Goal: Task Accomplishment & Management: Complete application form

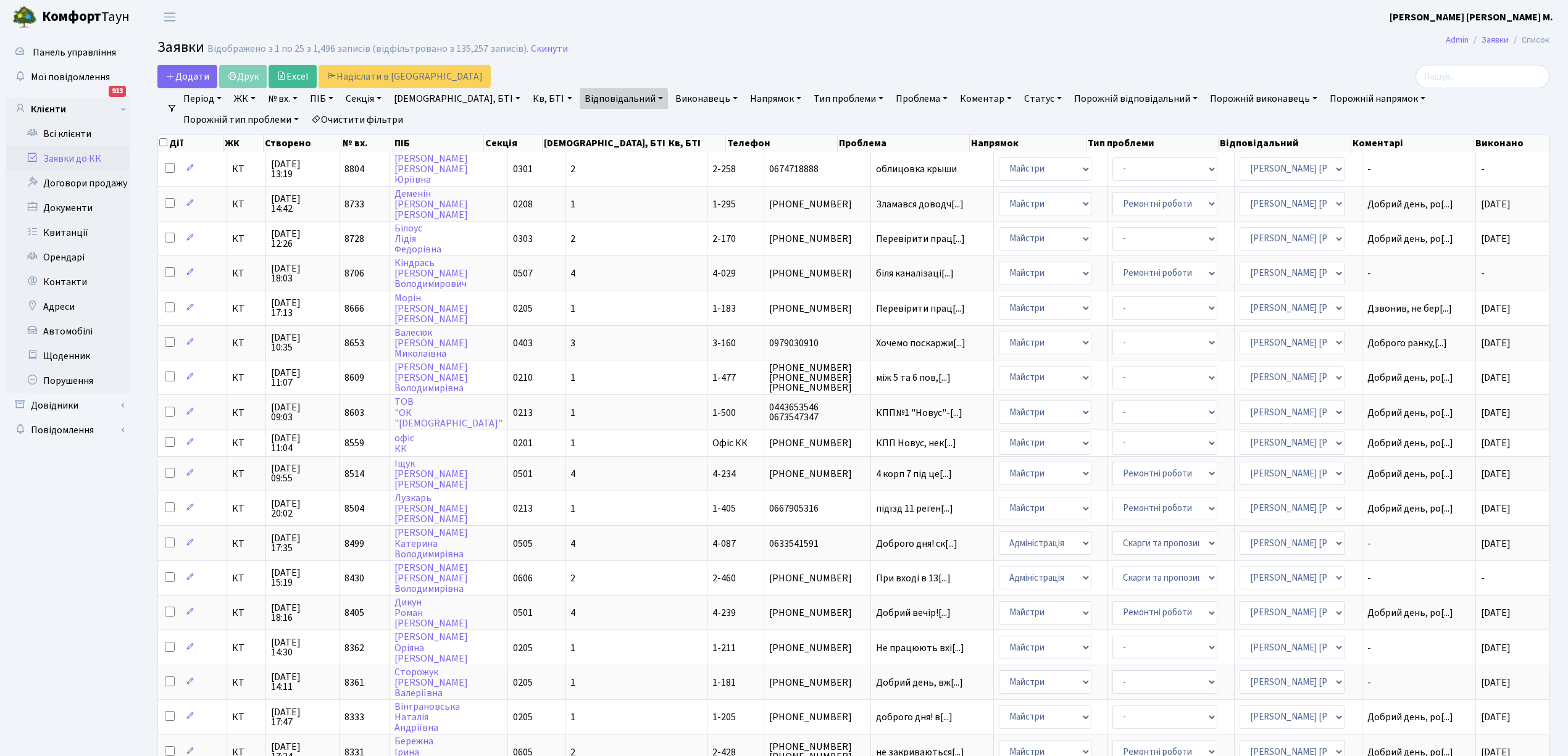
select select "25"
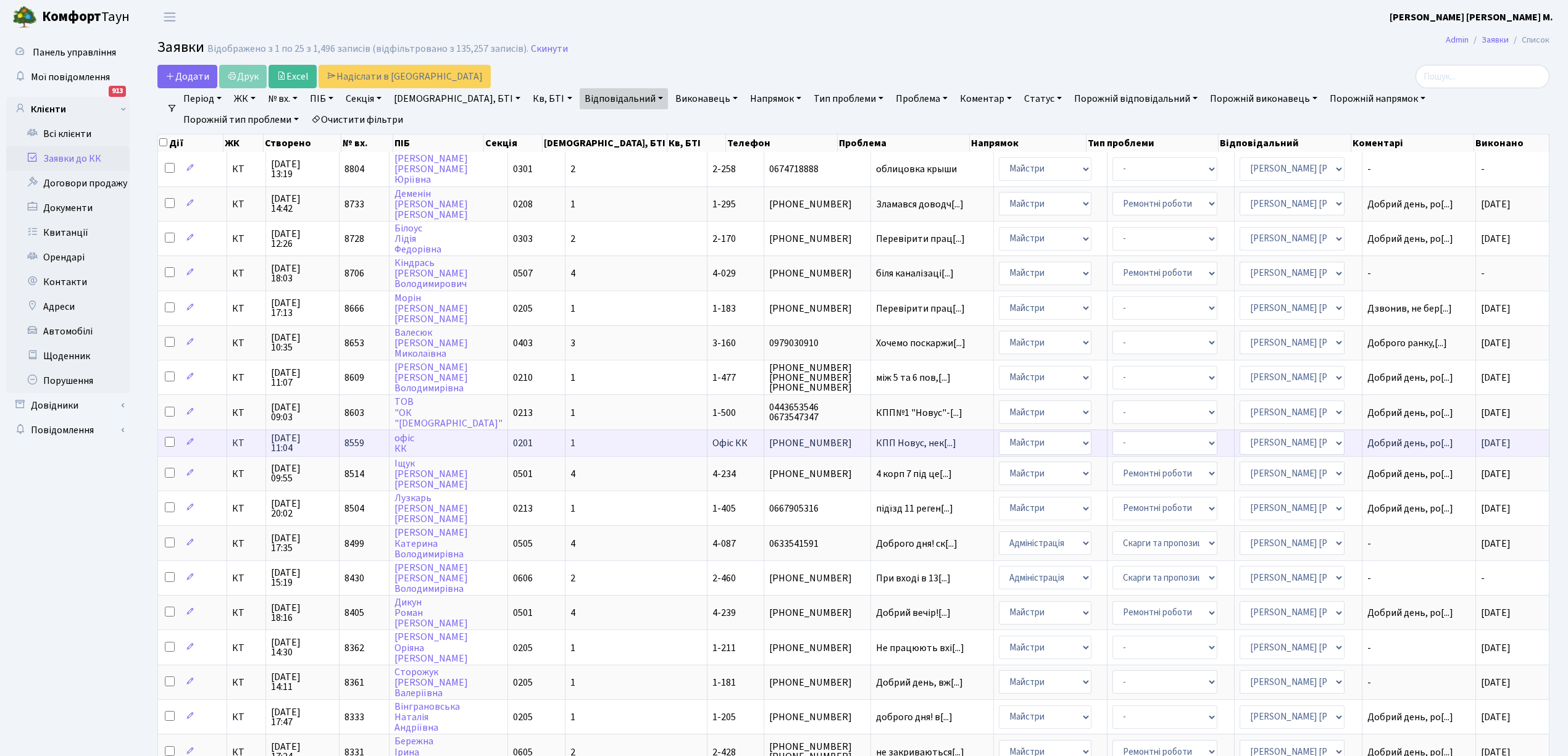
scroll to position [1, 0]
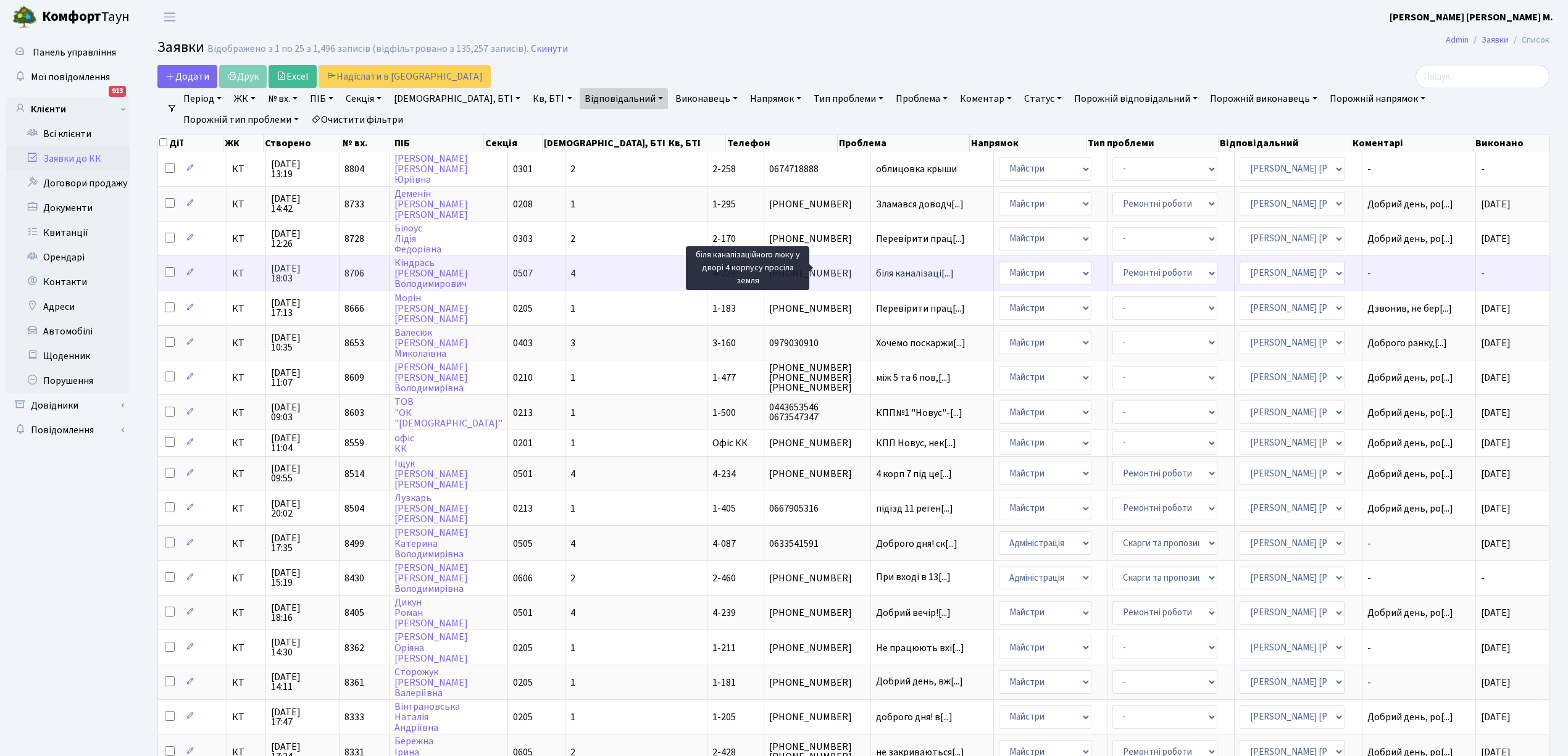
click at [876, 269] on span "біля каналізаці[...]" at bounding box center [915, 273] width 78 height 14
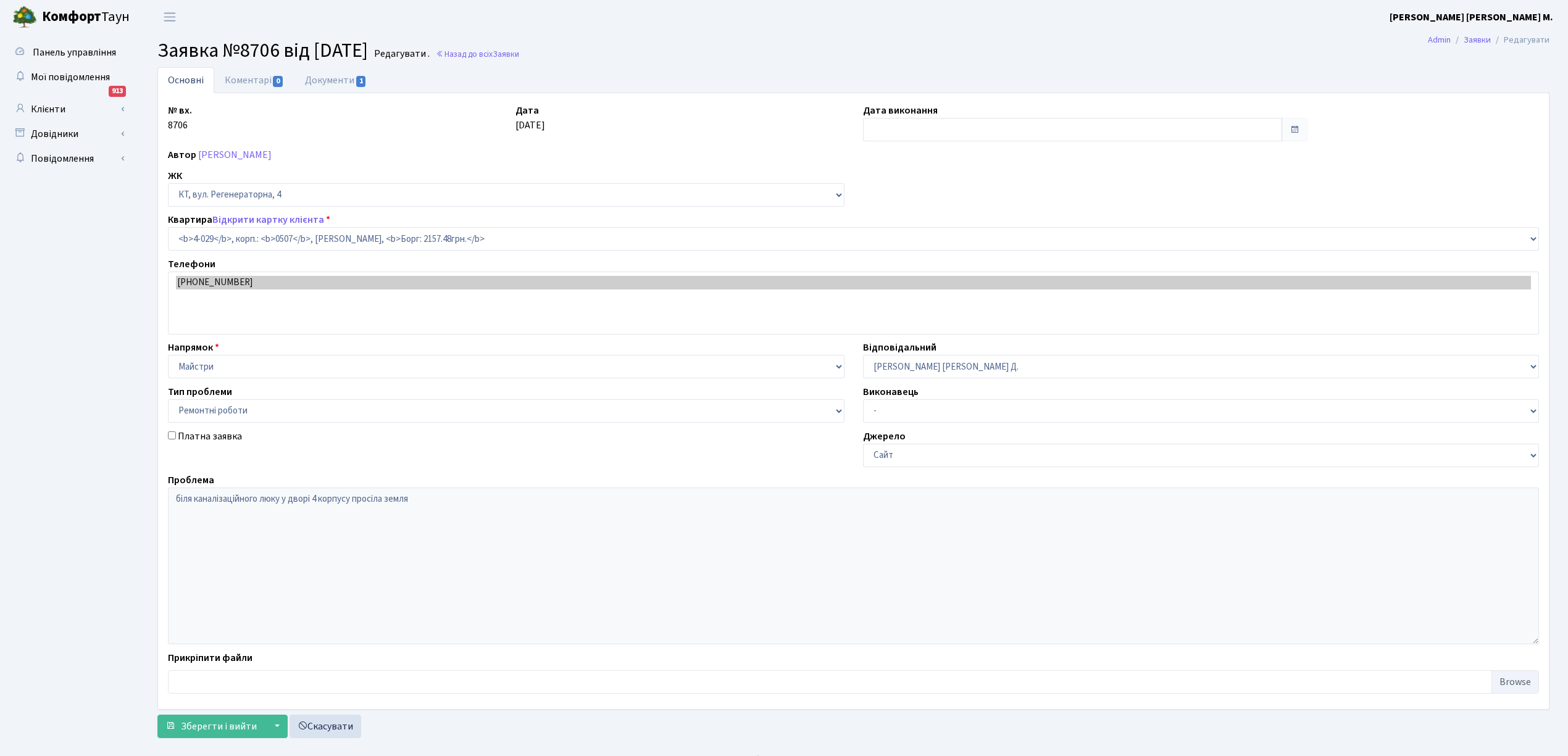
select select "1264"
select select "62"
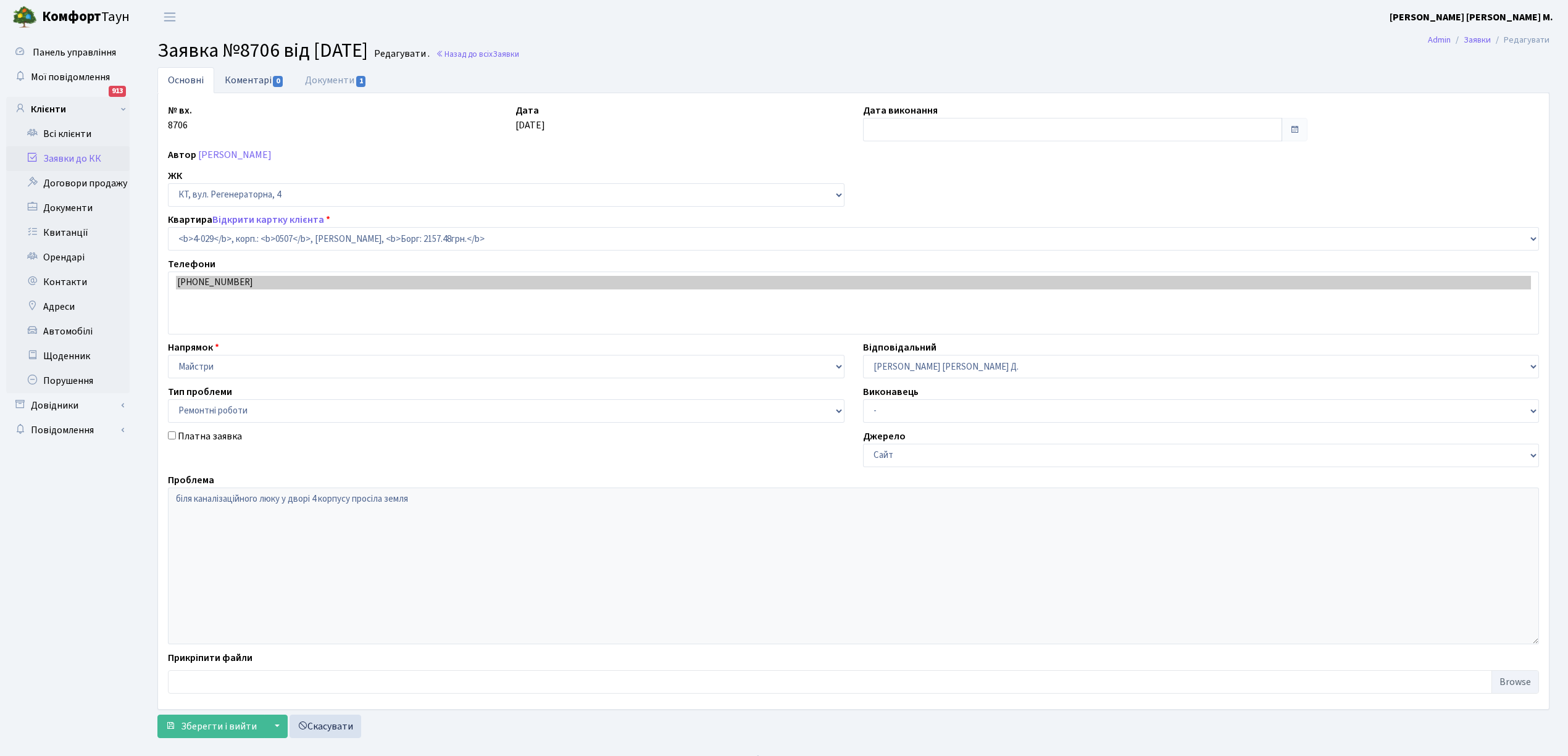
click at [255, 84] on link "Коментарі 0" at bounding box center [254, 80] width 81 height 25
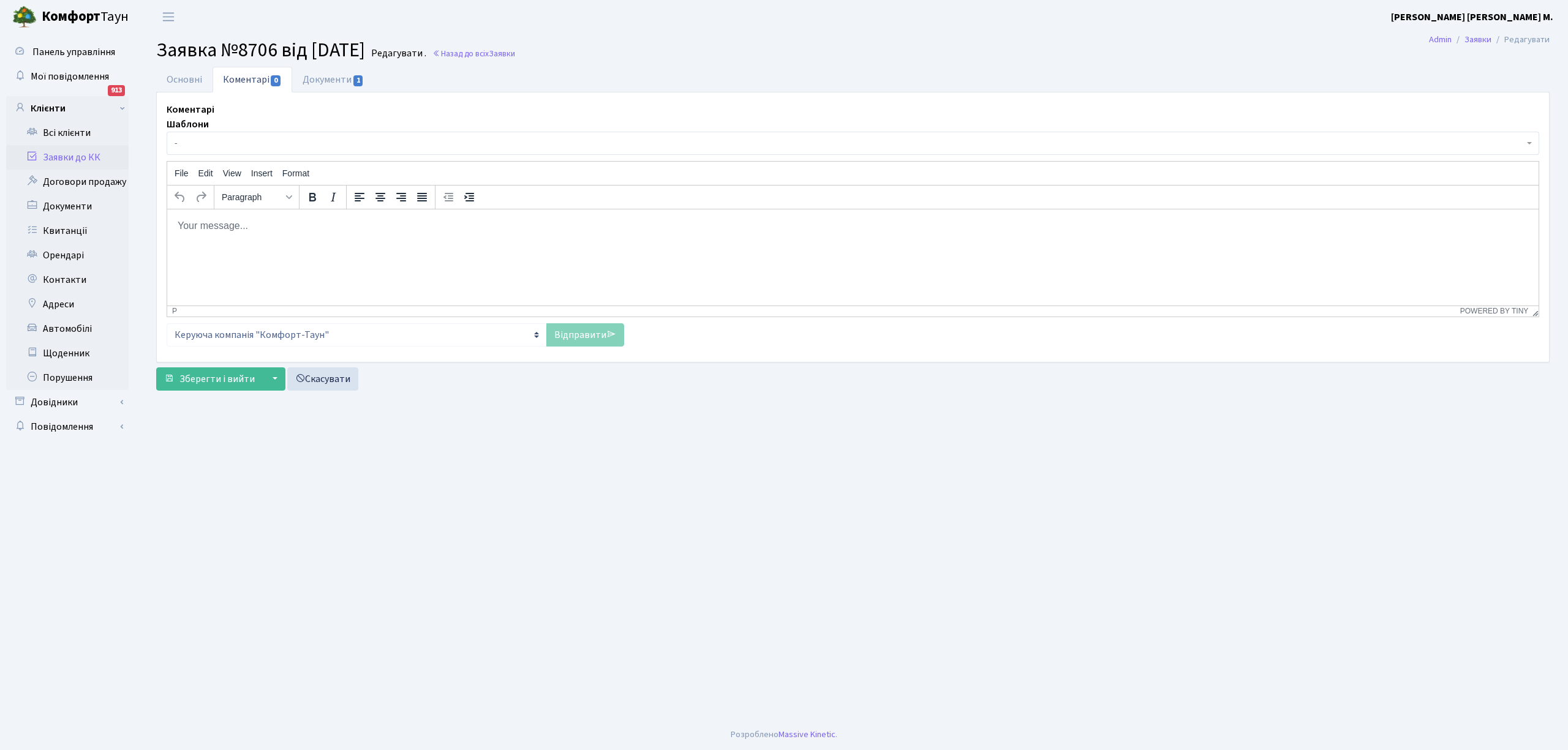
click at [231, 148] on span "-" at bounding box center [849, 142] width 1349 height 12
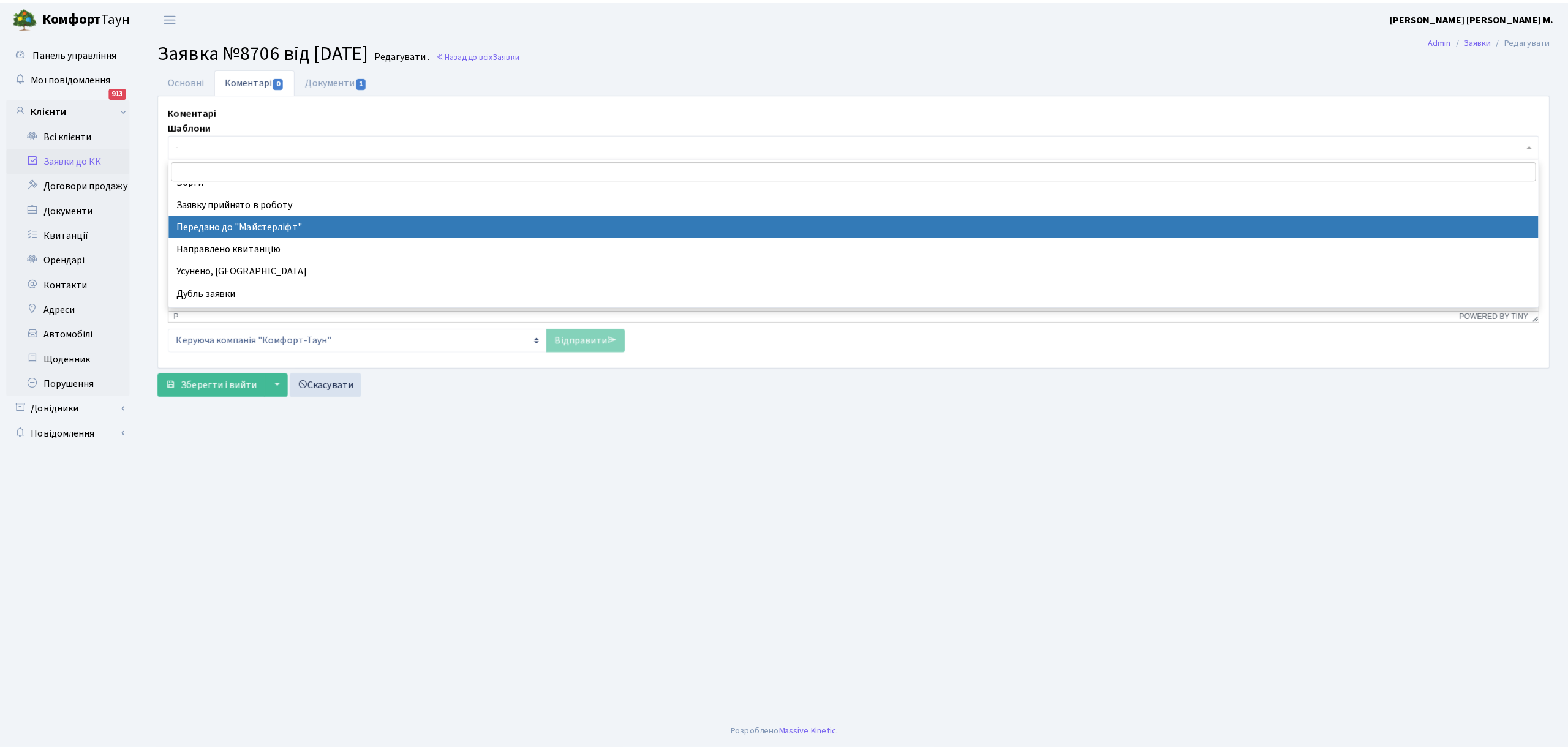
scroll to position [82, 0]
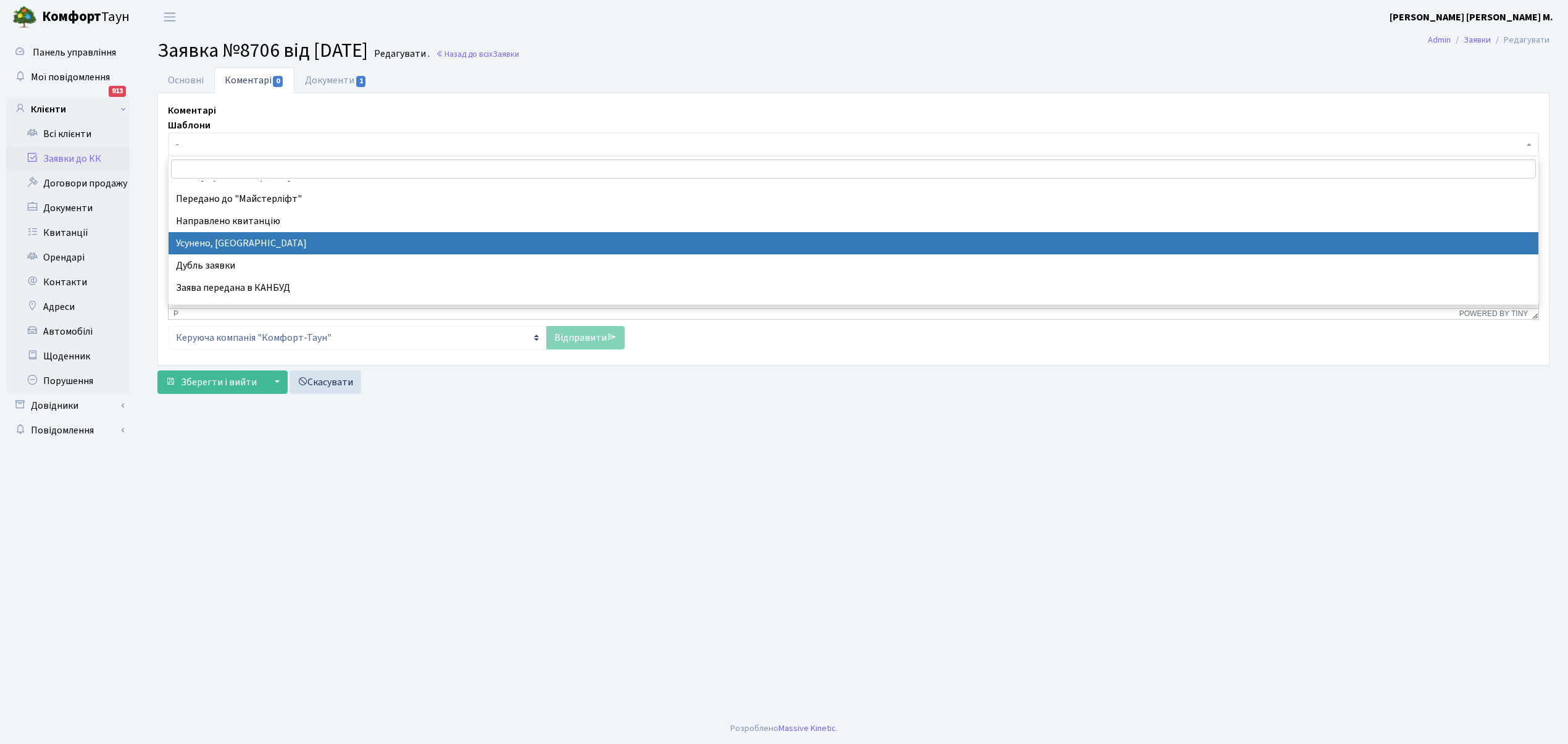
select select "15"
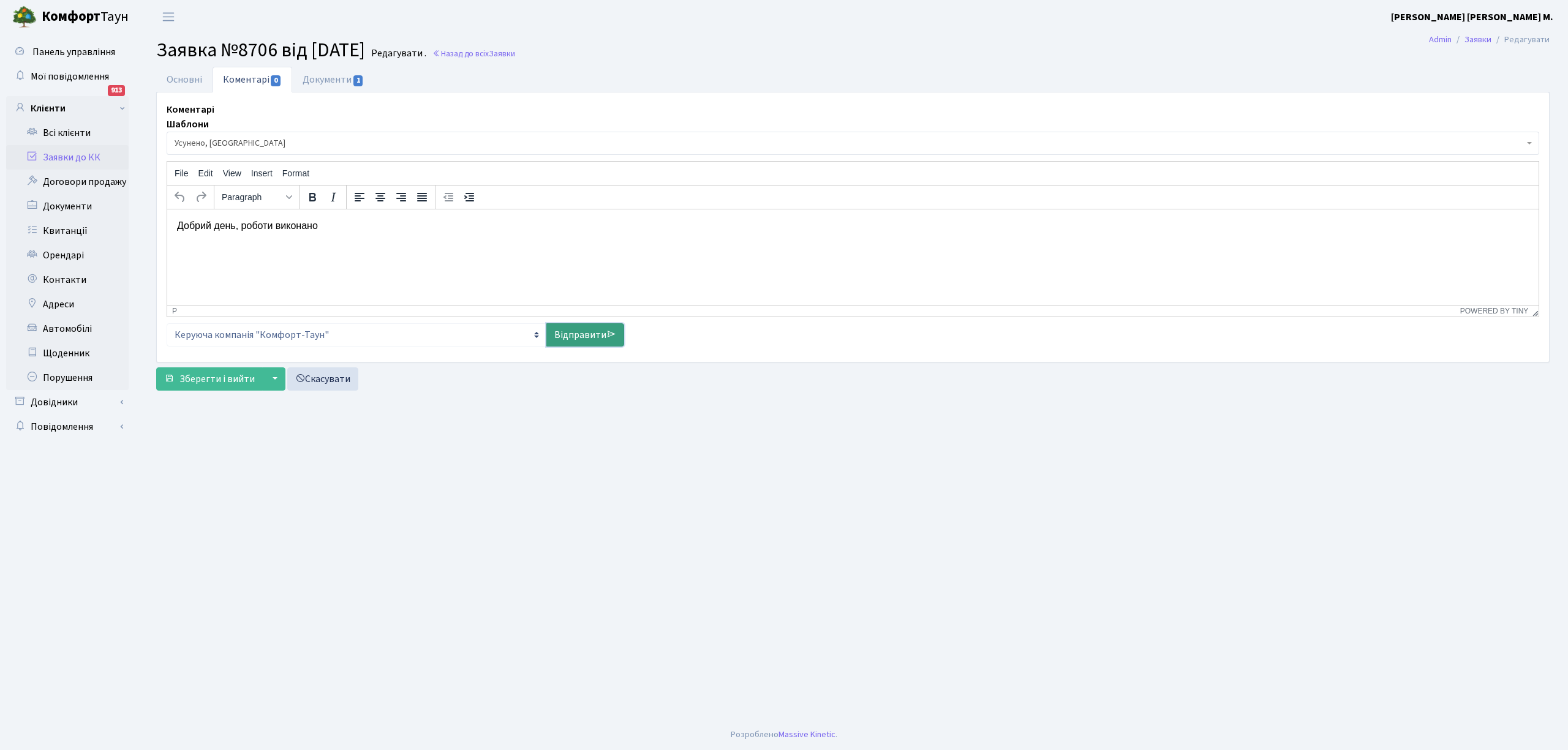
click at [593, 337] on link "Відправити" at bounding box center [585, 334] width 78 height 23
select select
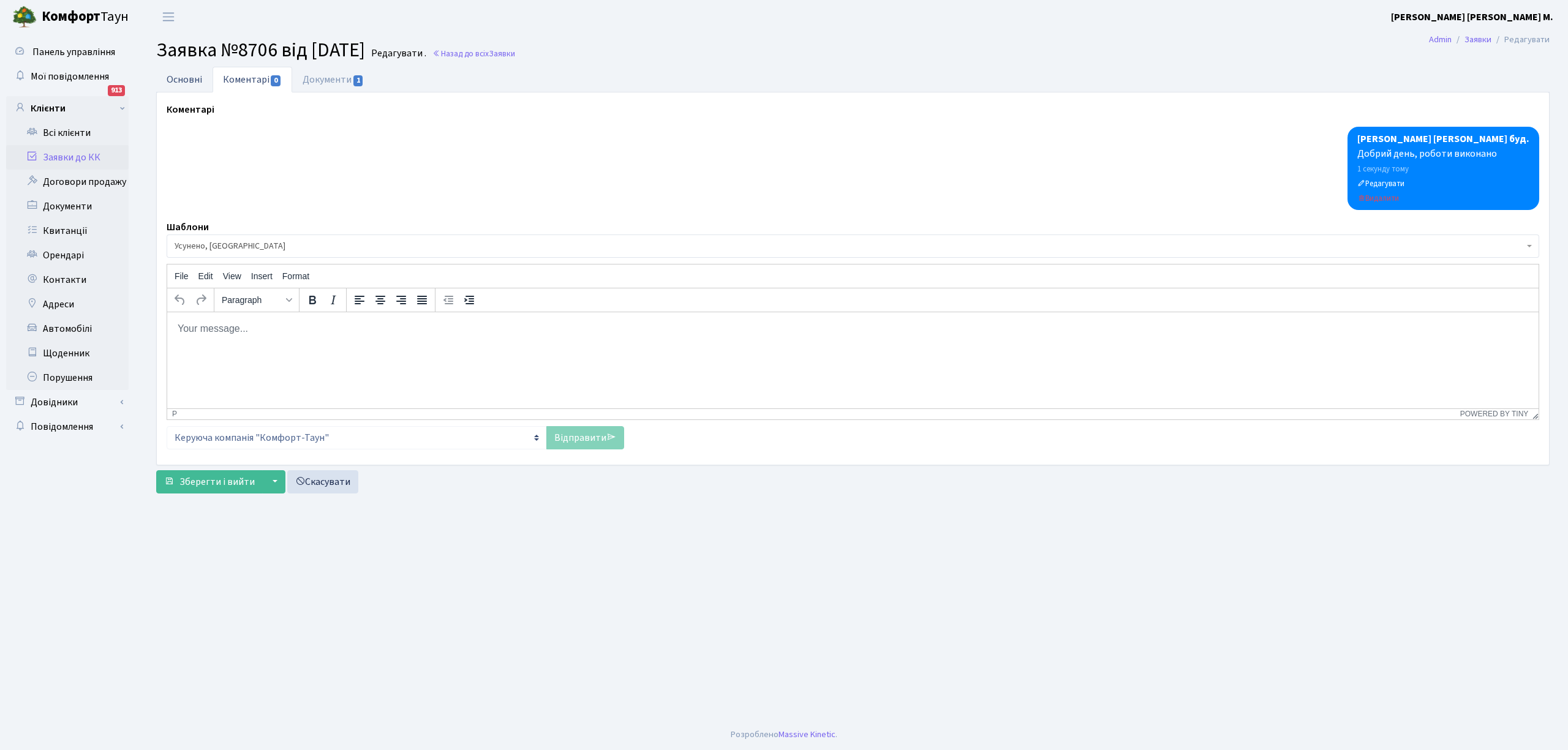
click at [185, 84] on link "Основні" at bounding box center [184, 79] width 56 height 25
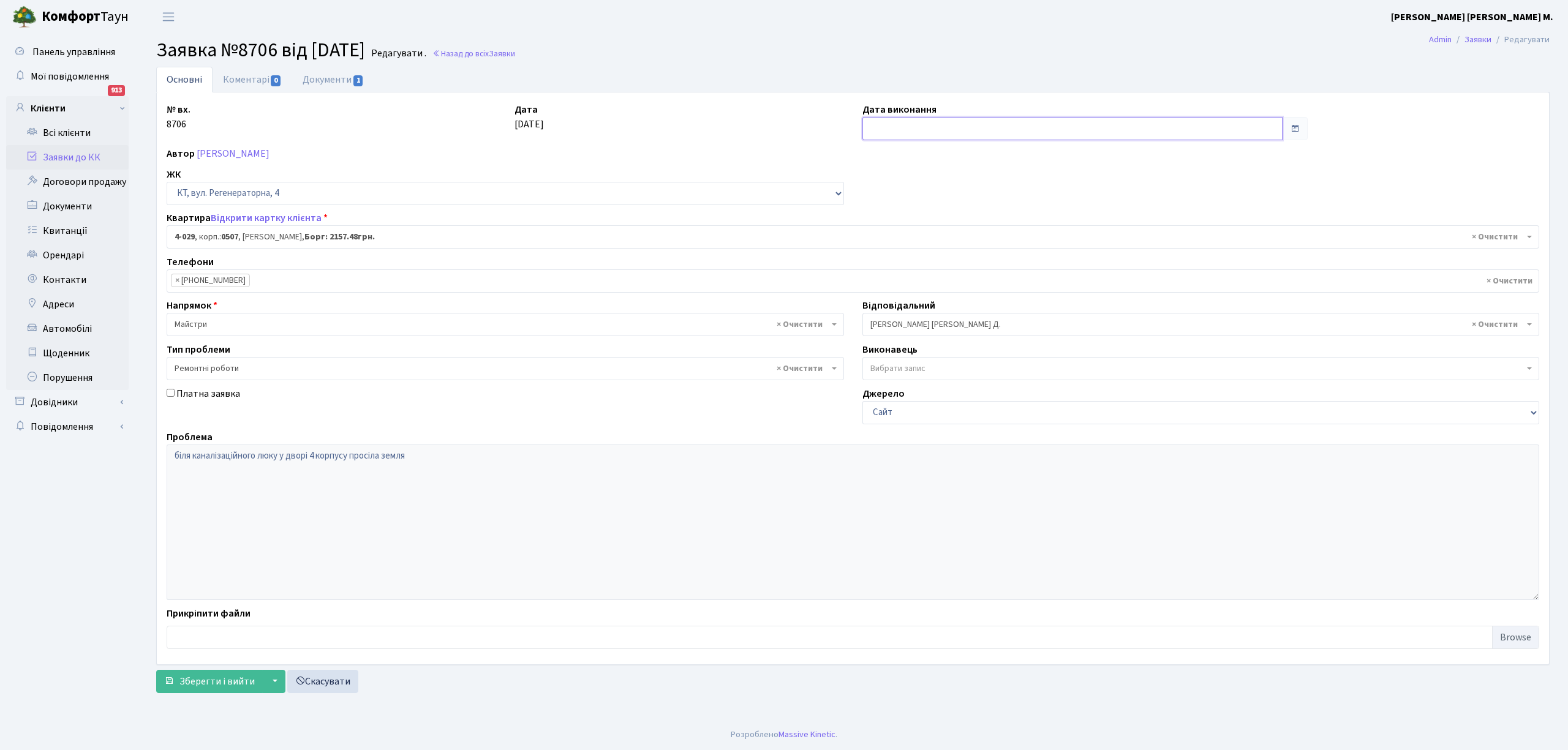
click at [897, 129] on input "text" at bounding box center [1073, 128] width 421 height 23
click at [946, 207] on td "10" at bounding box center [948, 210] width 18 height 18
type input "10.10.2025"
click at [197, 685] on span "Зберегти і вийти" at bounding box center [217, 681] width 75 height 14
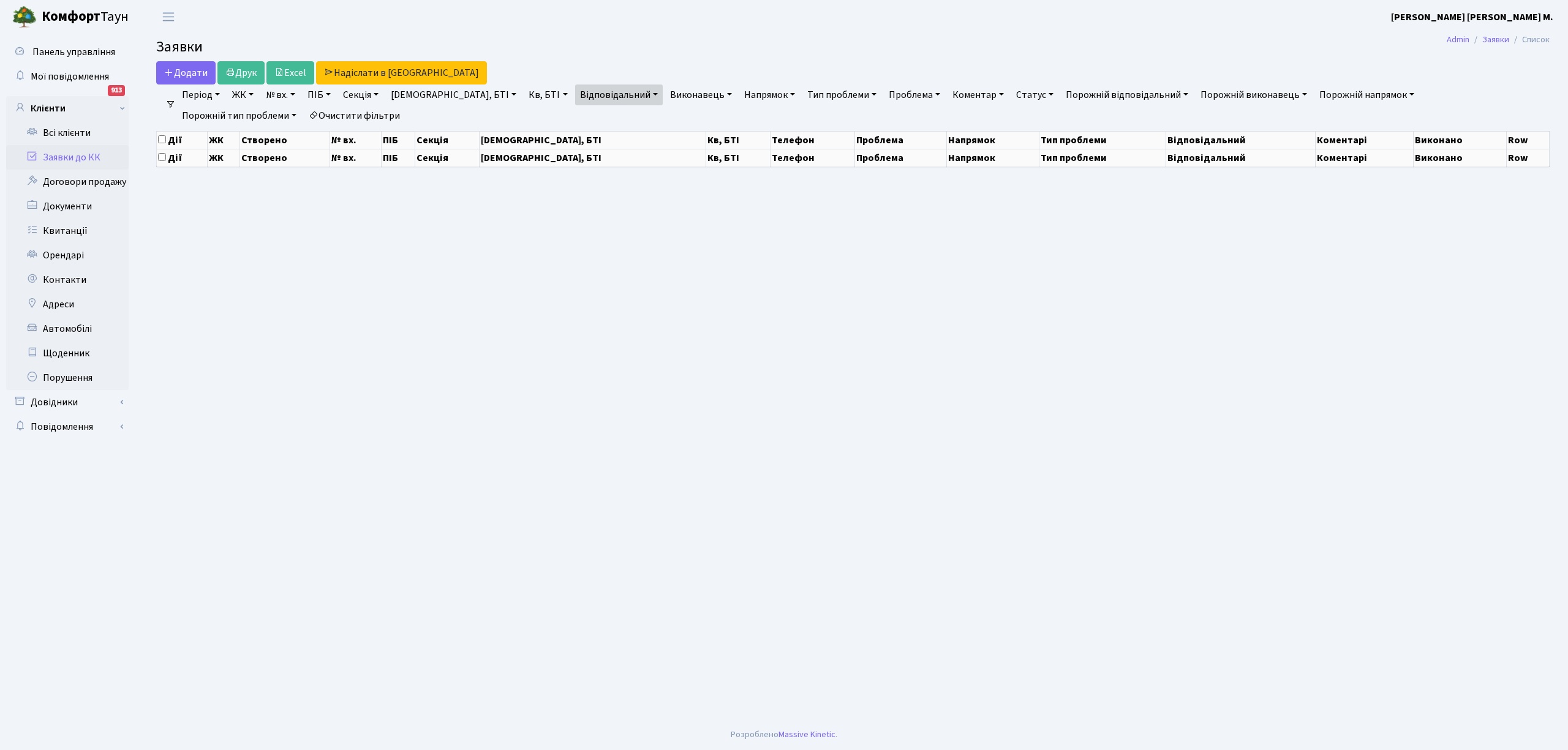
select select "25"
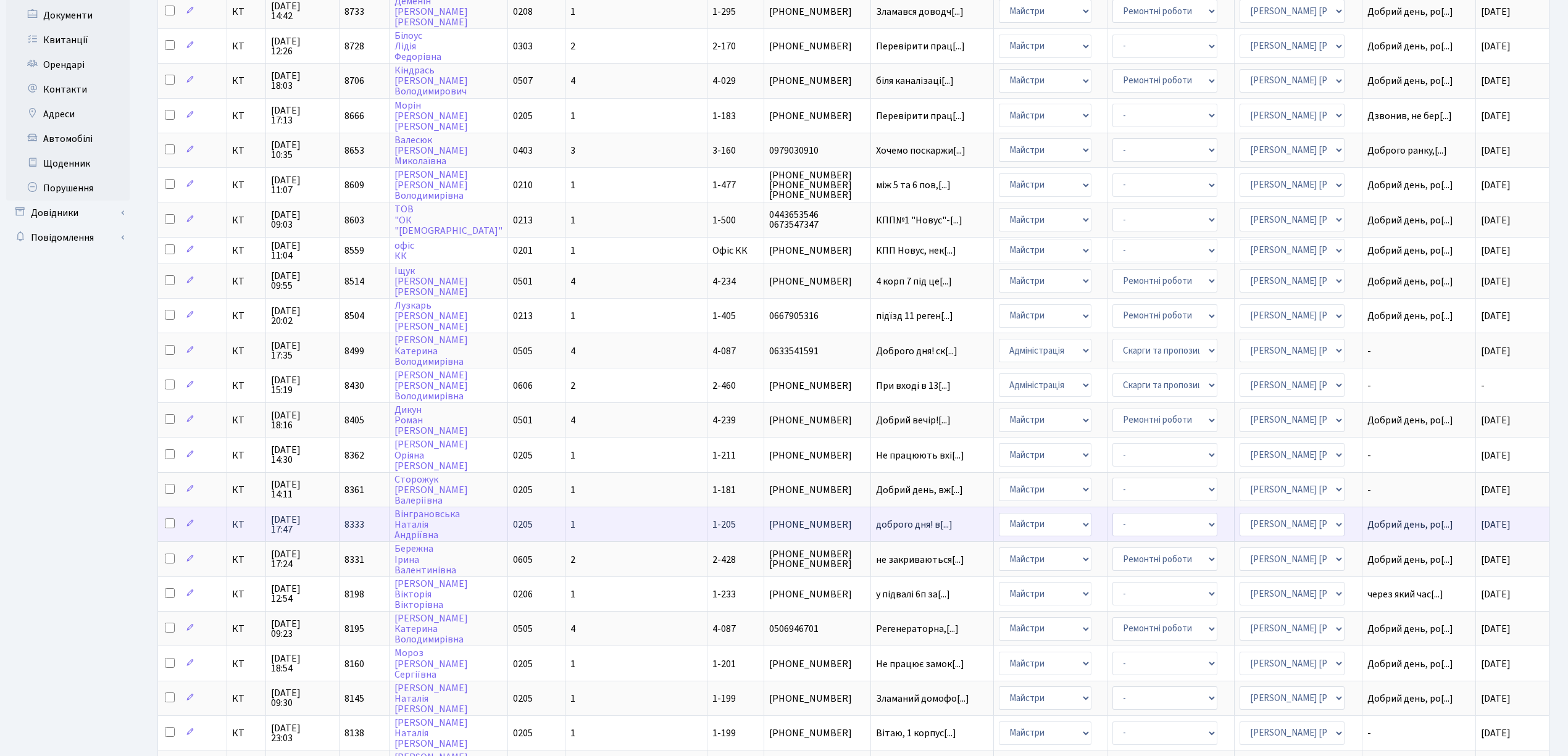
scroll to position [82, 0]
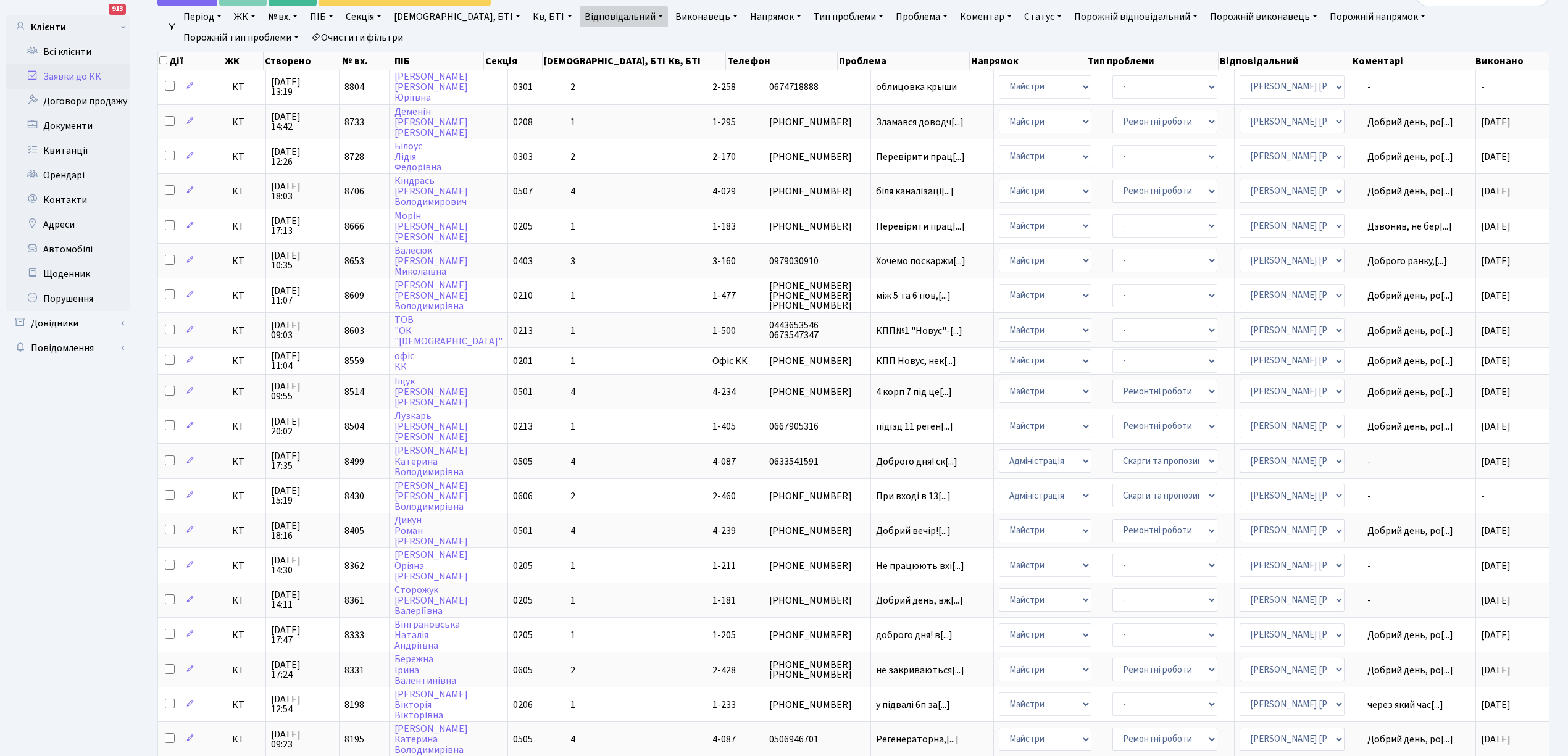
click at [583, 15] on link "Відповідальний" at bounding box center [623, 17] width 88 height 21
click at [589, 49] on span "×" at bounding box center [591, 55] width 5 height 12
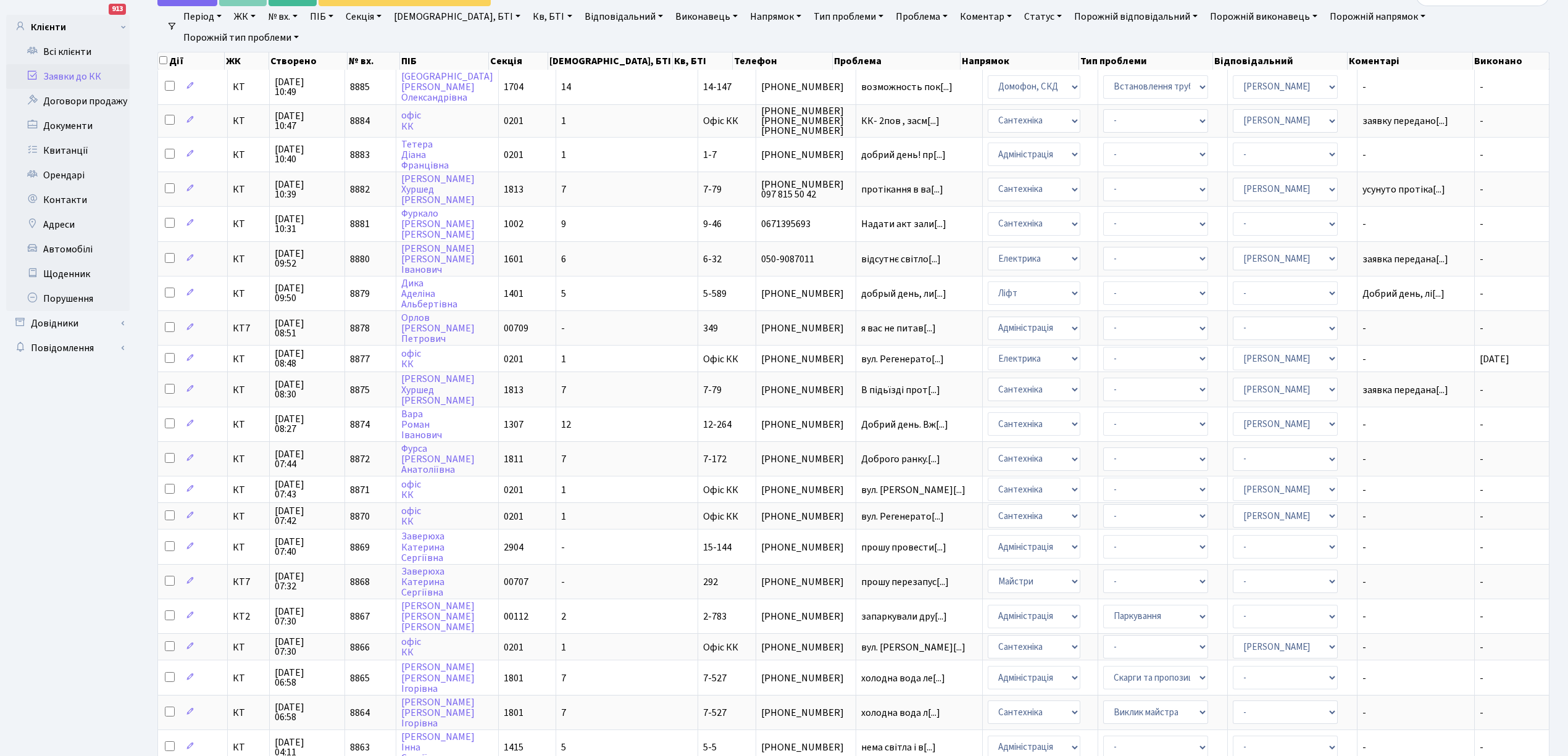
click at [584, 19] on link "Відповідальний" at bounding box center [623, 17] width 88 height 21
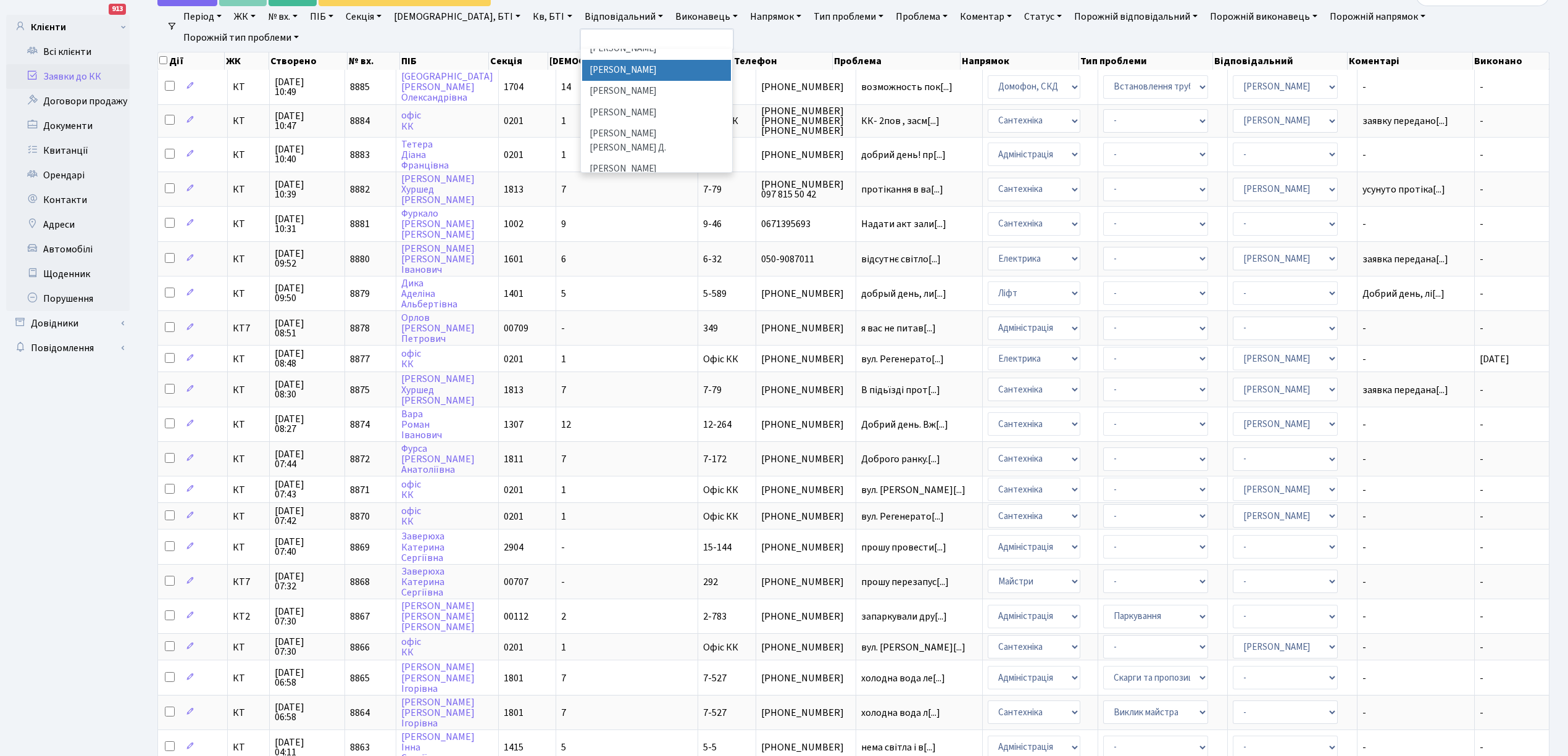
scroll to position [411, 0]
click at [582, 78] on li "[PERSON_NAME]" at bounding box center [656, 88] width 149 height 21
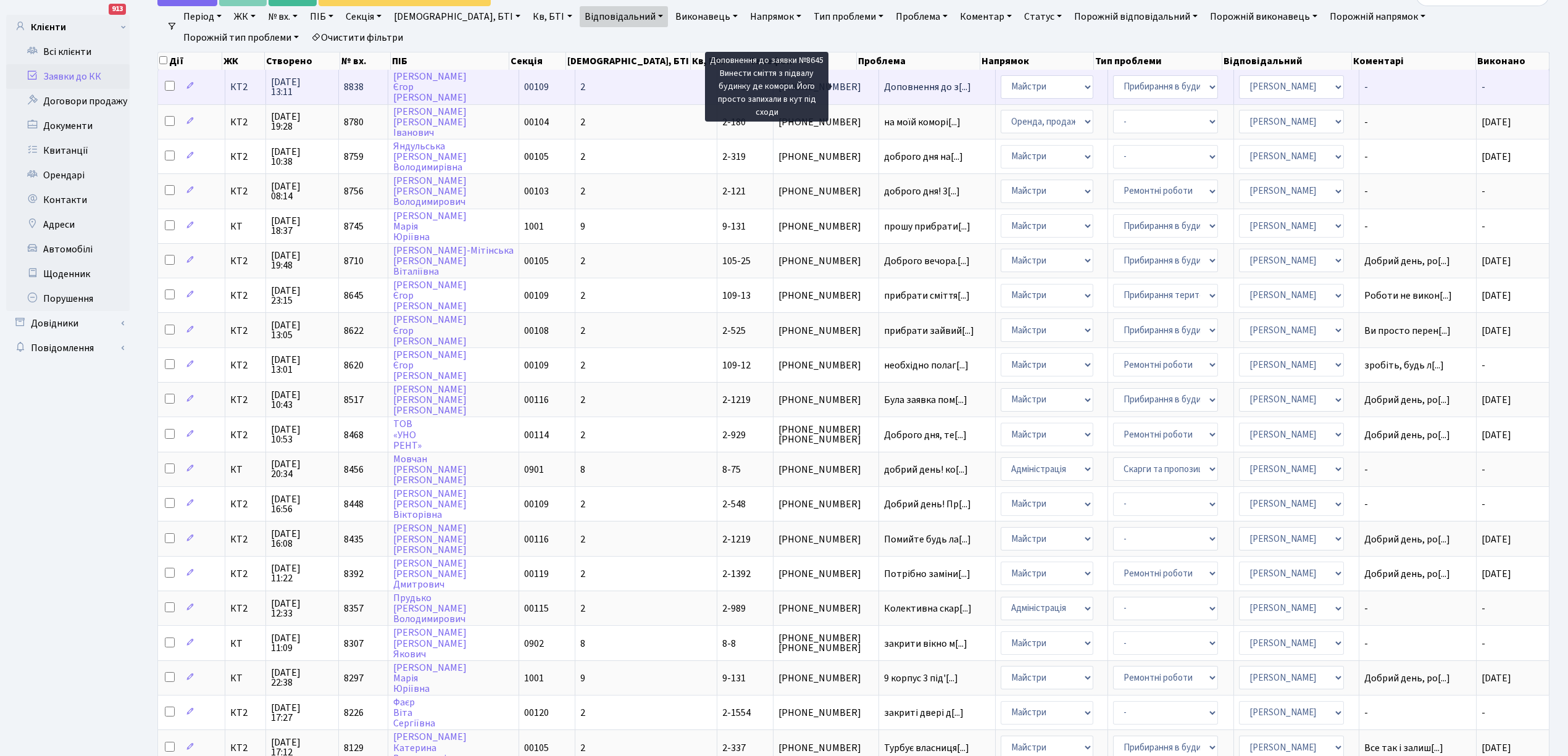
click at [884, 86] on span "Доповнення до з[...]" at bounding box center [927, 87] width 87 height 14
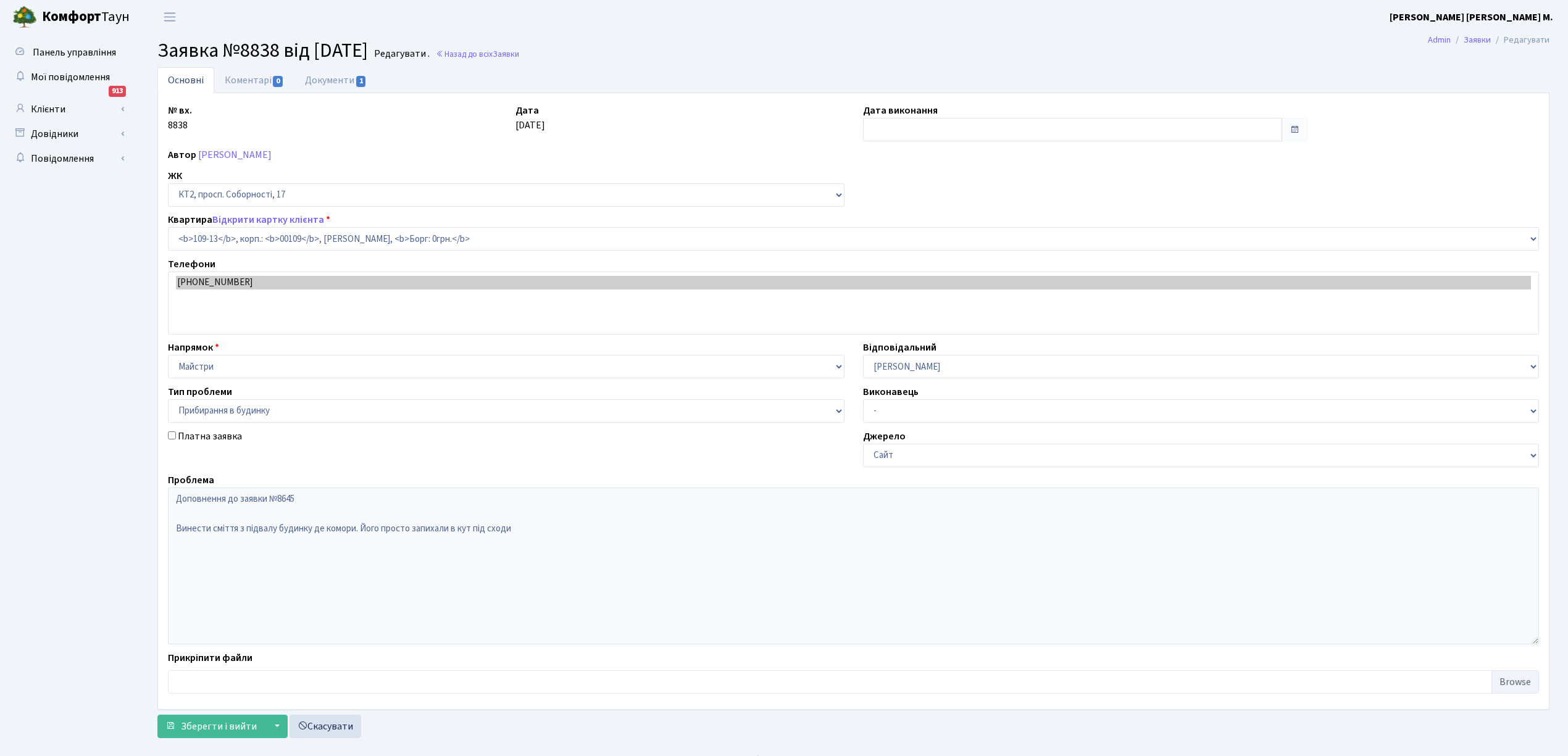
select select "16130"
select select "58"
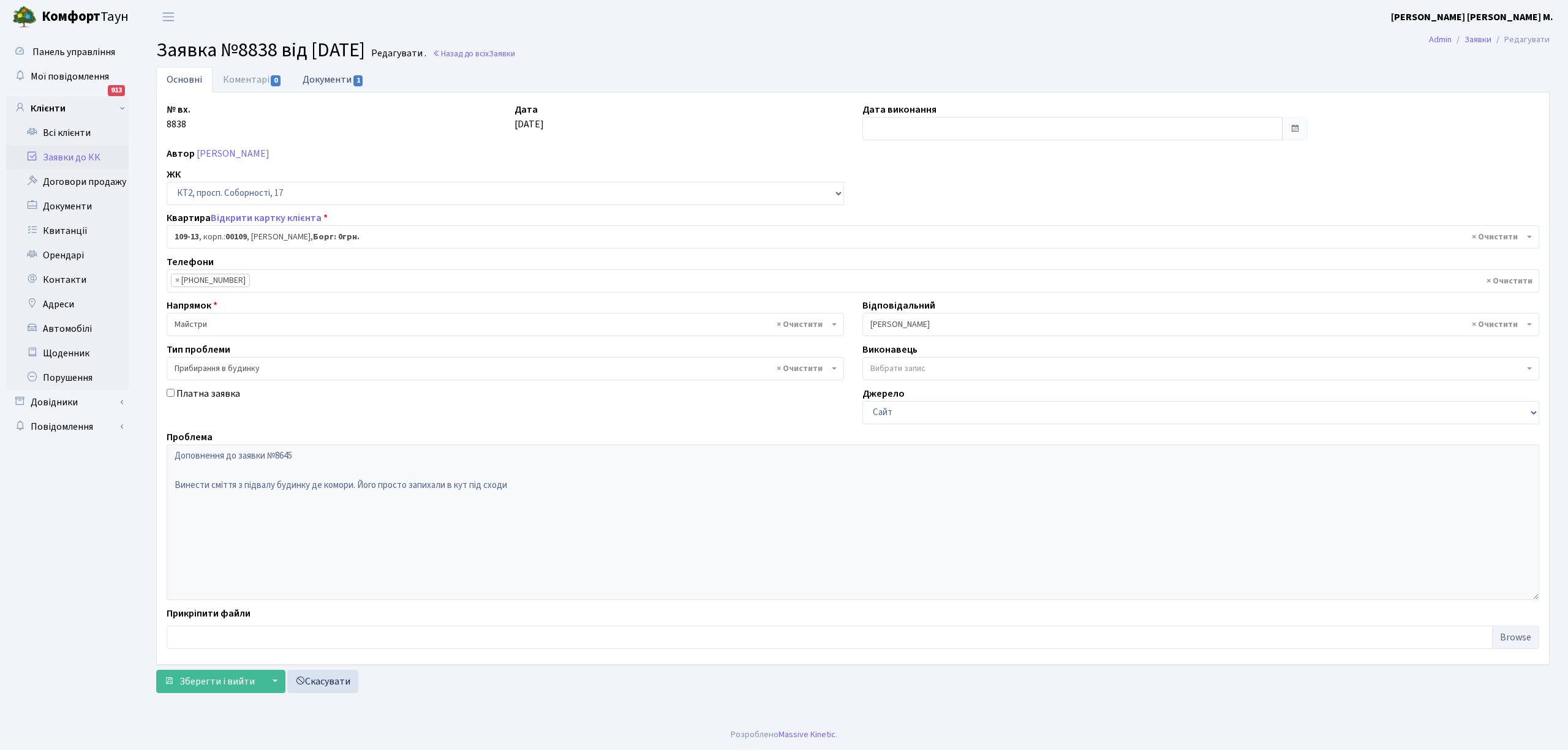
click at [331, 76] on link "Документи 1" at bounding box center [333, 79] width 82 height 25
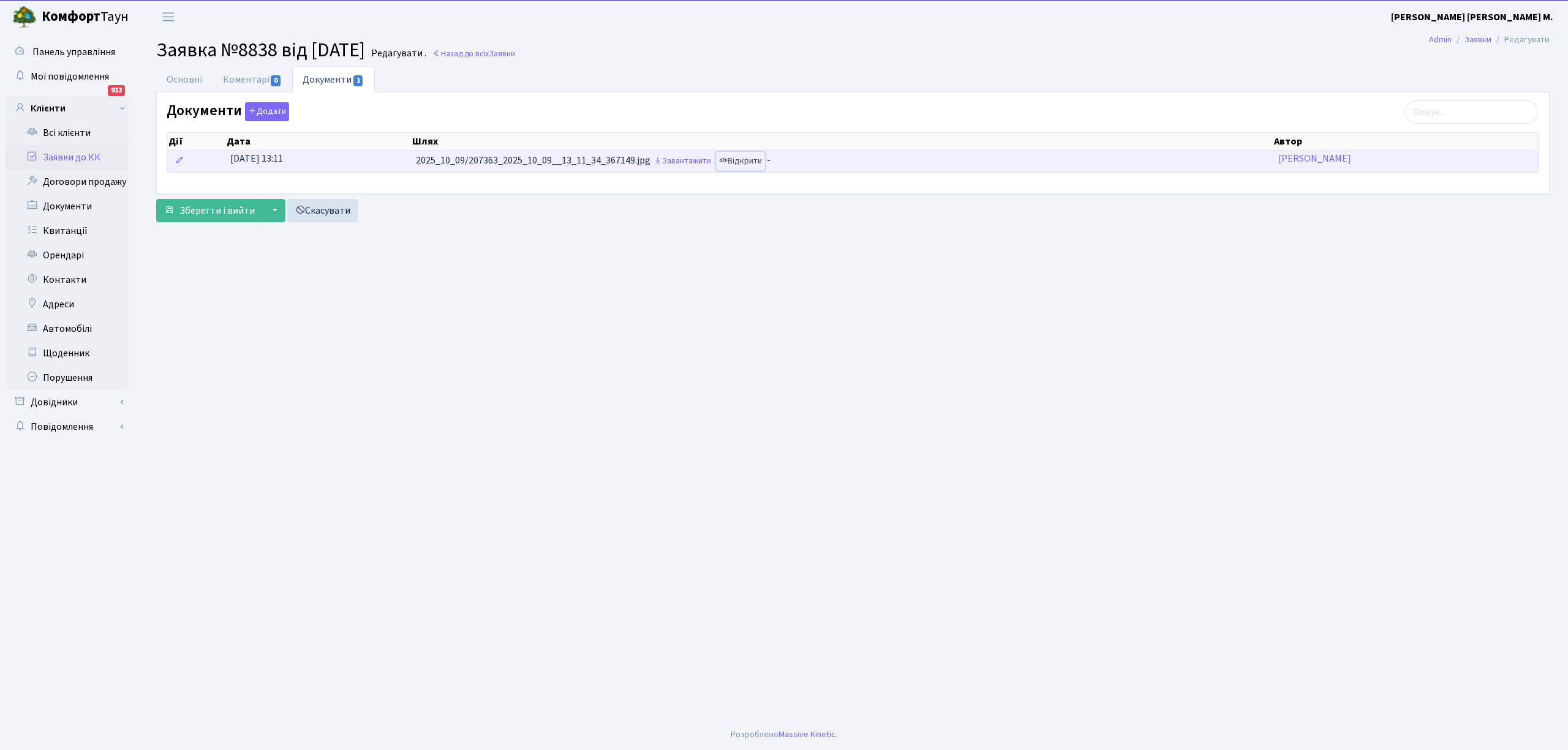
click at [748, 165] on link "Відкрити" at bounding box center [740, 161] width 49 height 19
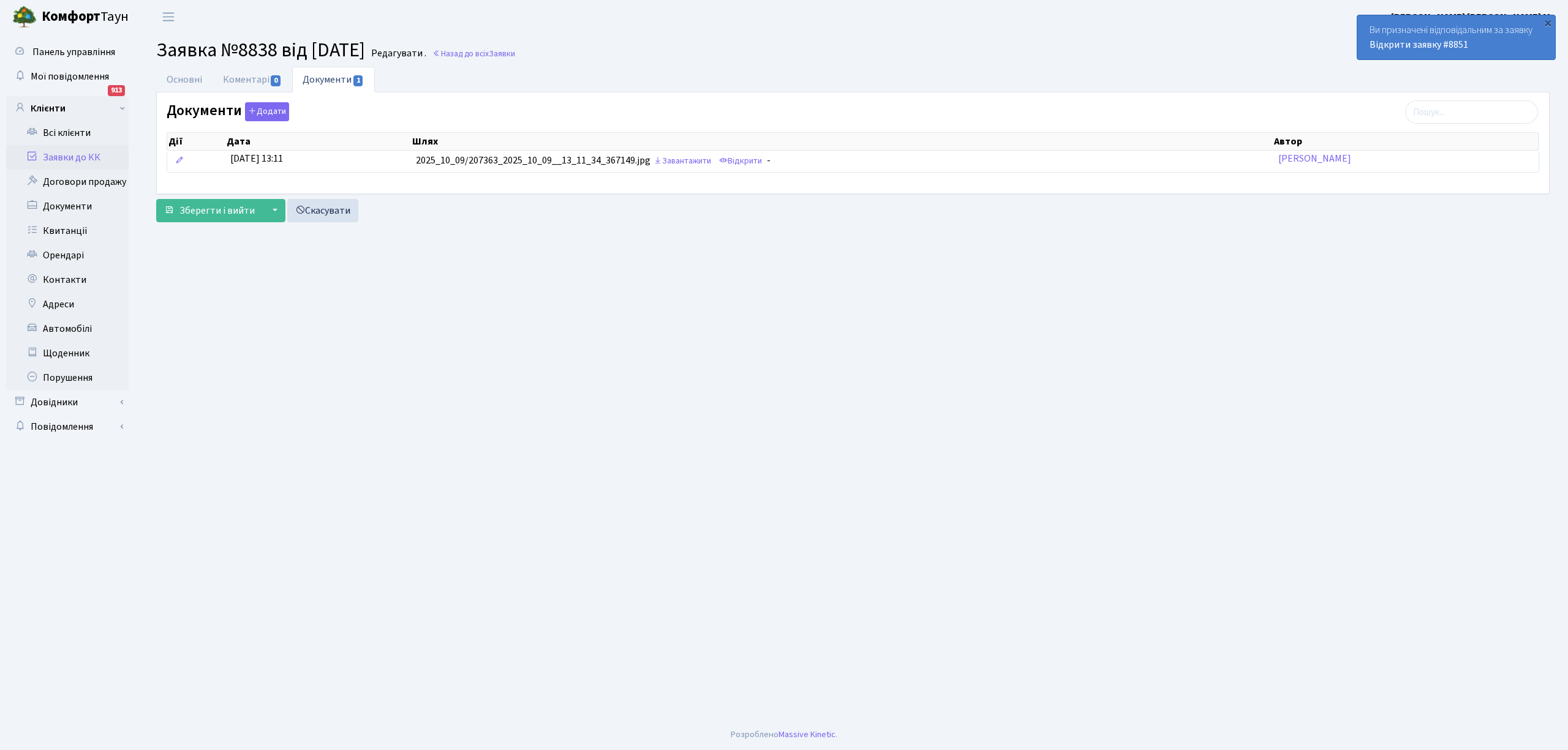
click at [60, 154] on link "Заявки до КК" at bounding box center [67, 157] width 122 height 25
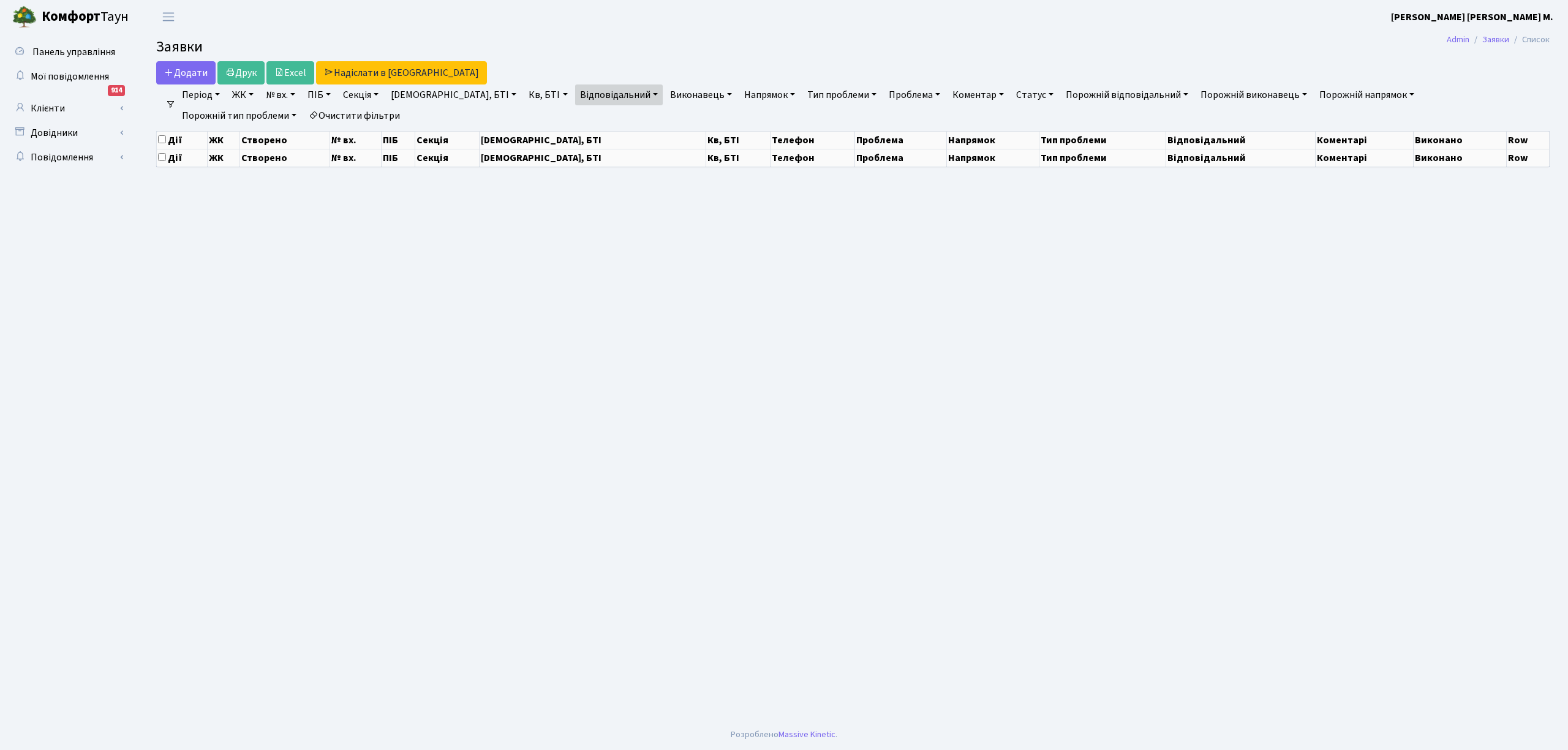
select select "25"
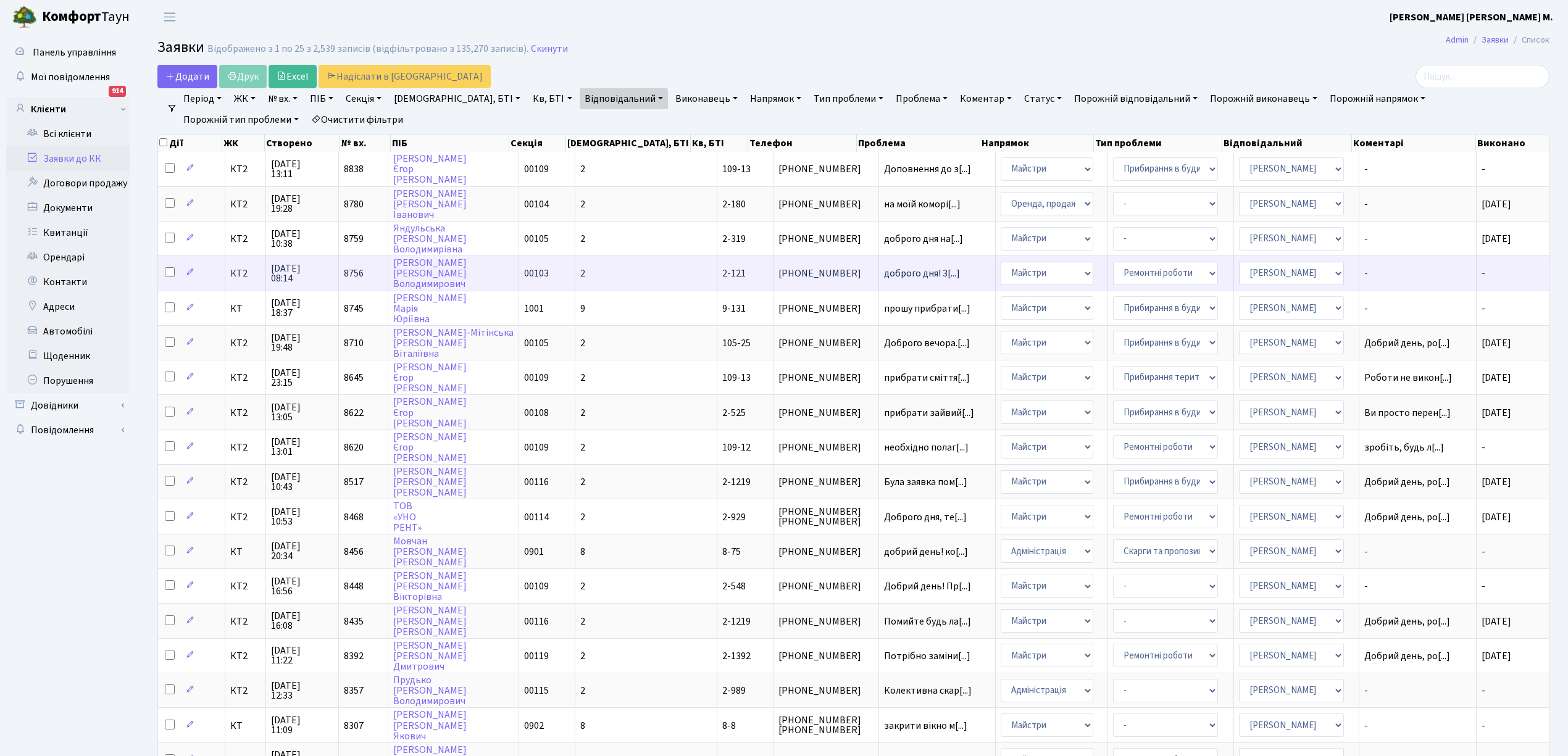
click at [879, 260] on td "доброго дня! 3[...]" at bounding box center [938, 272] width 117 height 34
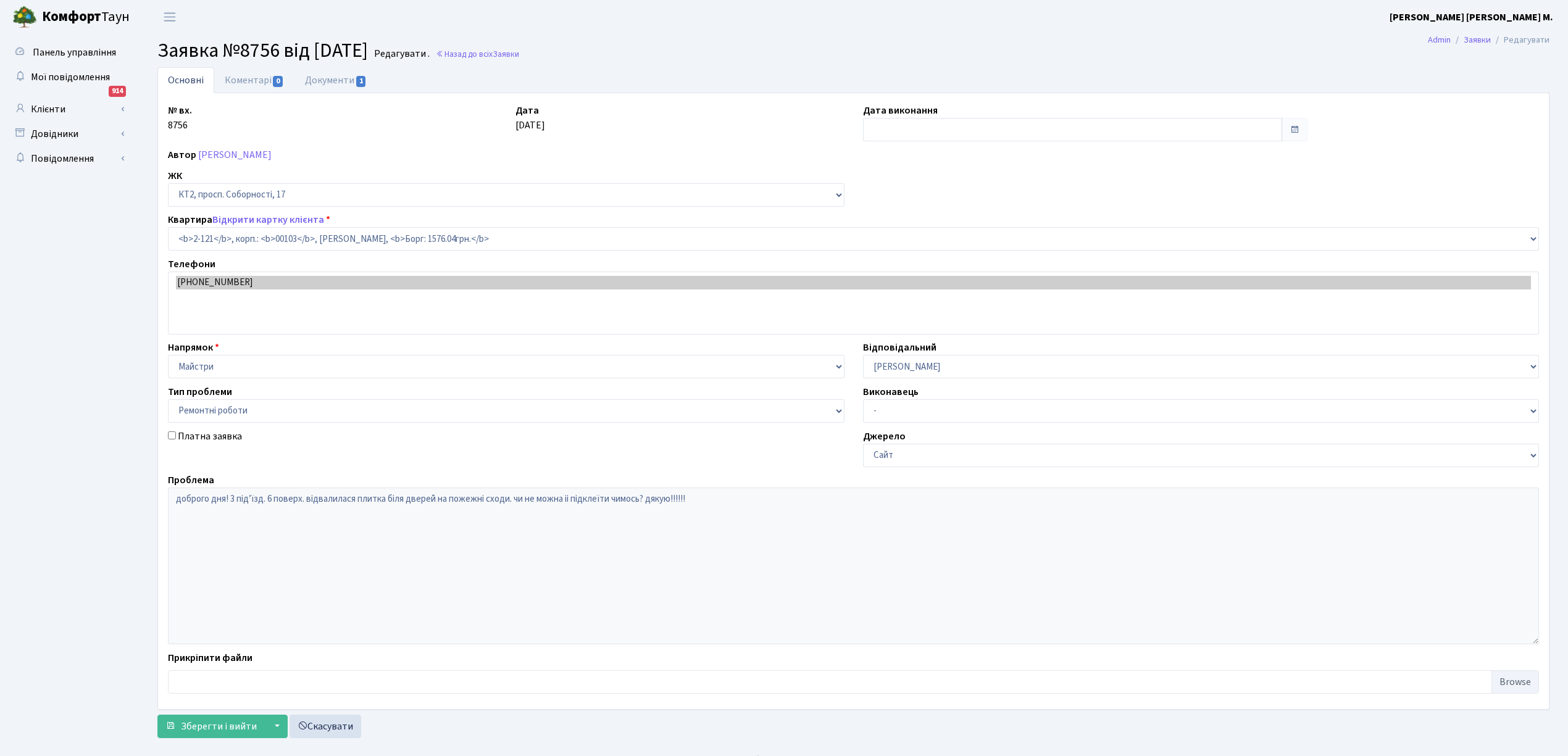
select select "15176"
select select "62"
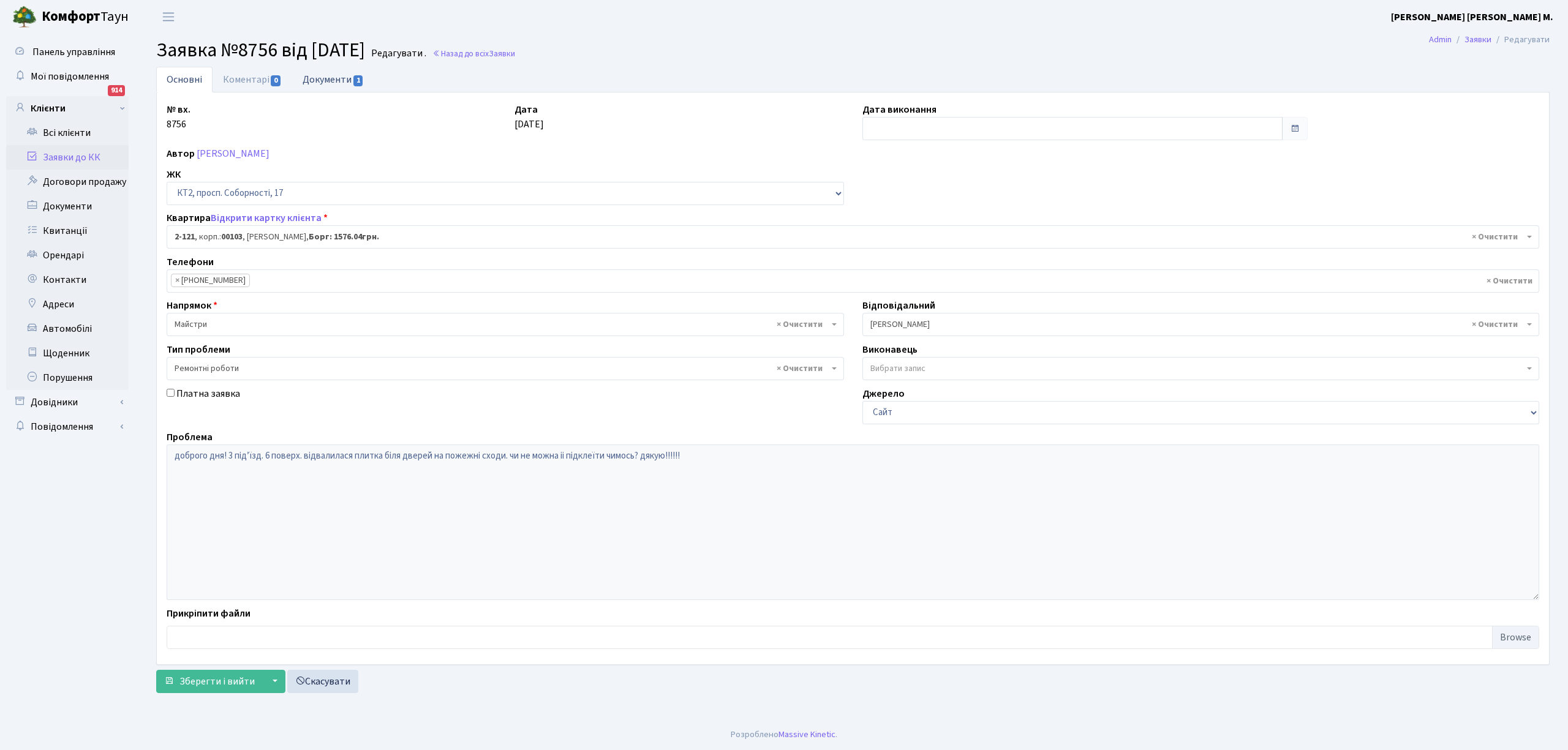
click at [329, 84] on link "Документи 1" at bounding box center [333, 79] width 82 height 25
select select "25"
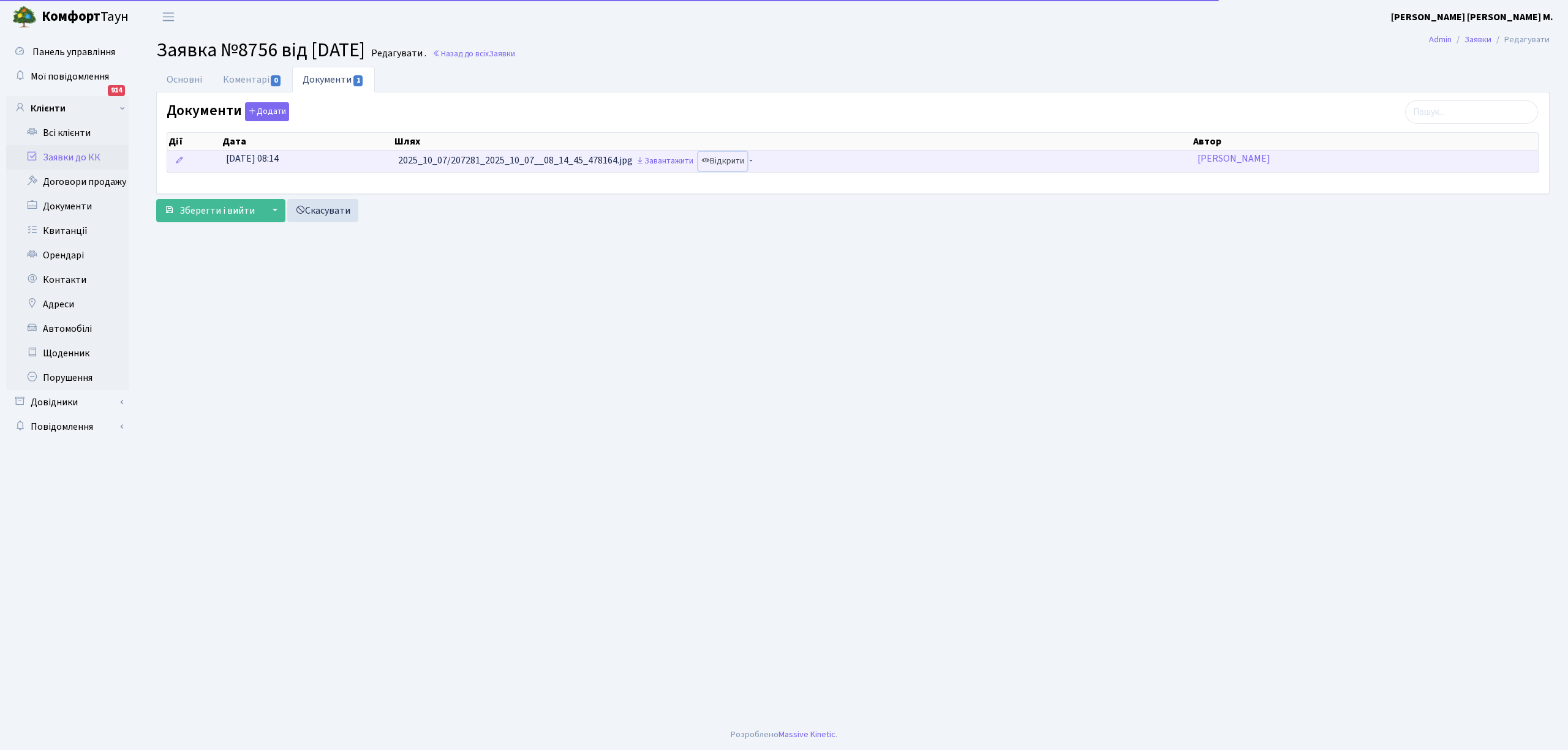
click at [724, 164] on link "Відкрити" at bounding box center [722, 161] width 49 height 19
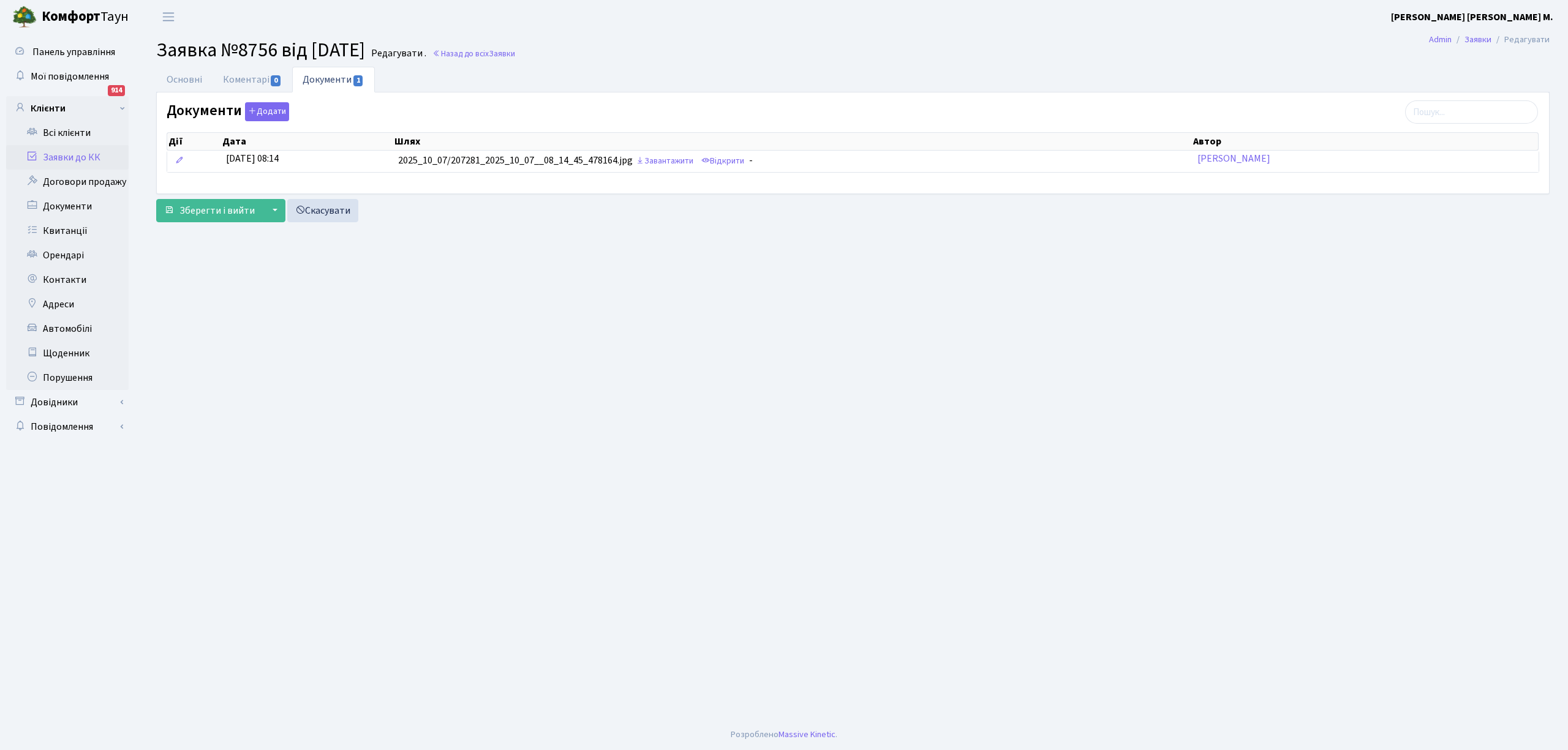
click at [66, 153] on link "Заявки до КК" at bounding box center [67, 157] width 122 height 25
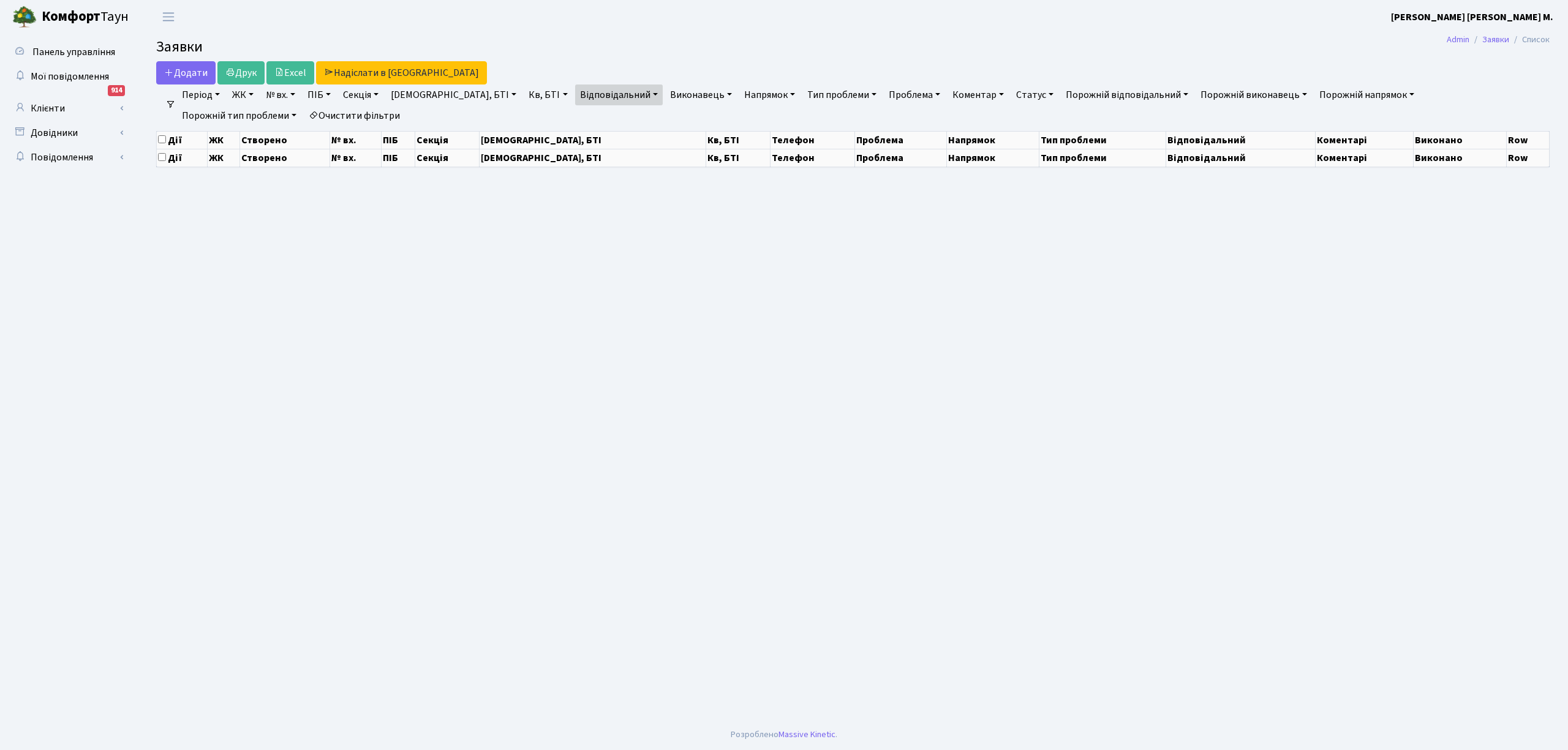
select select "25"
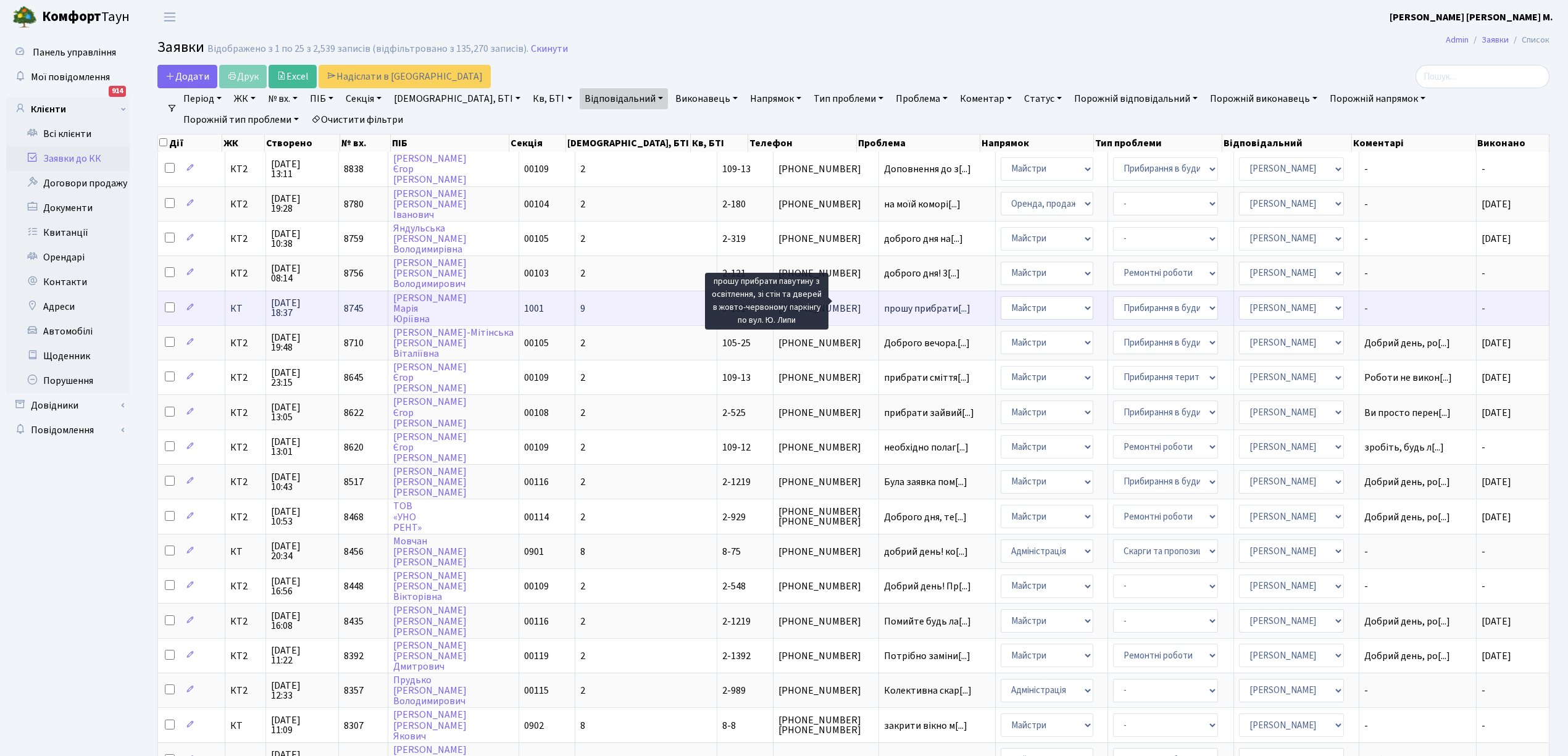
click at [884, 306] on span "прошу прибрати[...]" at bounding box center [927, 308] width 86 height 14
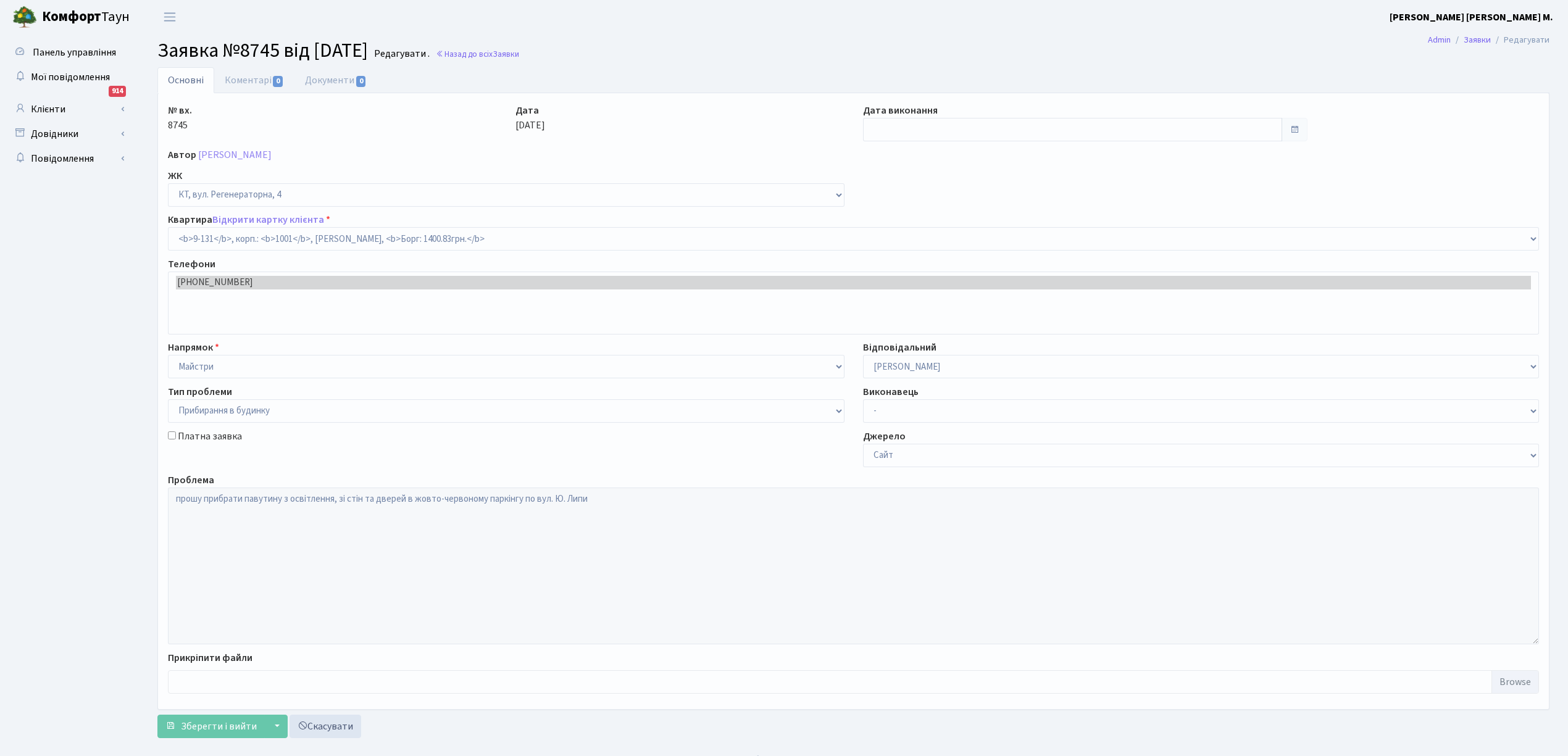
select select "6481"
select select "58"
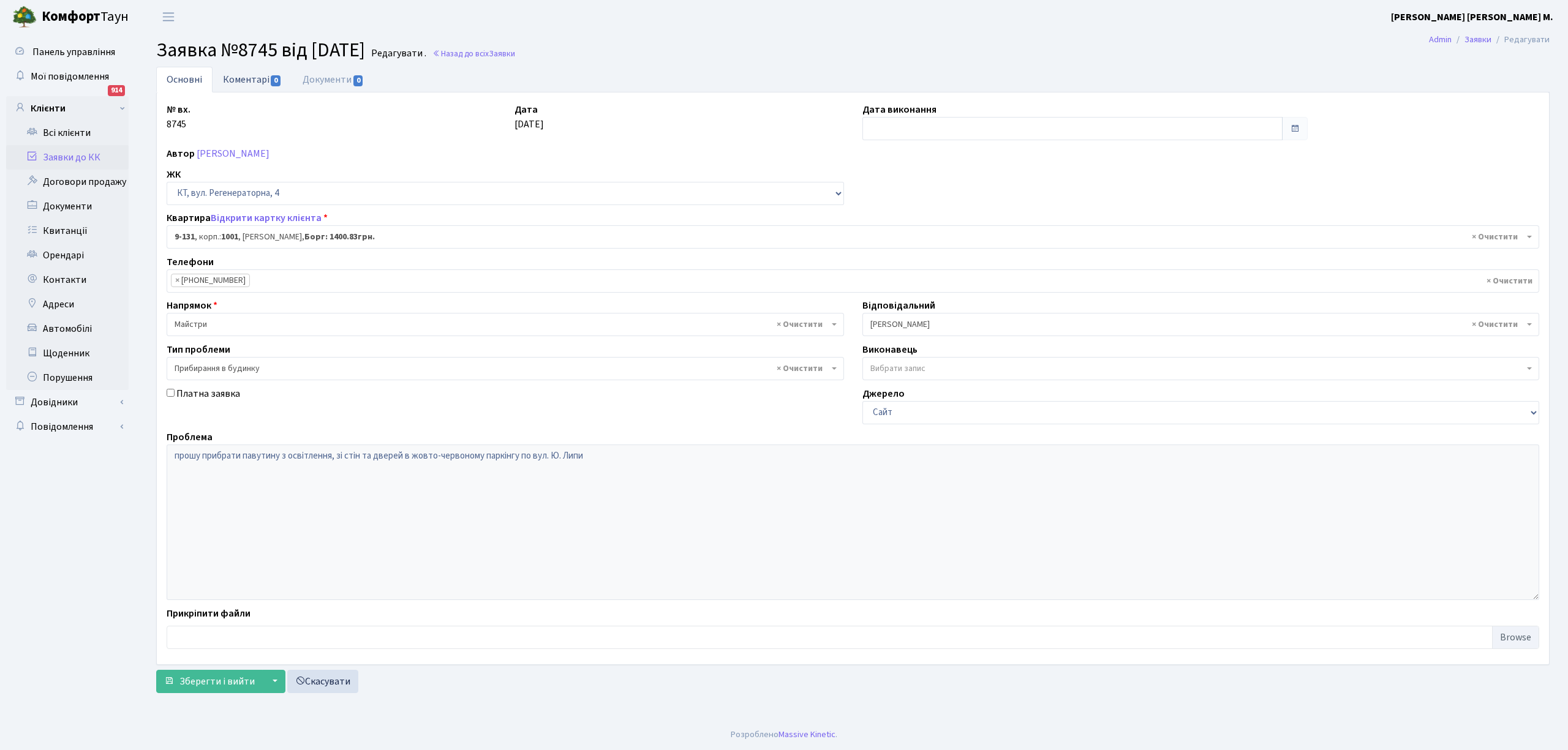
click at [253, 76] on link "Коментарі 0" at bounding box center [252, 79] width 80 height 25
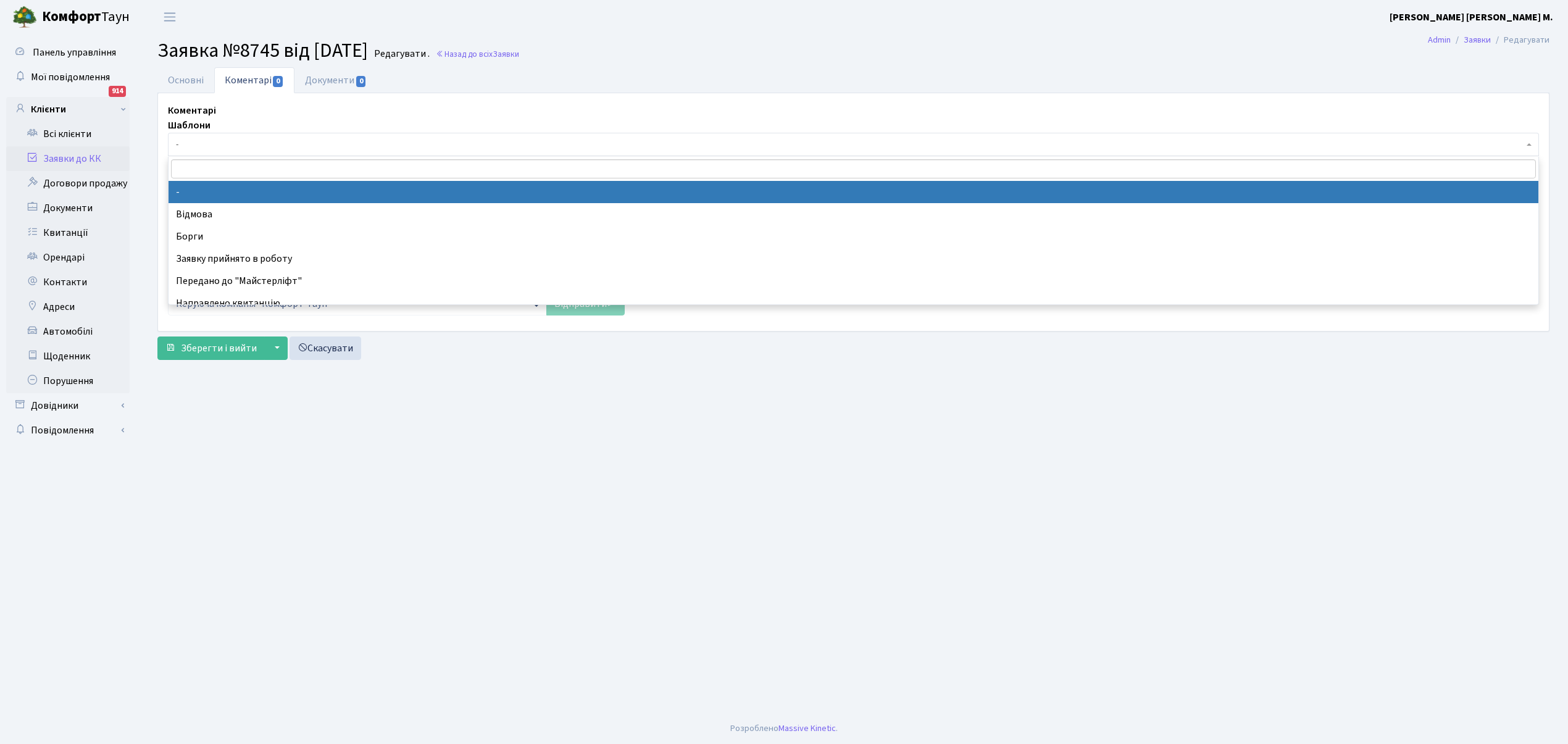
click at [203, 145] on span "-" at bounding box center [850, 143] width 1348 height 12
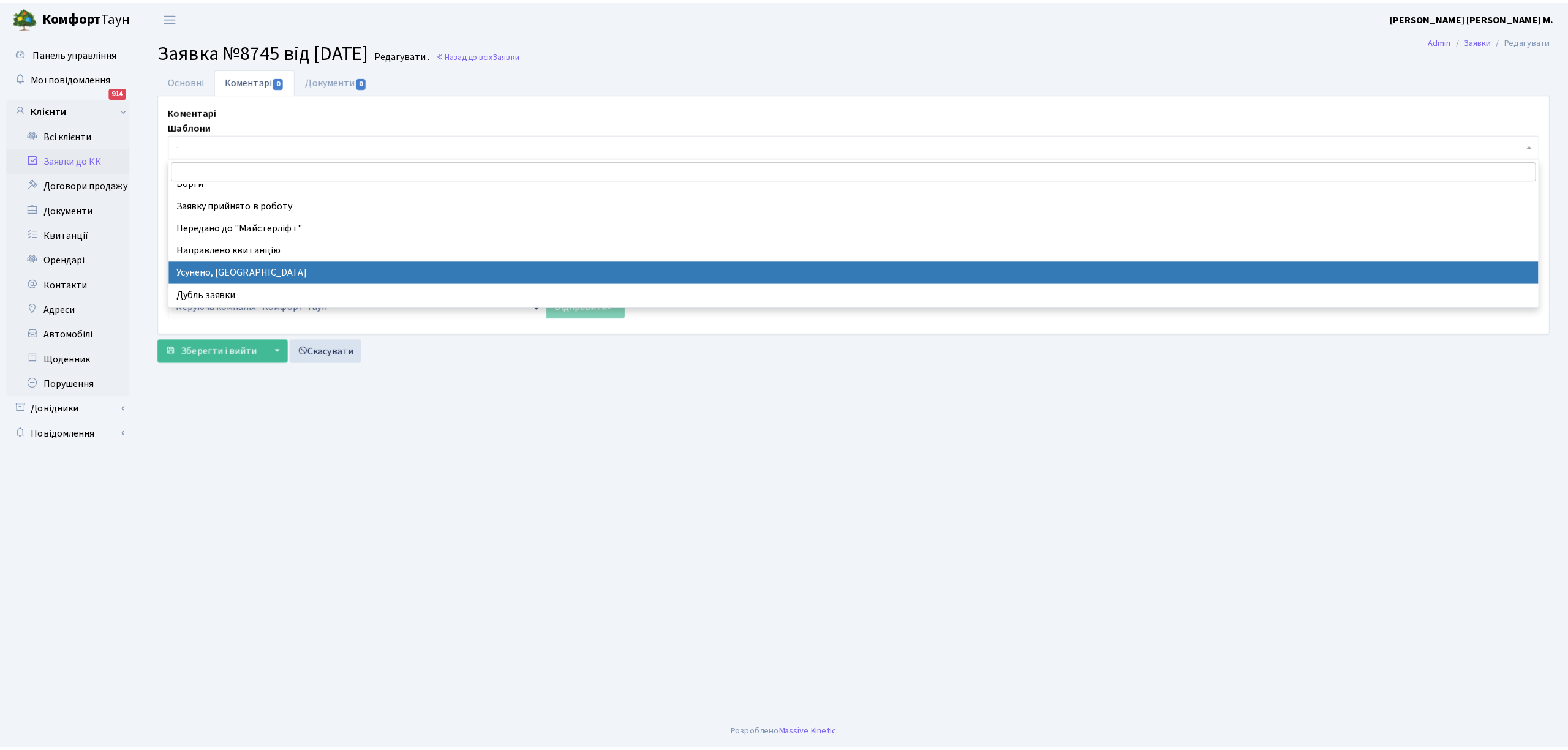
scroll to position [82, 0]
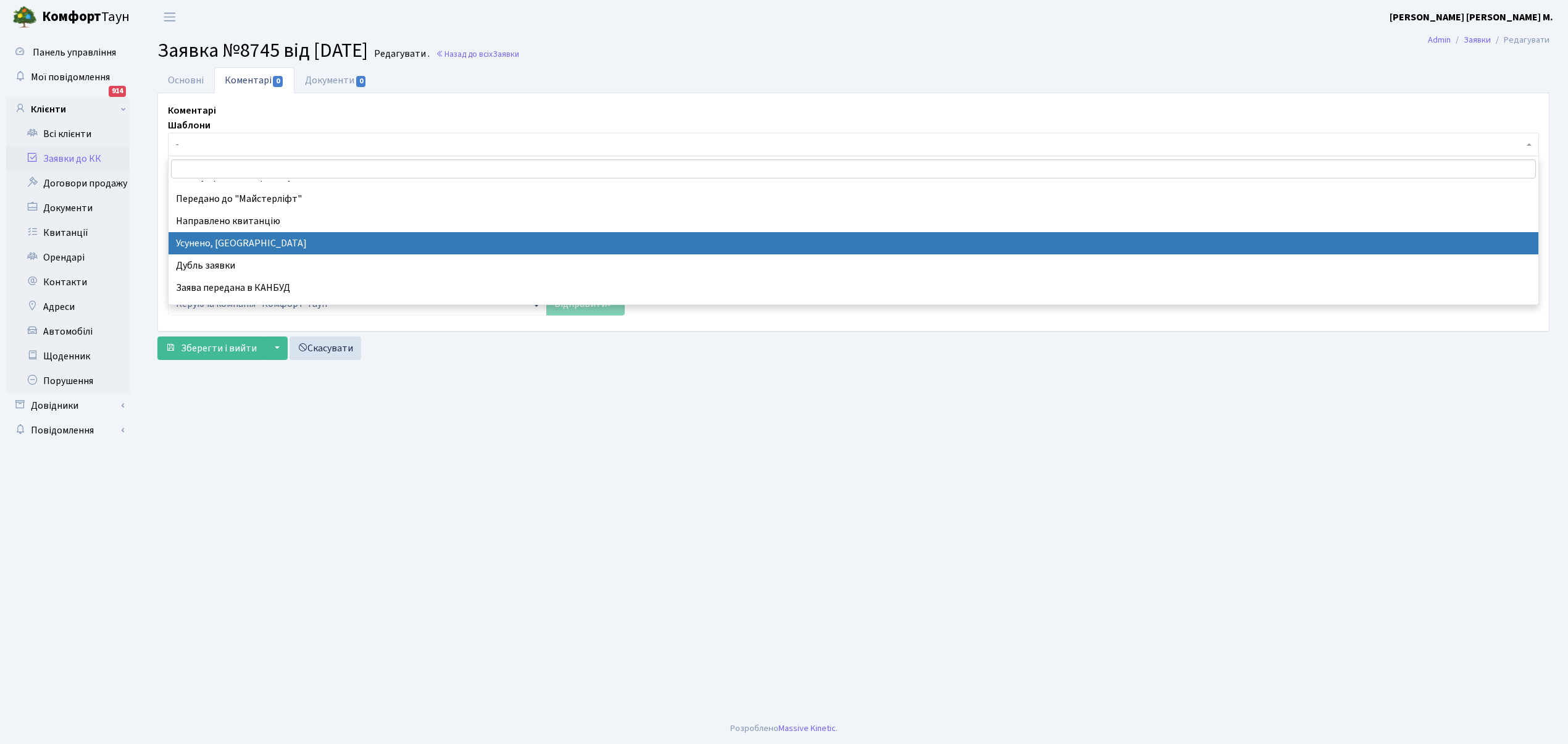
select select "15"
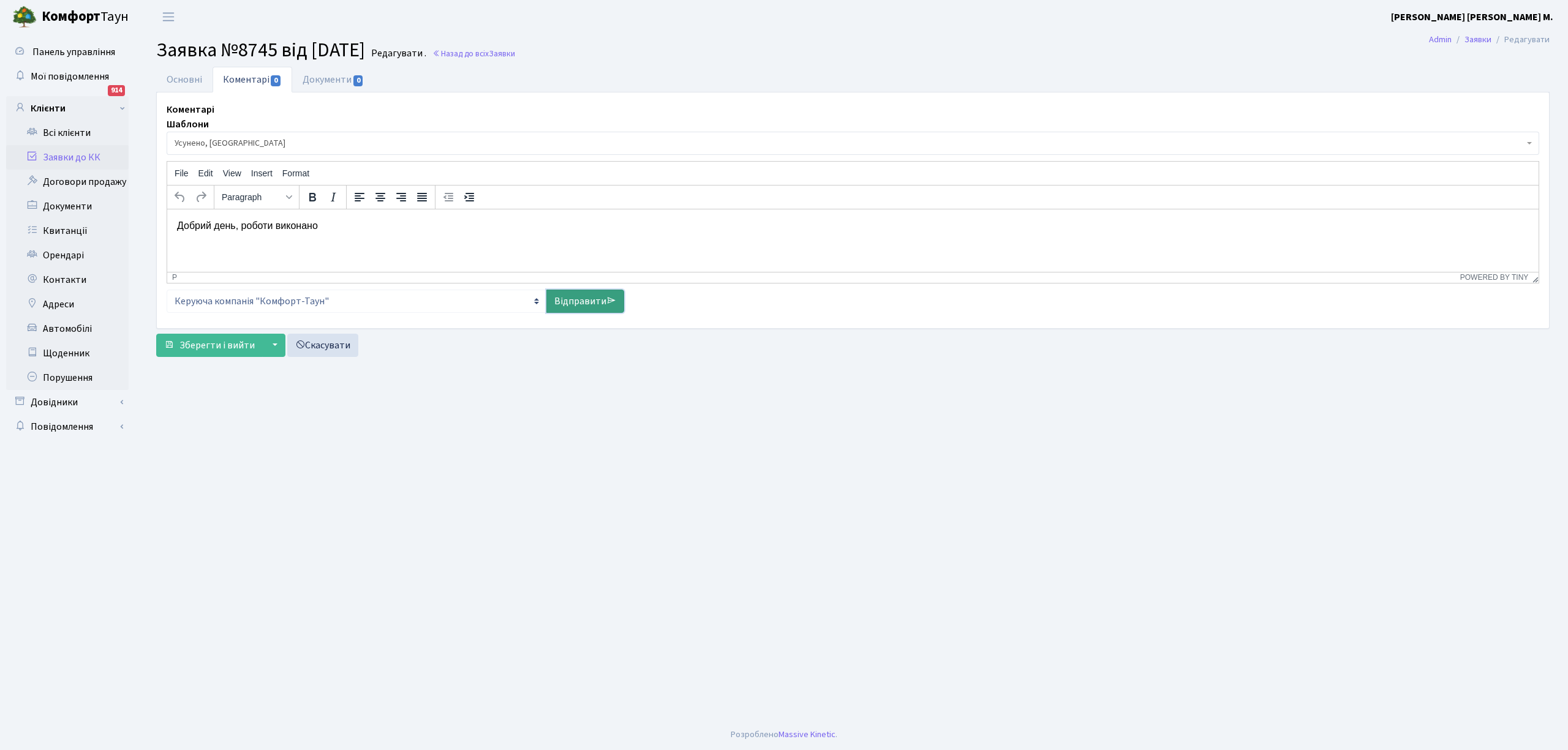
click at [573, 300] on link "Відправити" at bounding box center [585, 300] width 78 height 23
select select
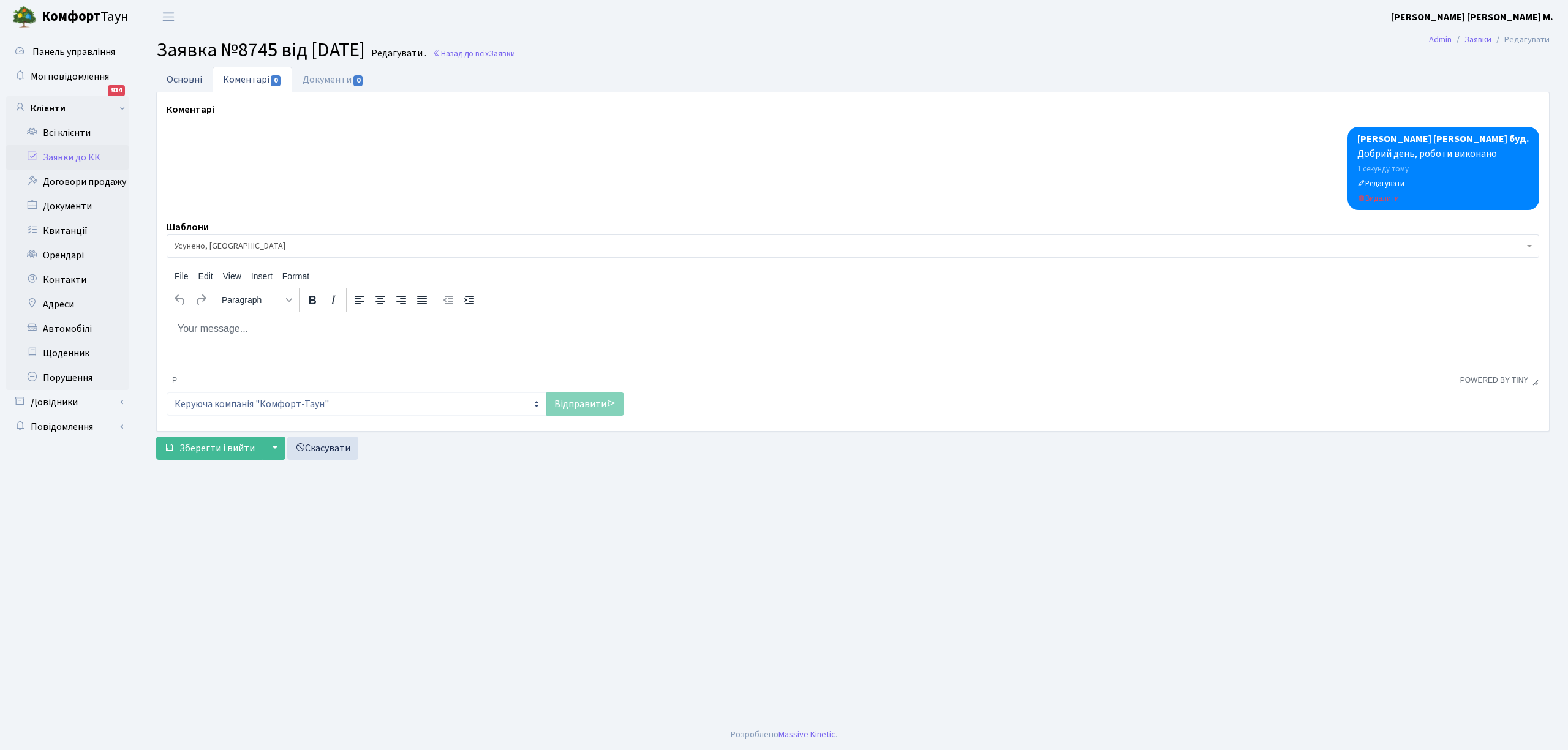
click at [190, 69] on link "Основні" at bounding box center [184, 79] width 56 height 25
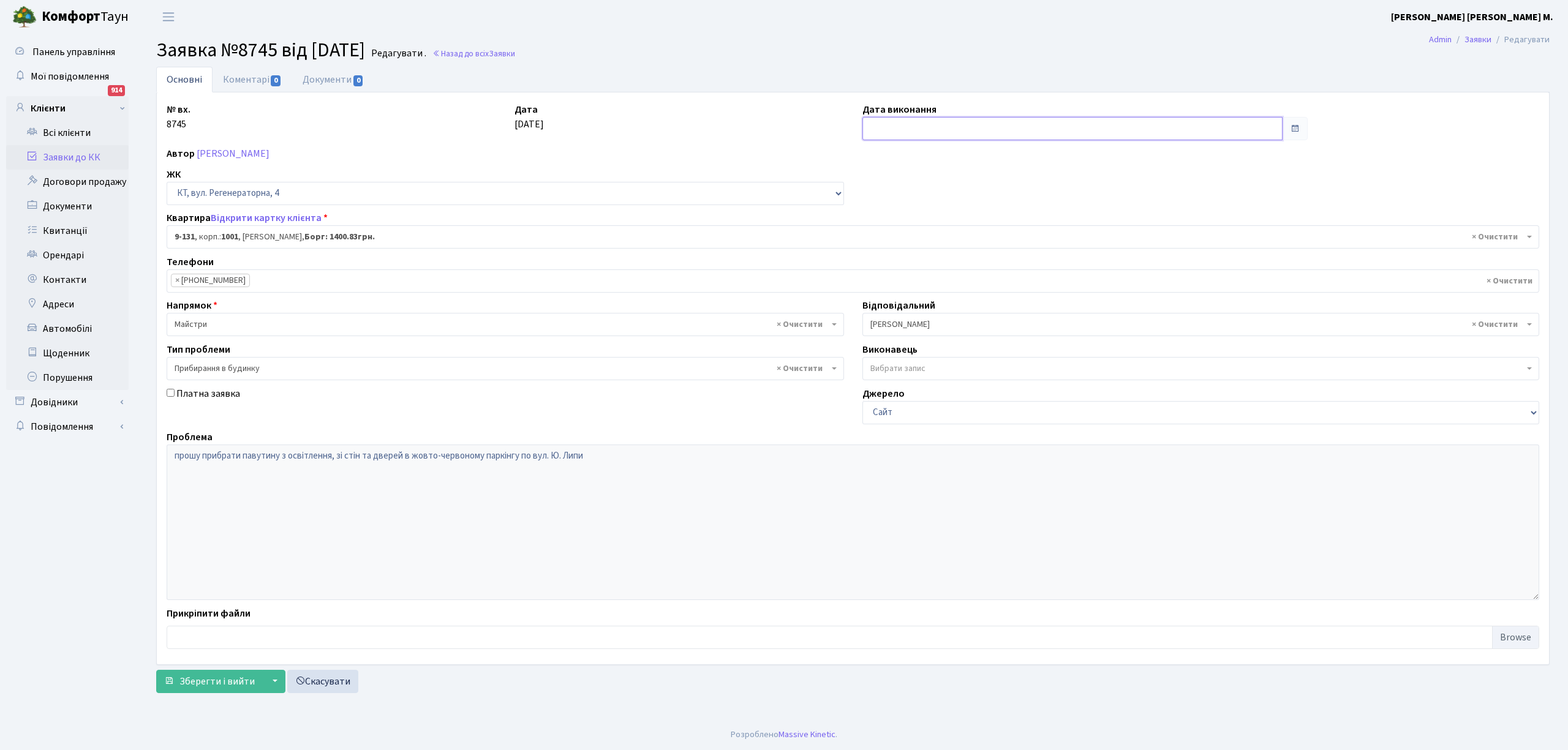
click at [873, 124] on input "text" at bounding box center [1073, 128] width 421 height 23
click at [926, 205] on td "9" at bounding box center [930, 210] width 18 height 18
type input "[DATE]"
click at [216, 683] on span "Зберегти і вийти" at bounding box center [217, 681] width 75 height 14
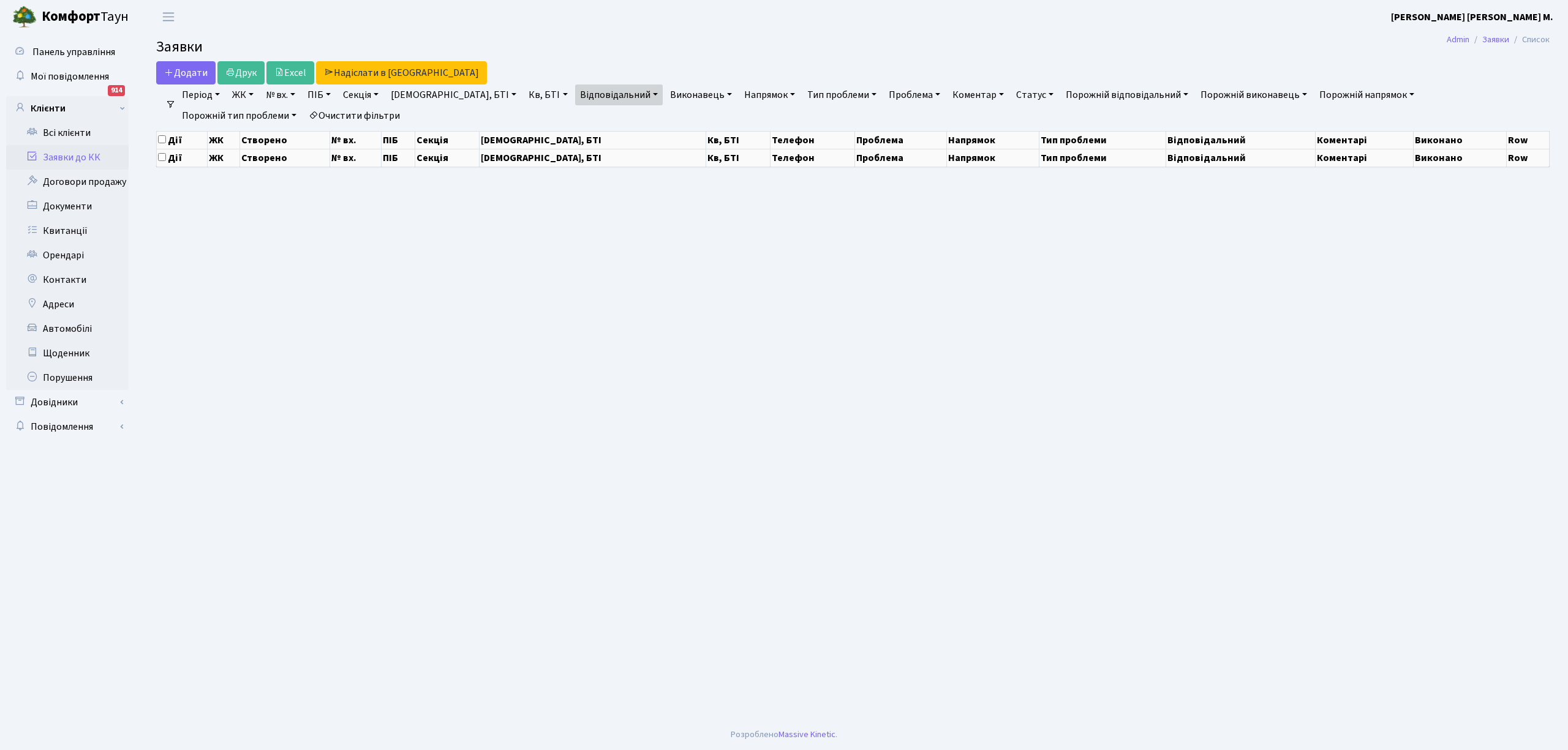
select select "25"
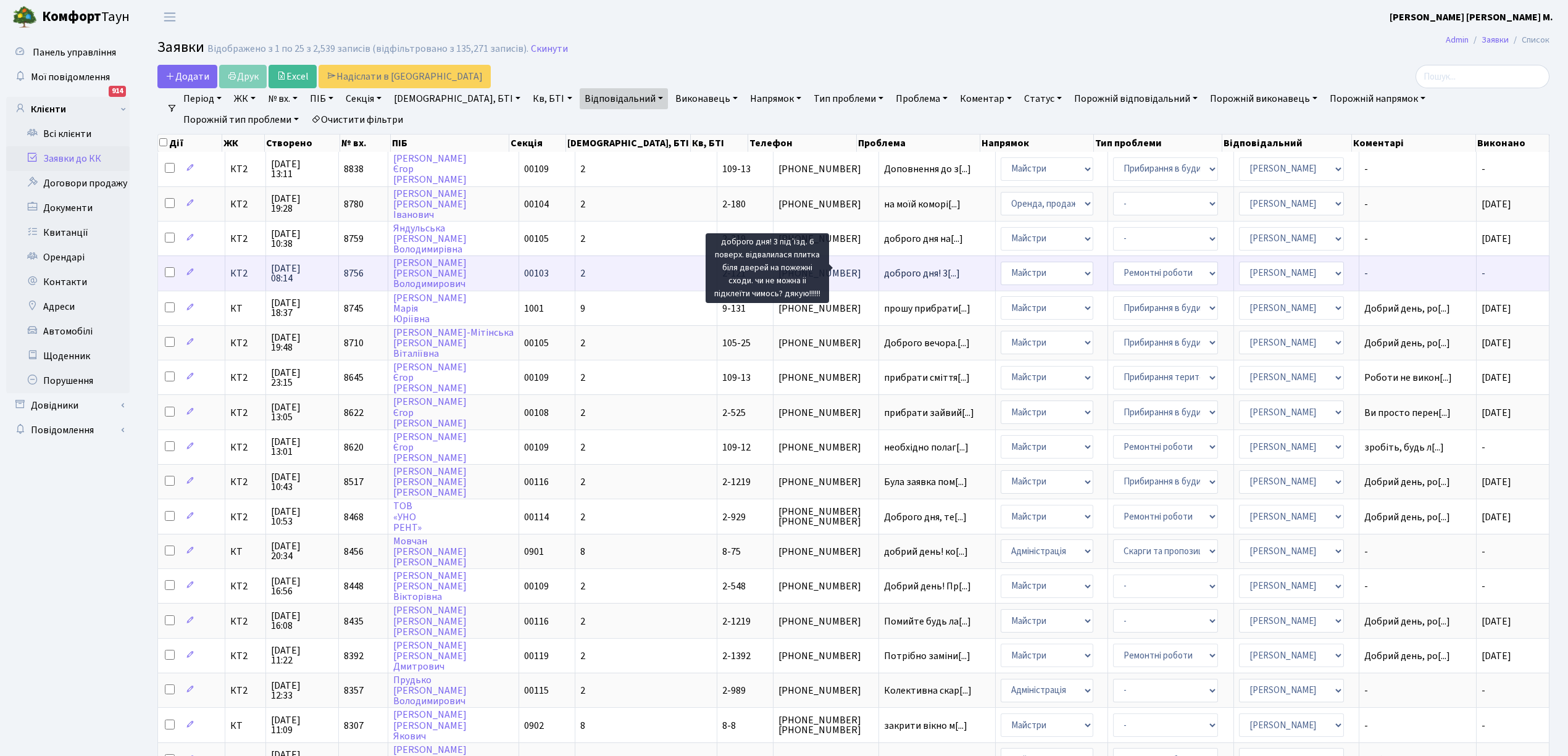
click at [884, 266] on span "доброго дня! 3[...]" at bounding box center [922, 273] width 76 height 14
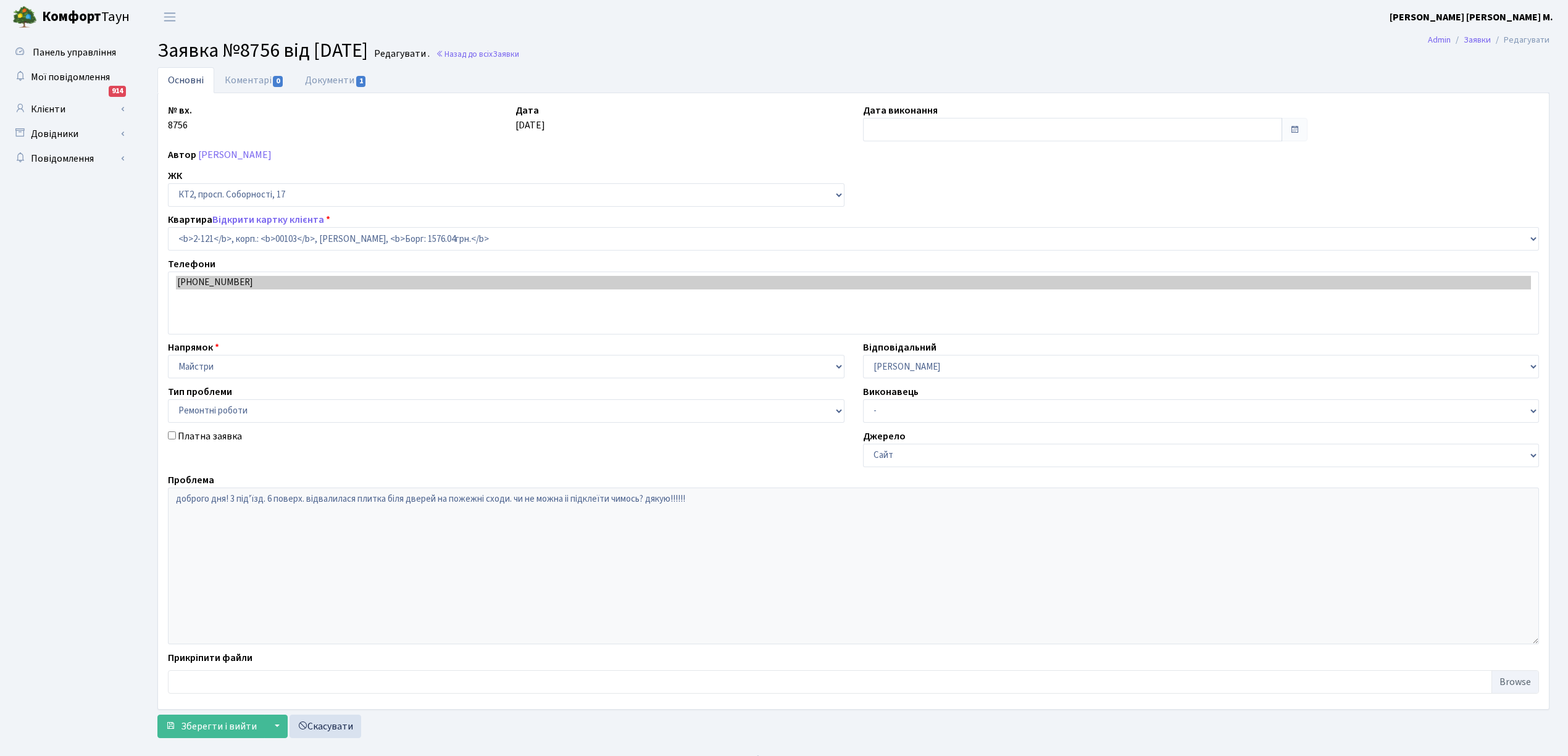
select select "15176"
select select "62"
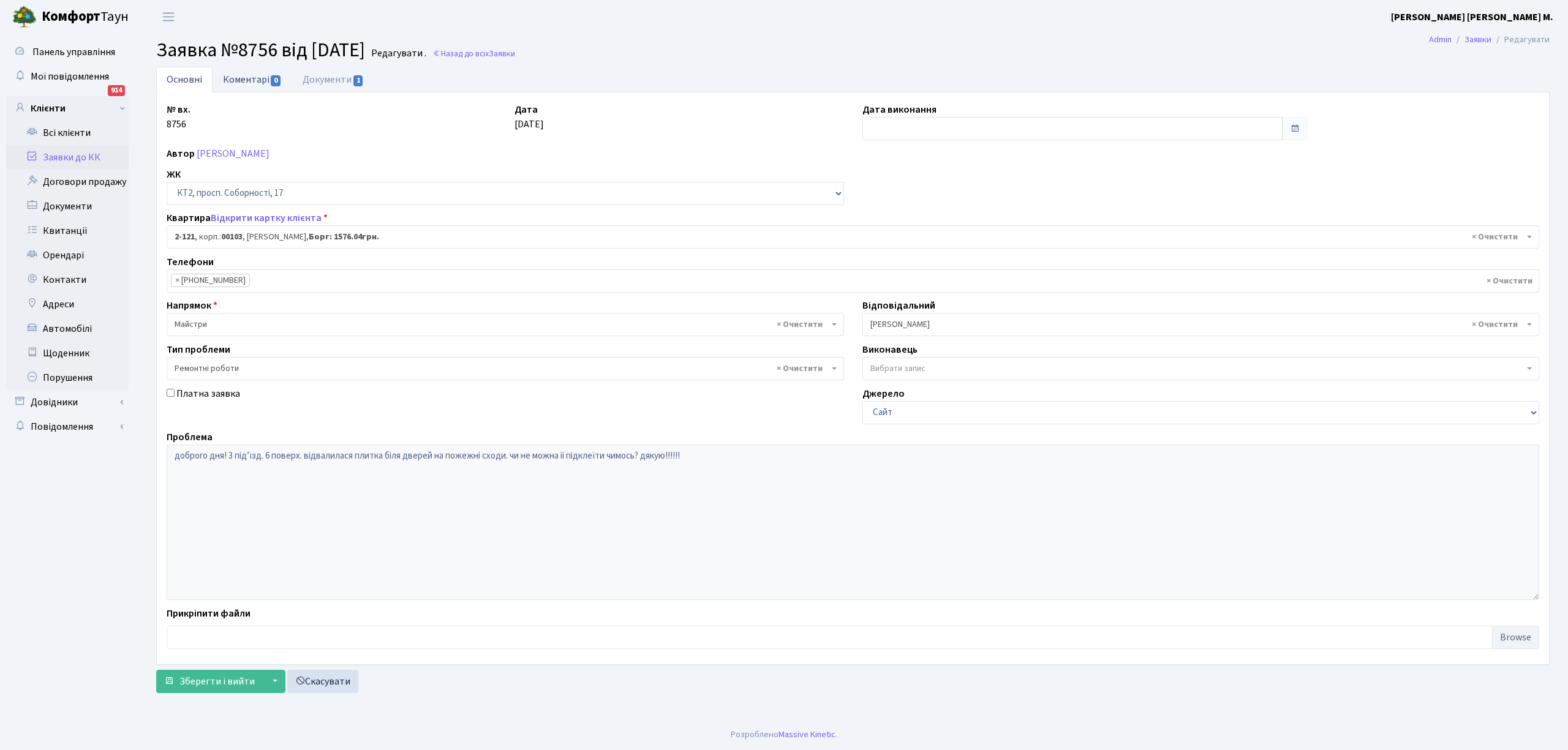
click at [245, 82] on link "Коментарі 0" at bounding box center [252, 79] width 80 height 25
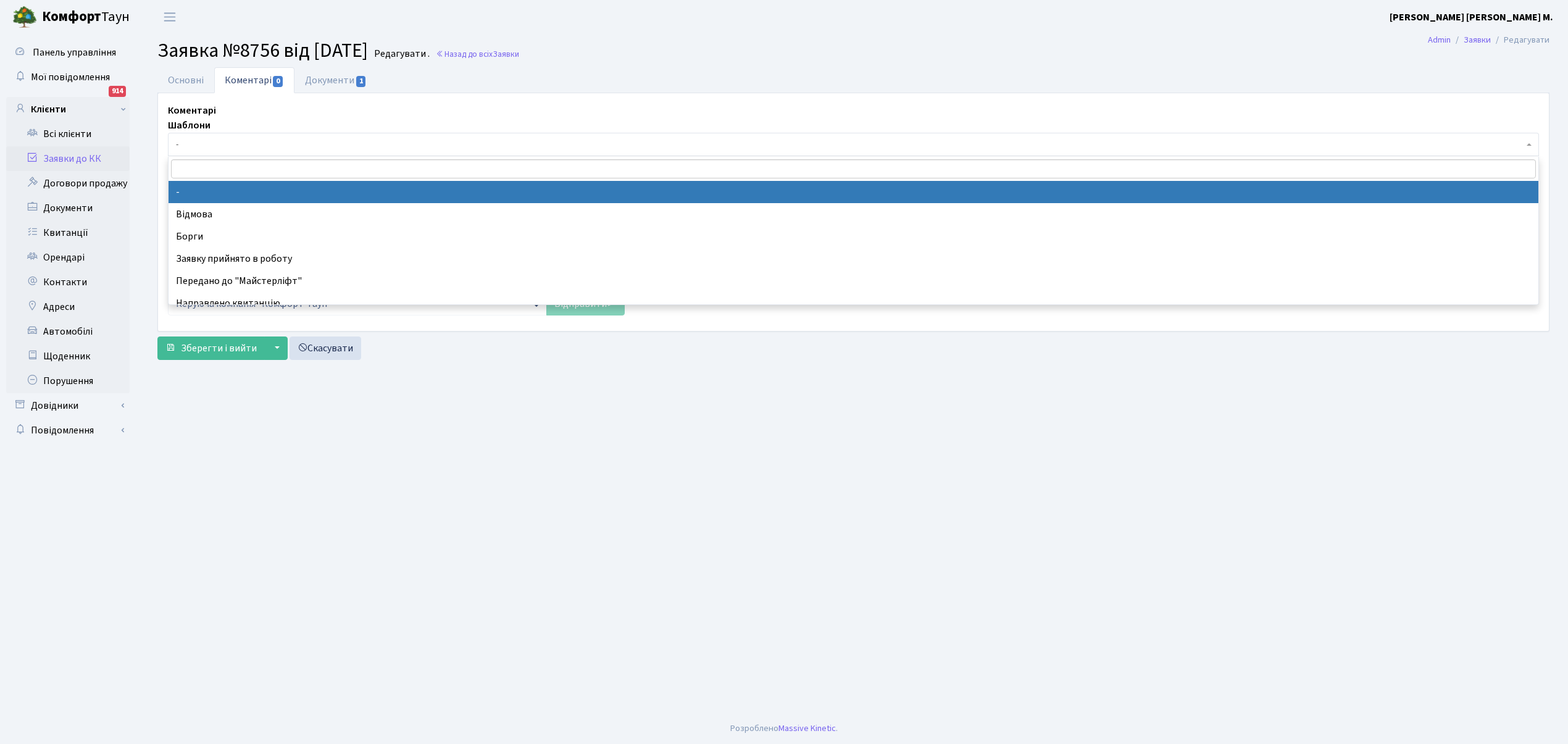
click at [223, 149] on span "-" at bounding box center [850, 143] width 1348 height 12
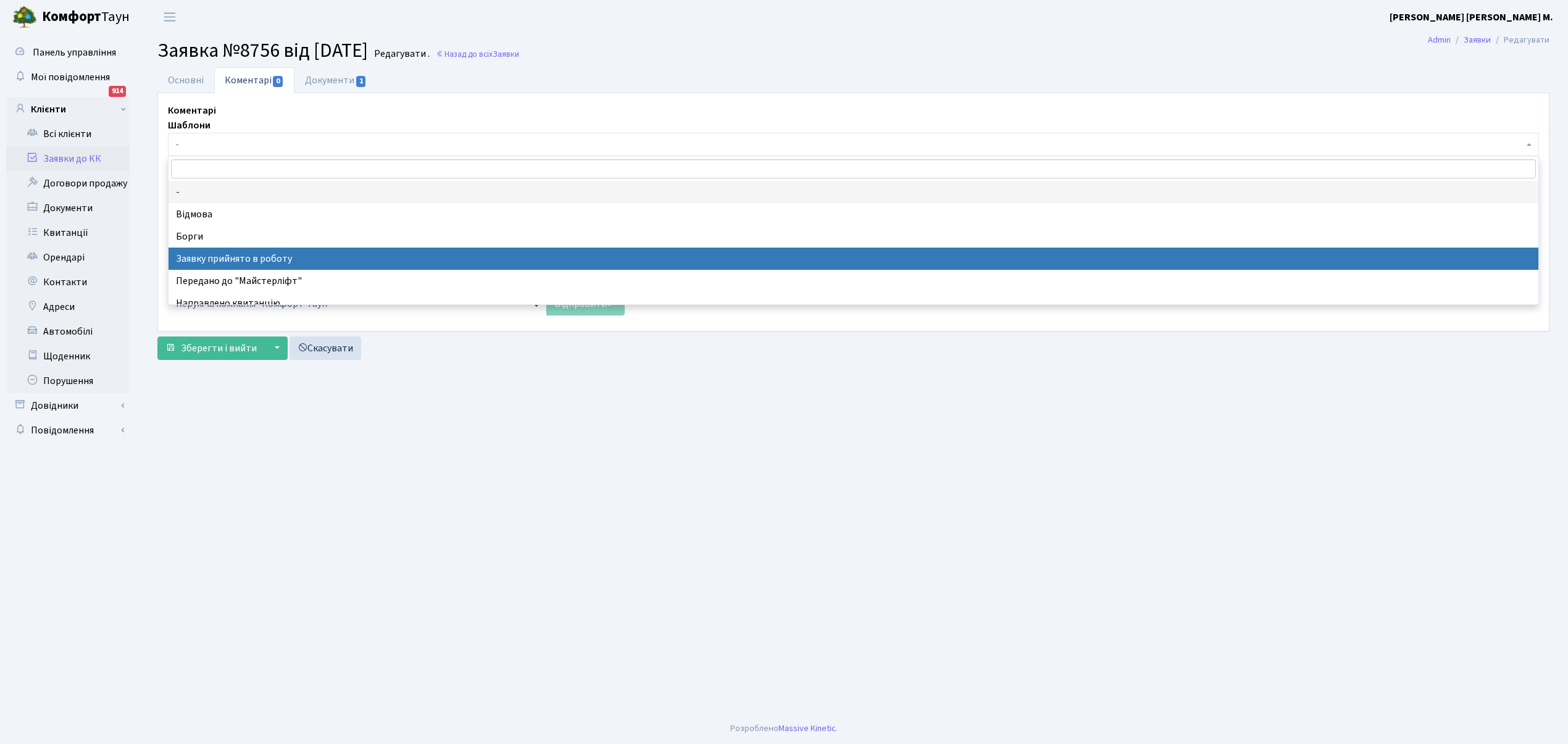
select select "7"
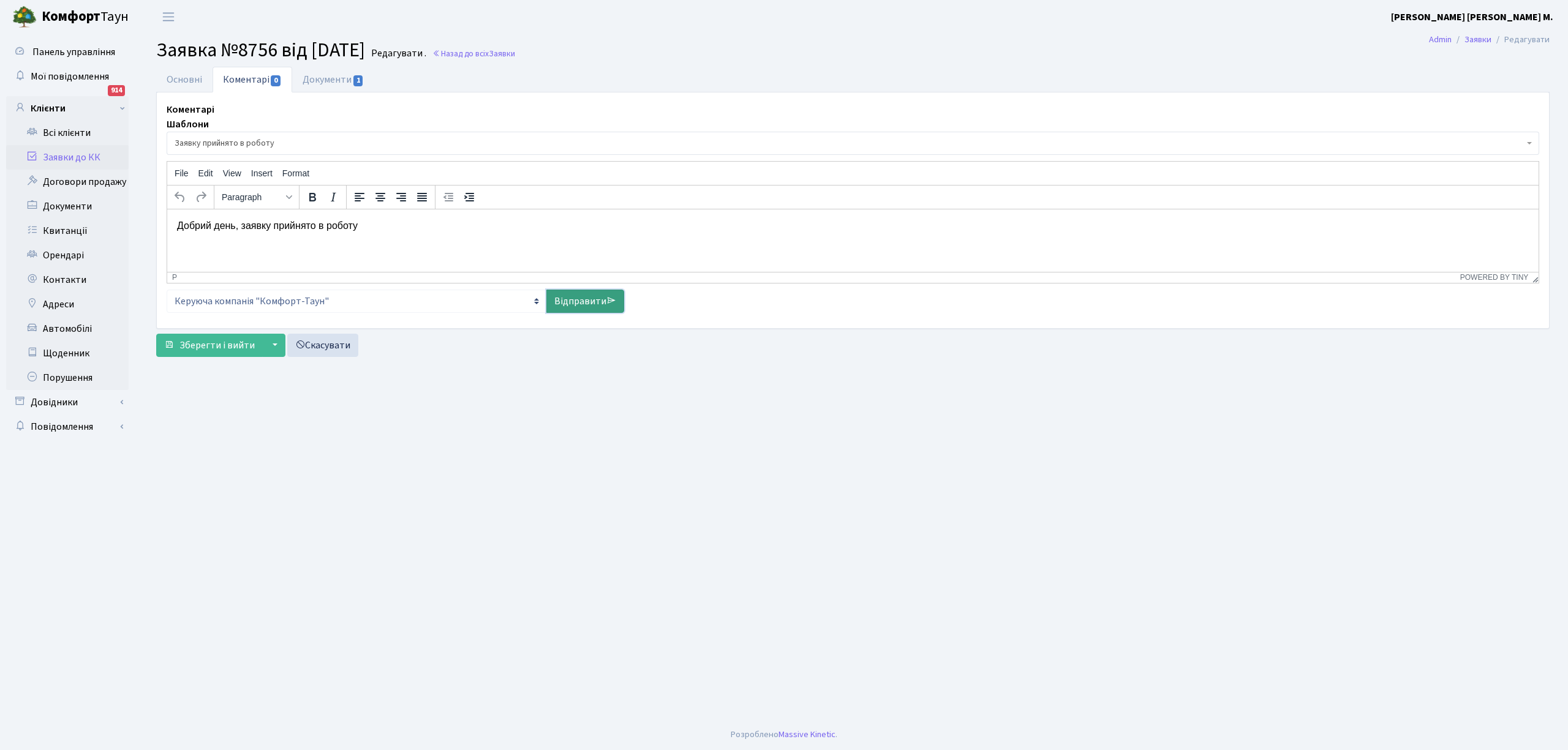
click at [591, 306] on link "Відправити" at bounding box center [585, 300] width 78 height 23
select select
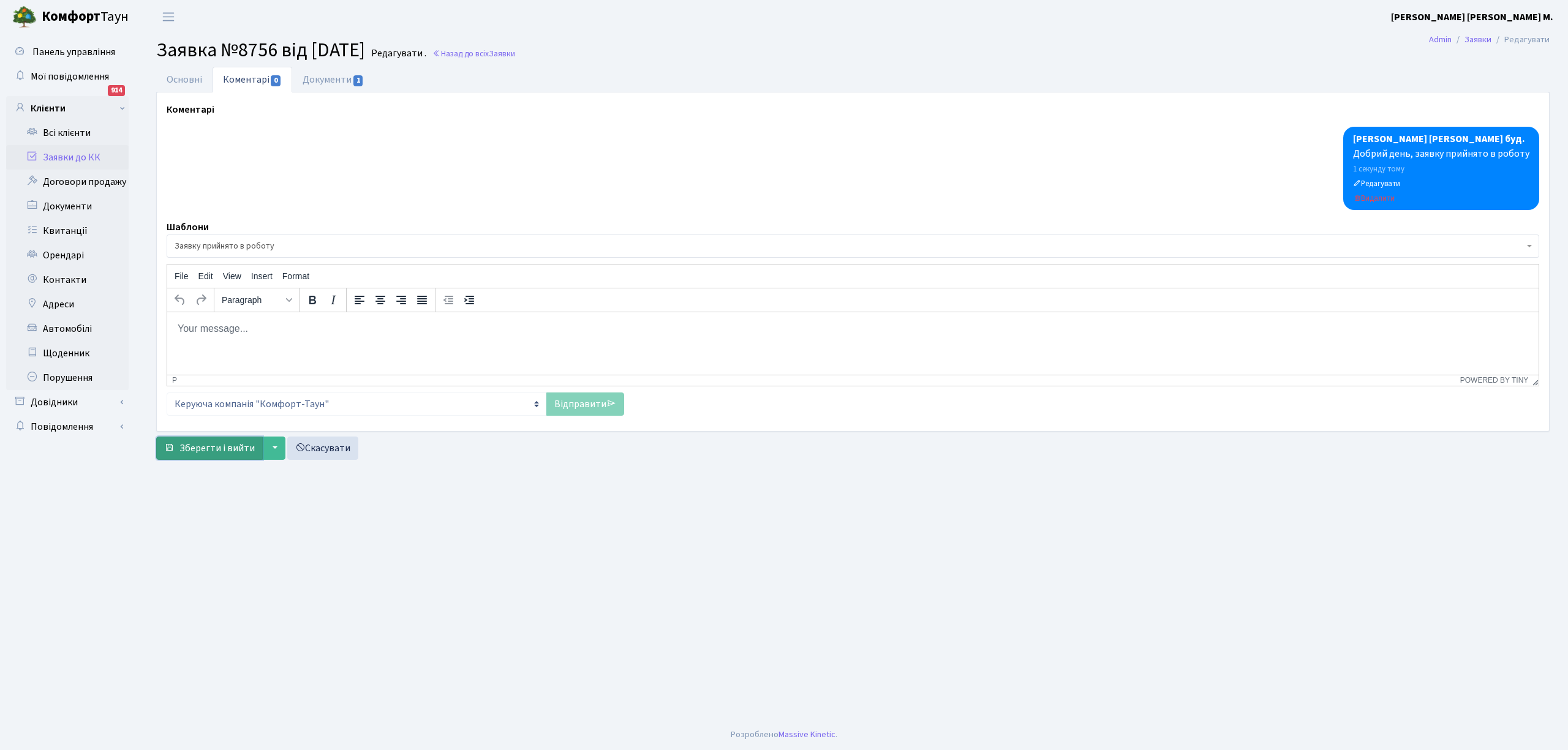
click at [213, 459] on button "Зберегти і вийти" at bounding box center [209, 448] width 107 height 23
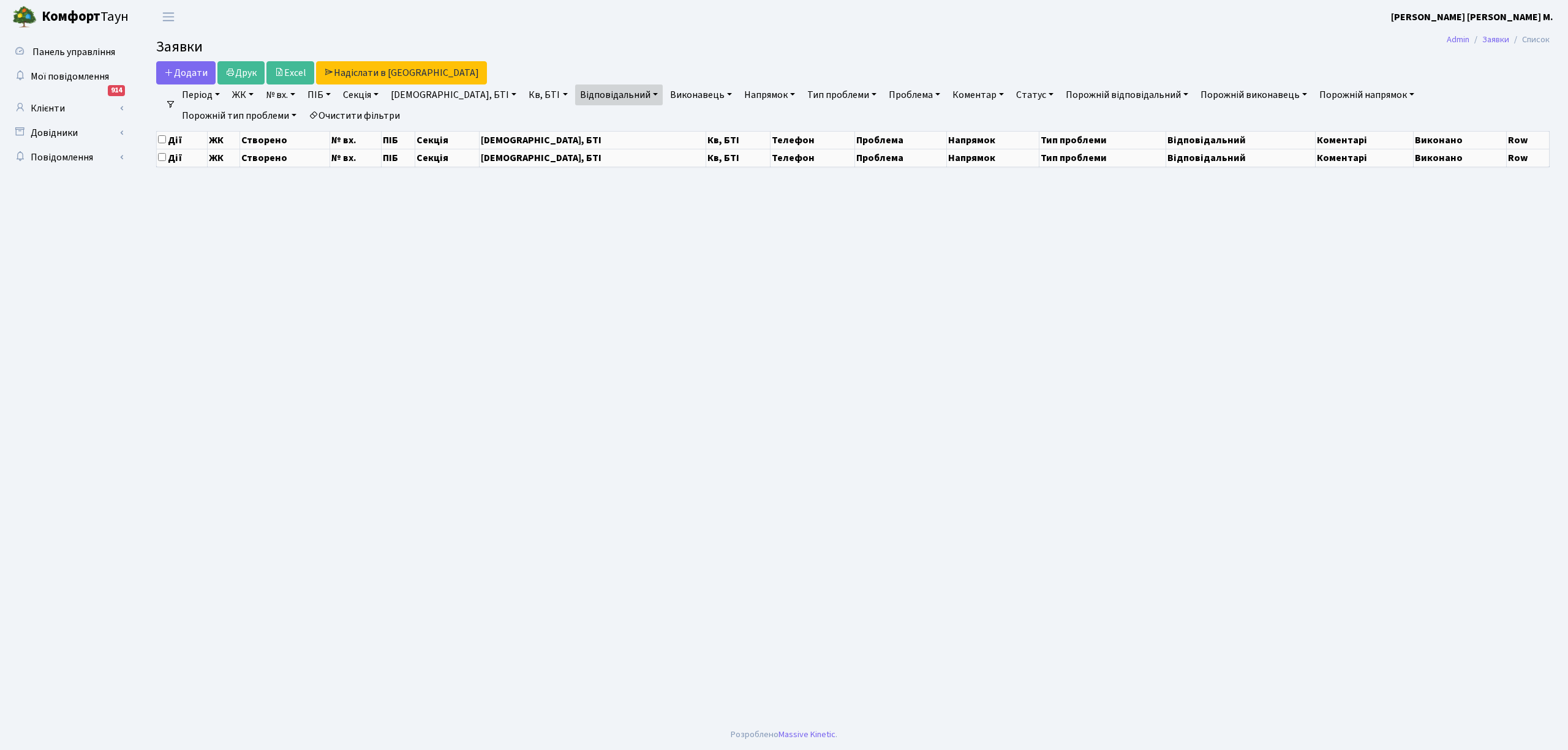
select select "25"
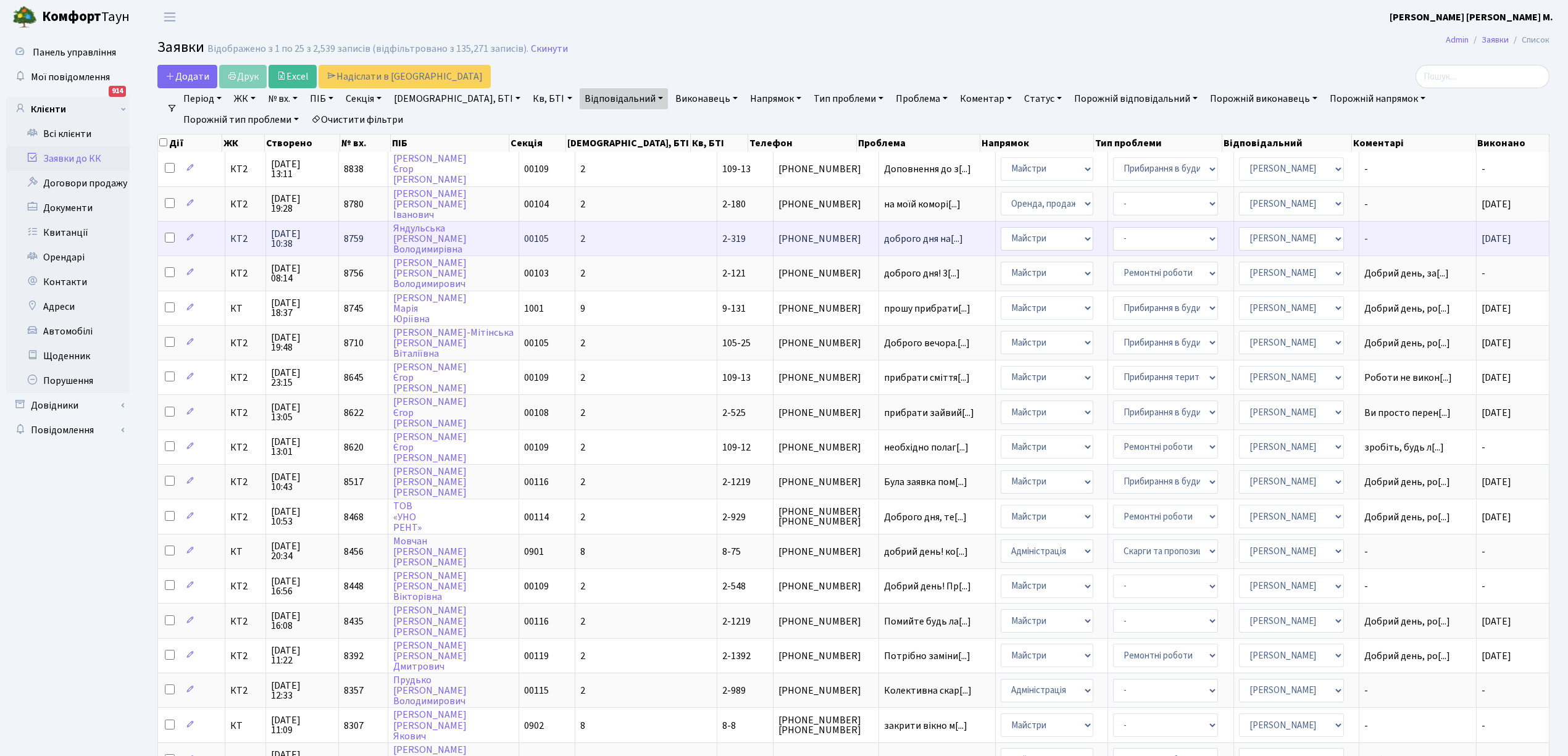
click at [926, 234] on span "доброго дня на[...]" at bounding box center [937, 239] width 106 height 10
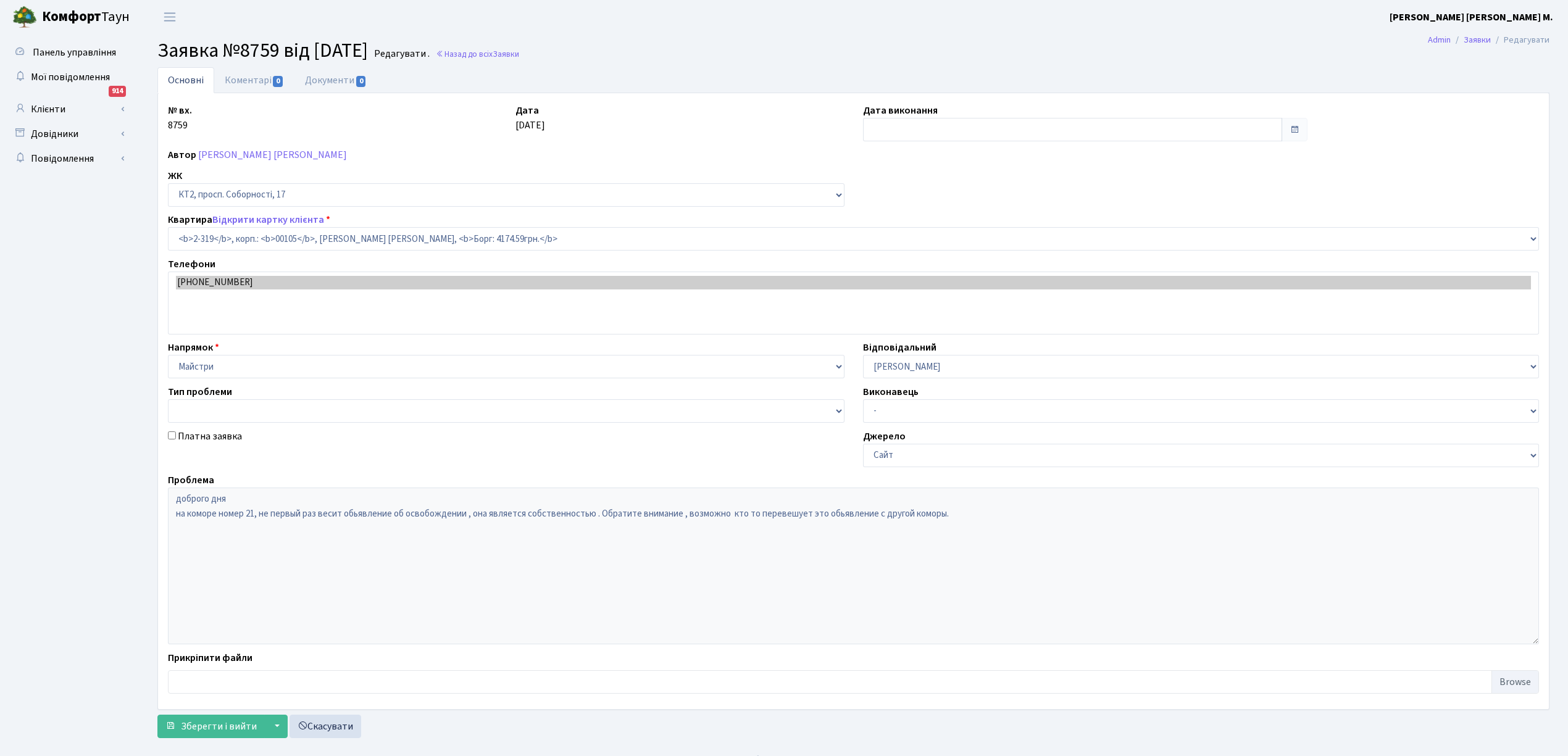
select select "15375"
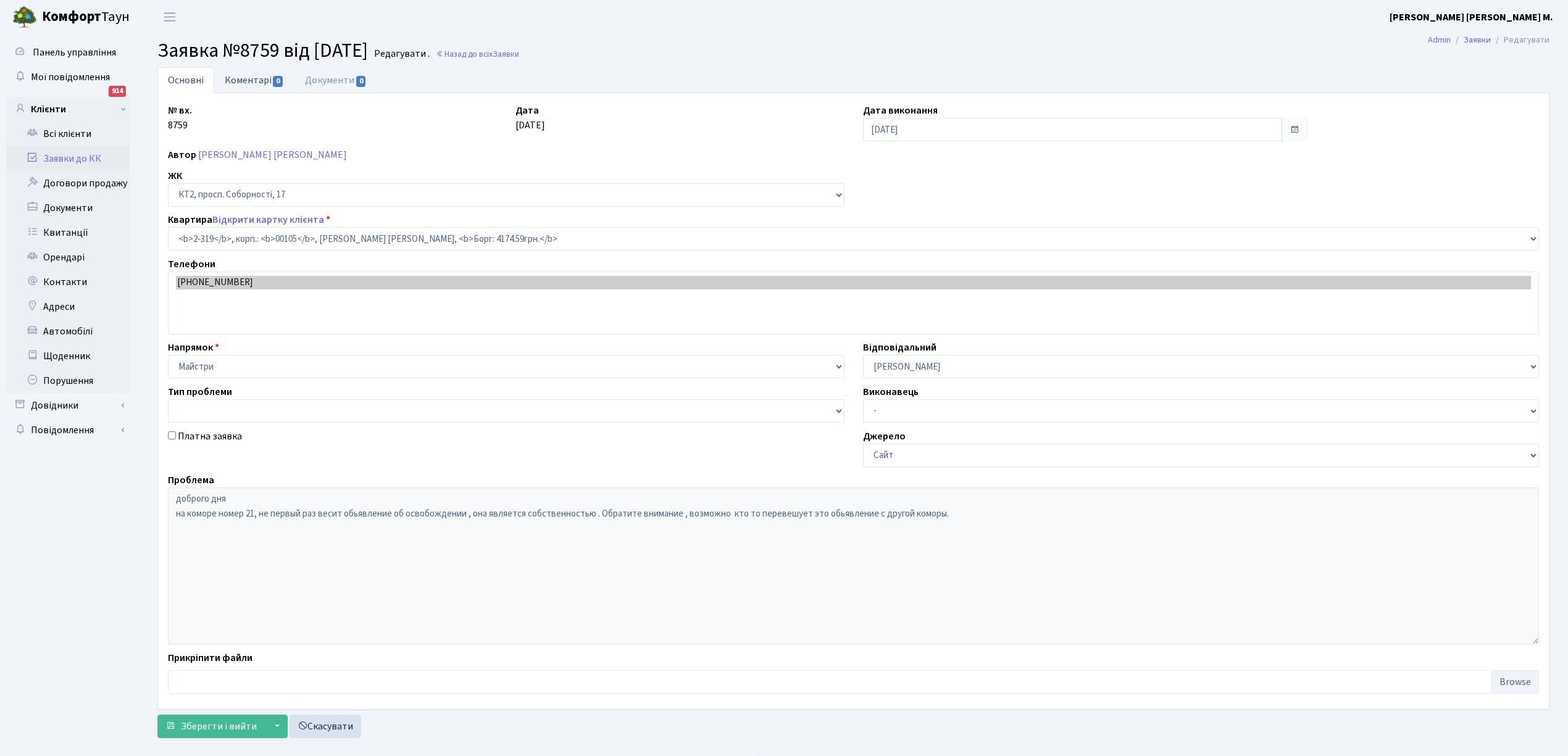
click at [241, 81] on link "Коментарі 0" at bounding box center [254, 80] width 81 height 25
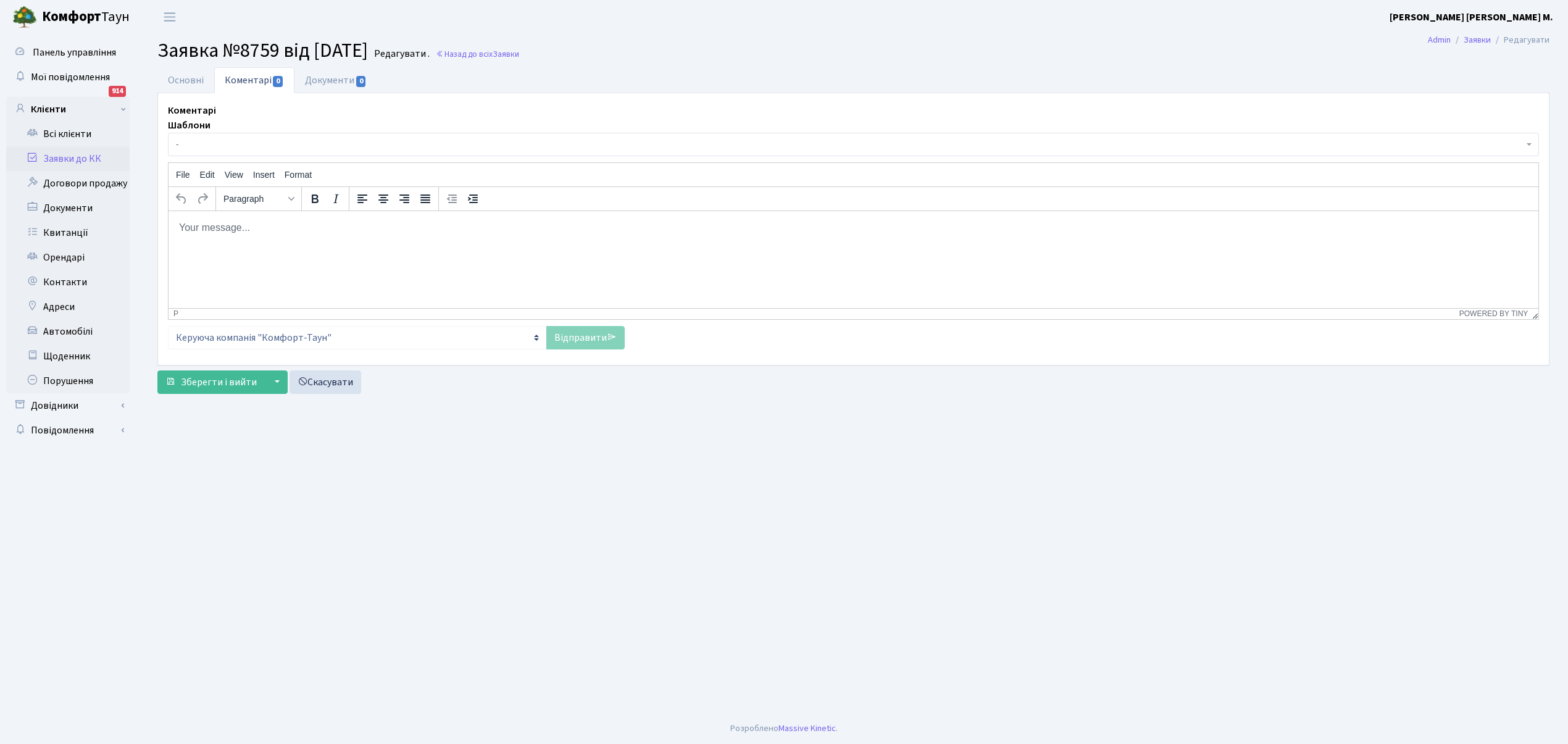
click at [236, 148] on span "-" at bounding box center [850, 143] width 1348 height 12
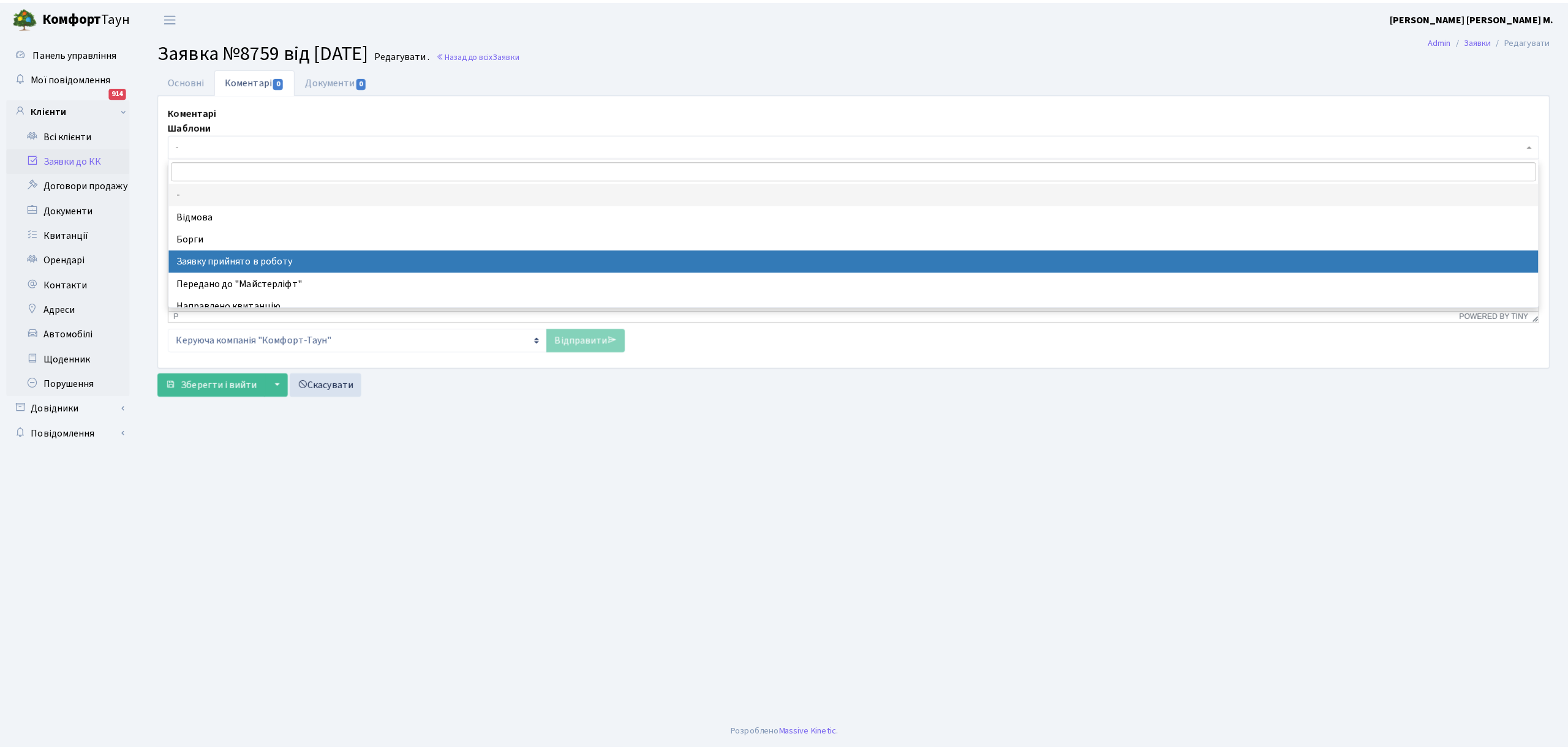
scroll to position [82, 0]
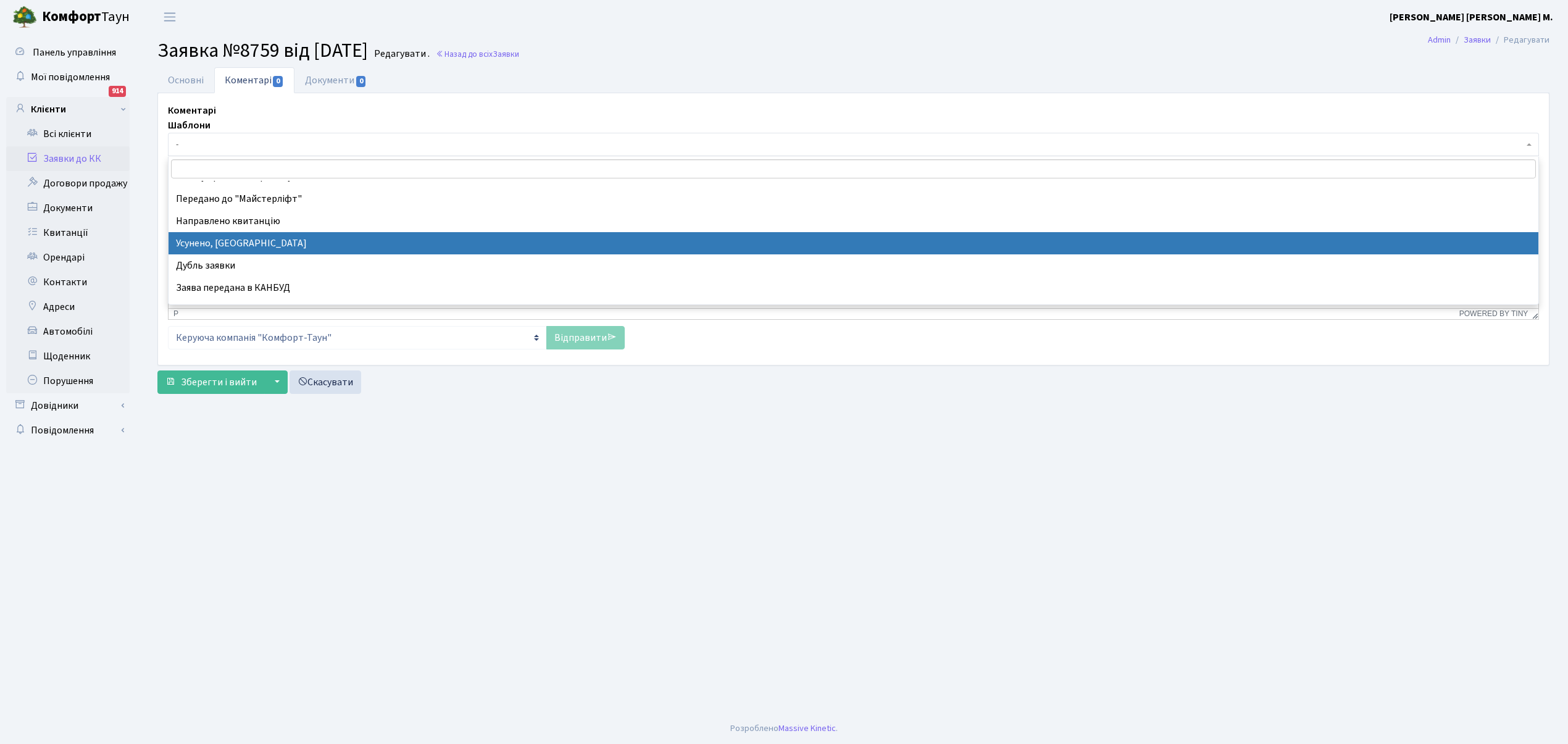
drag, startPoint x: 253, startPoint y: 249, endPoint x: 84, endPoint y: 37, distance: 271.1
select select "15"
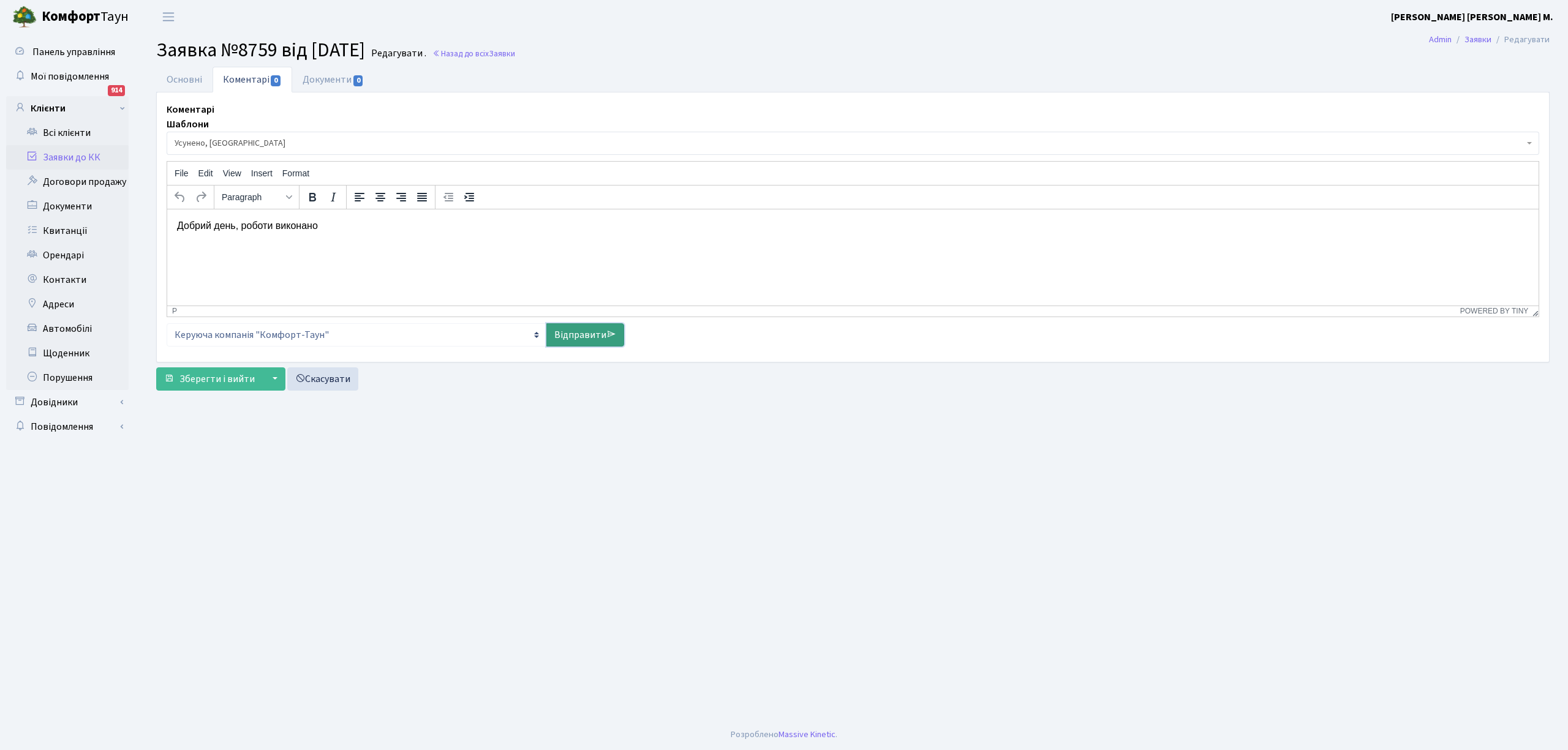
click at [581, 332] on link "Відправити" at bounding box center [585, 334] width 78 height 23
select select
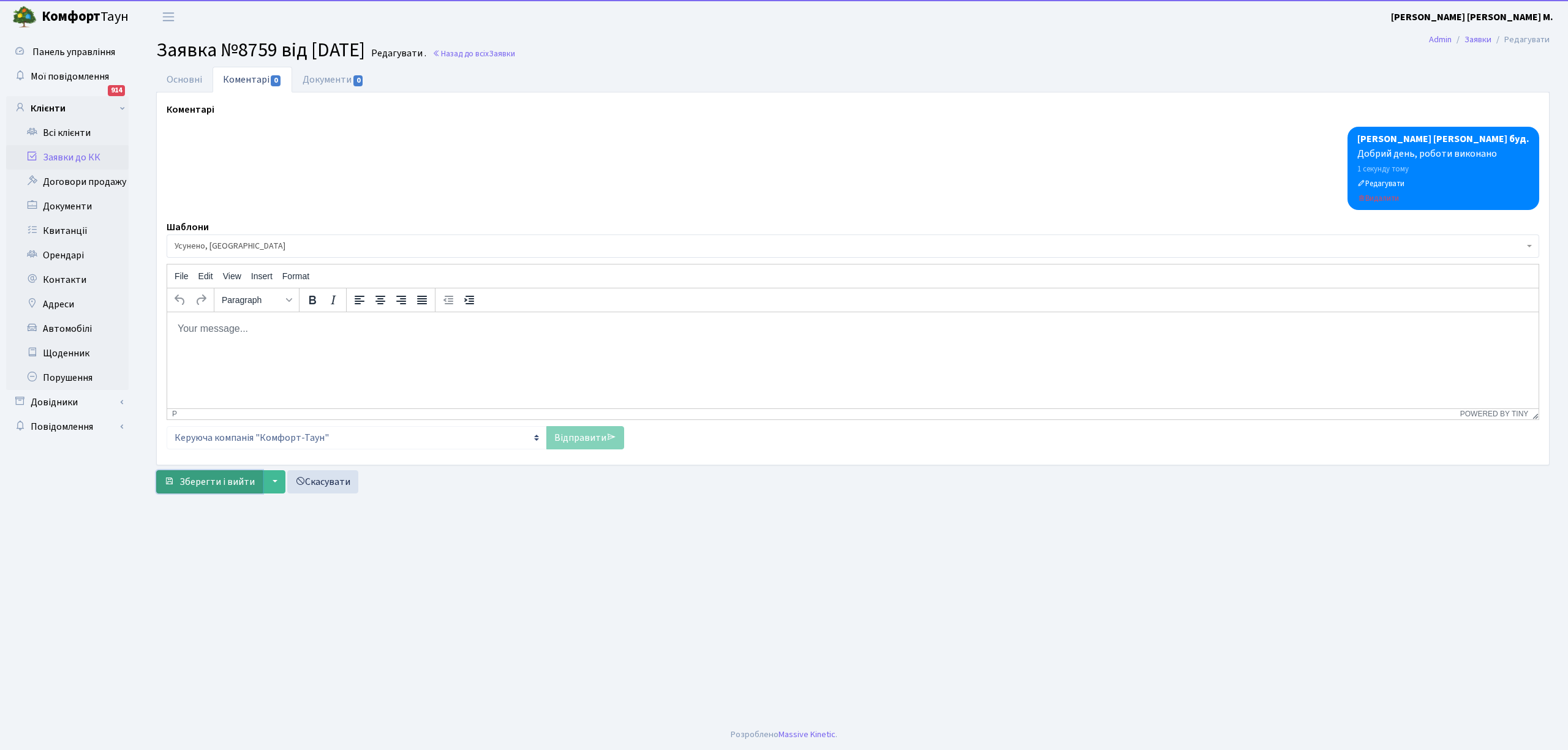
click at [201, 476] on button "Зберегти і вийти" at bounding box center [209, 481] width 107 height 23
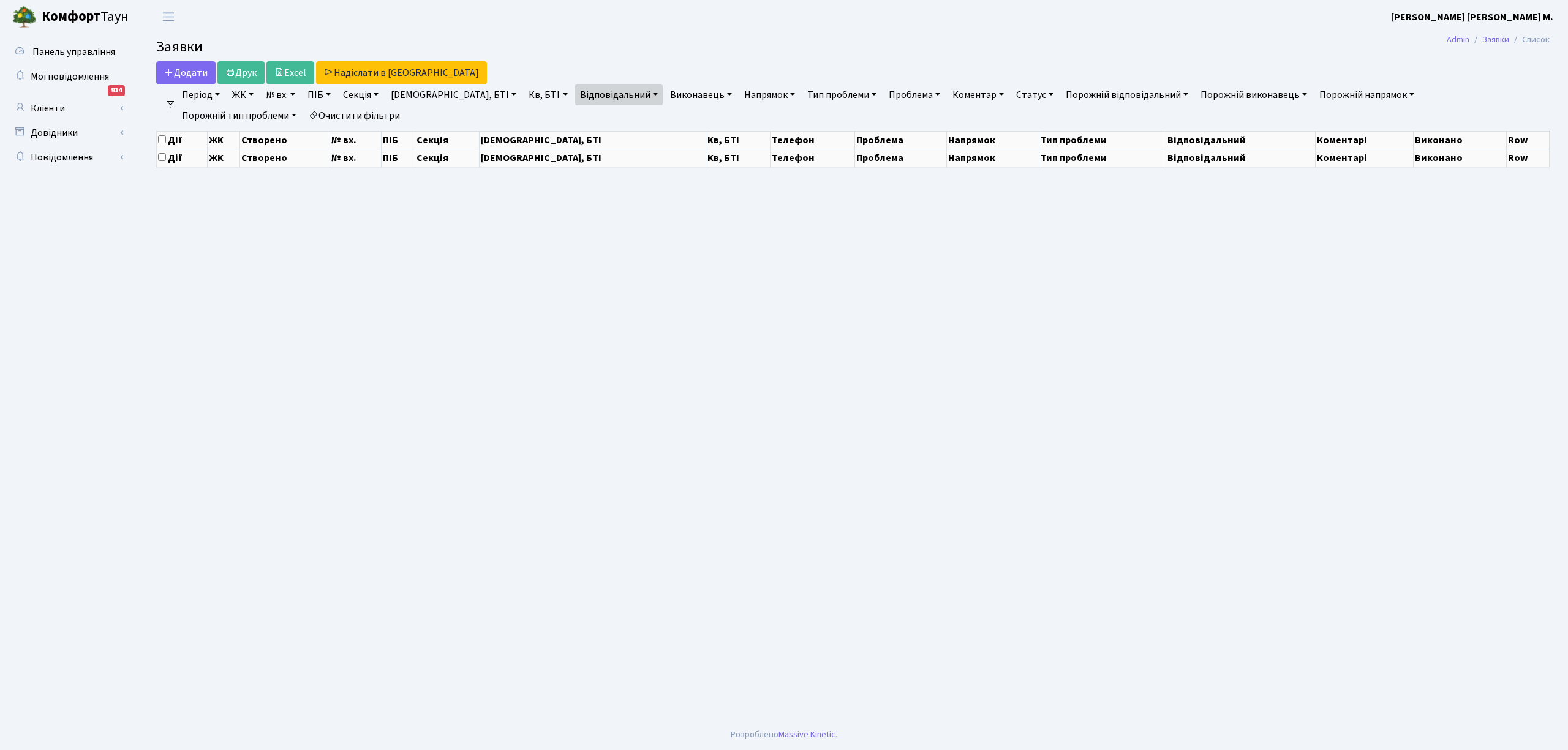
select select "25"
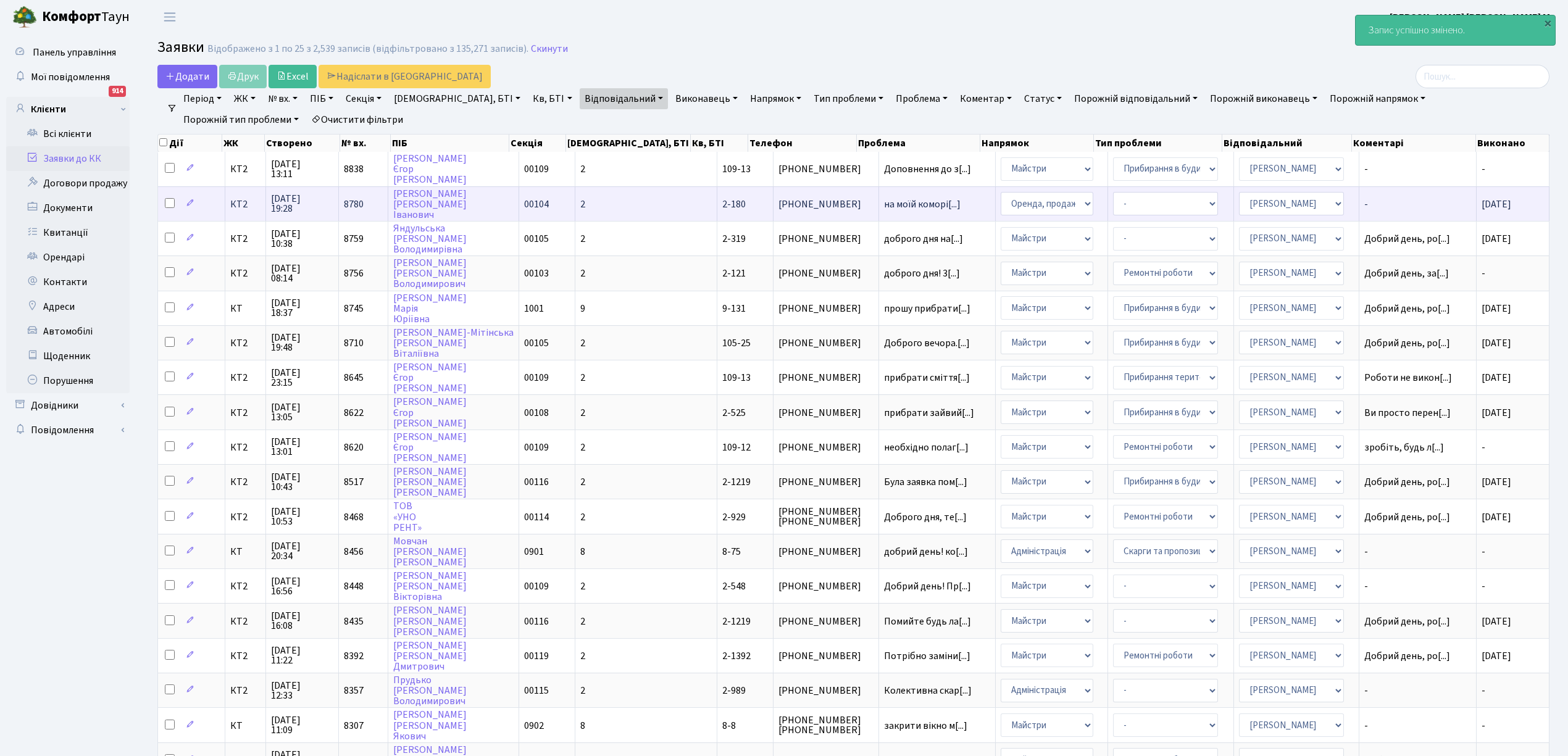
click at [1368, 204] on span "-" at bounding box center [1417, 204] width 106 height 10
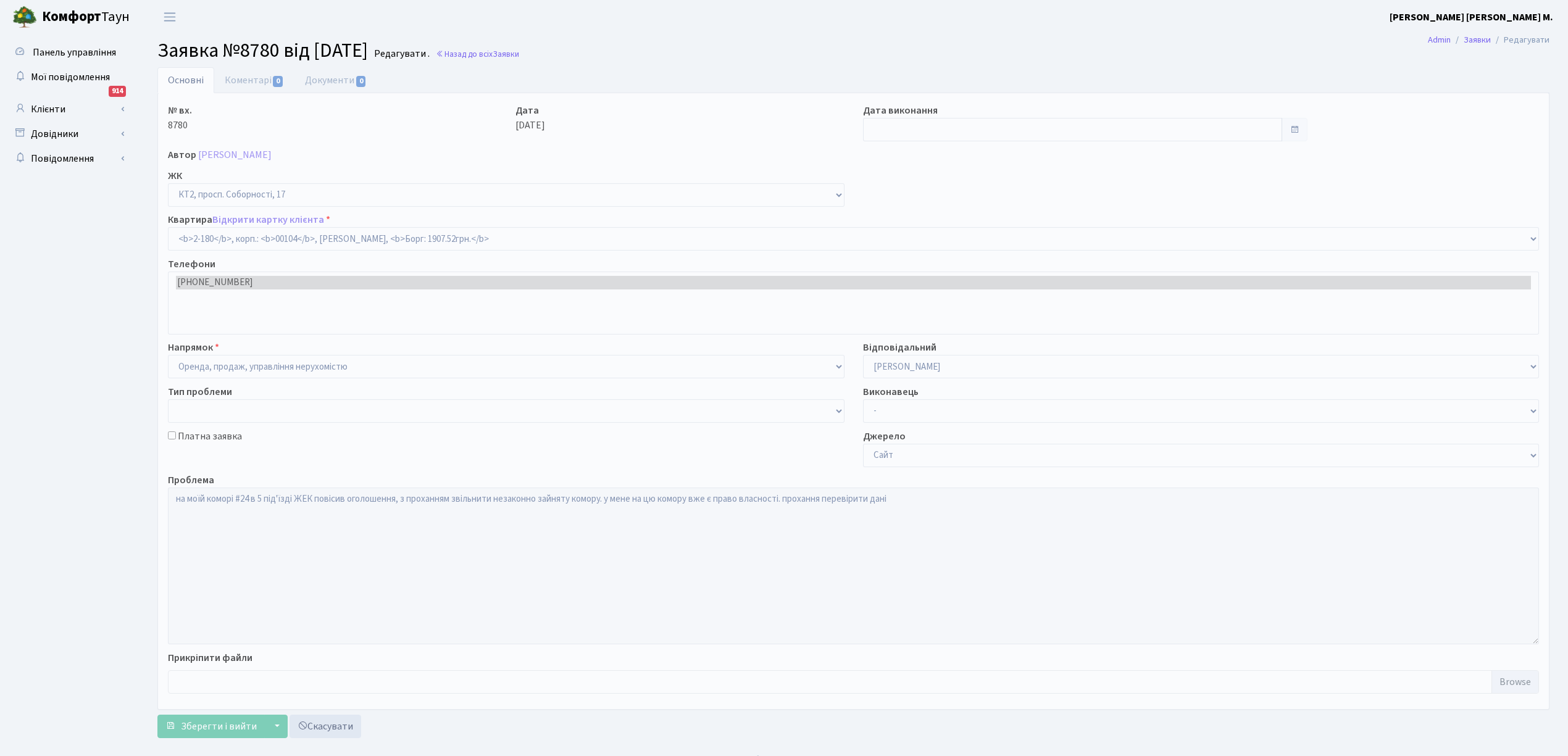
select select "15229"
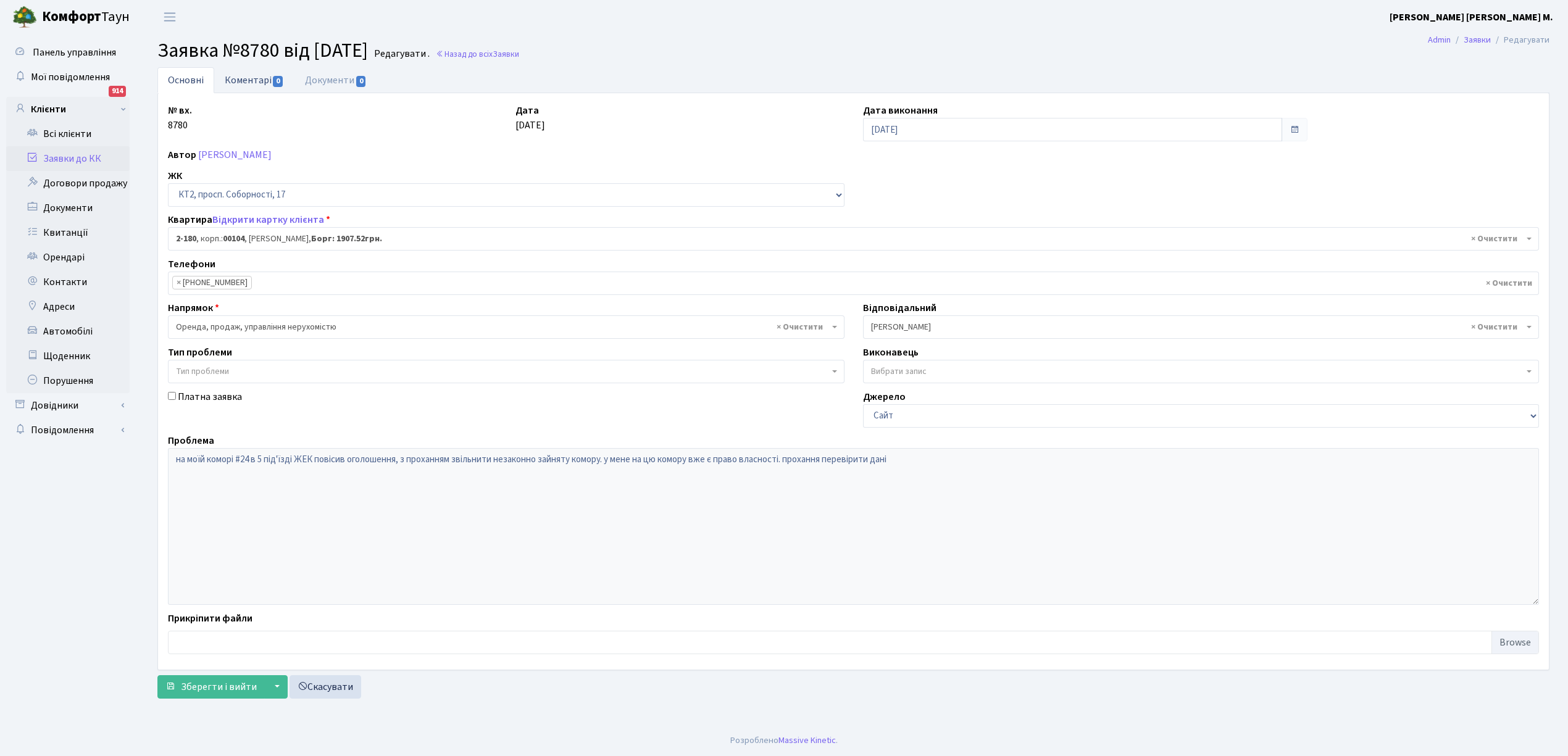
click at [248, 85] on link "Коментарі 0" at bounding box center [254, 80] width 81 height 25
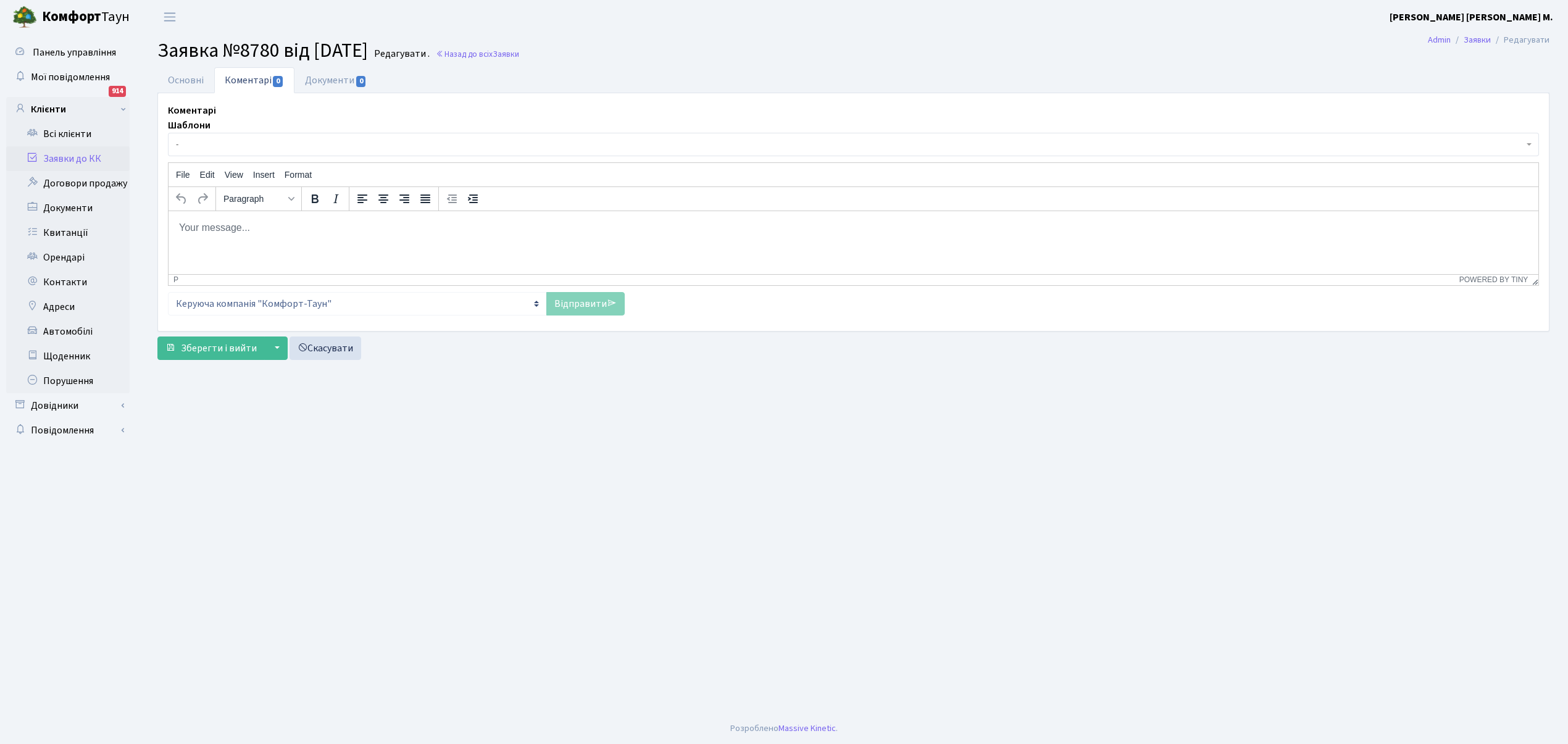
click at [230, 138] on span "-" at bounding box center [852, 143] width 1371 height 23
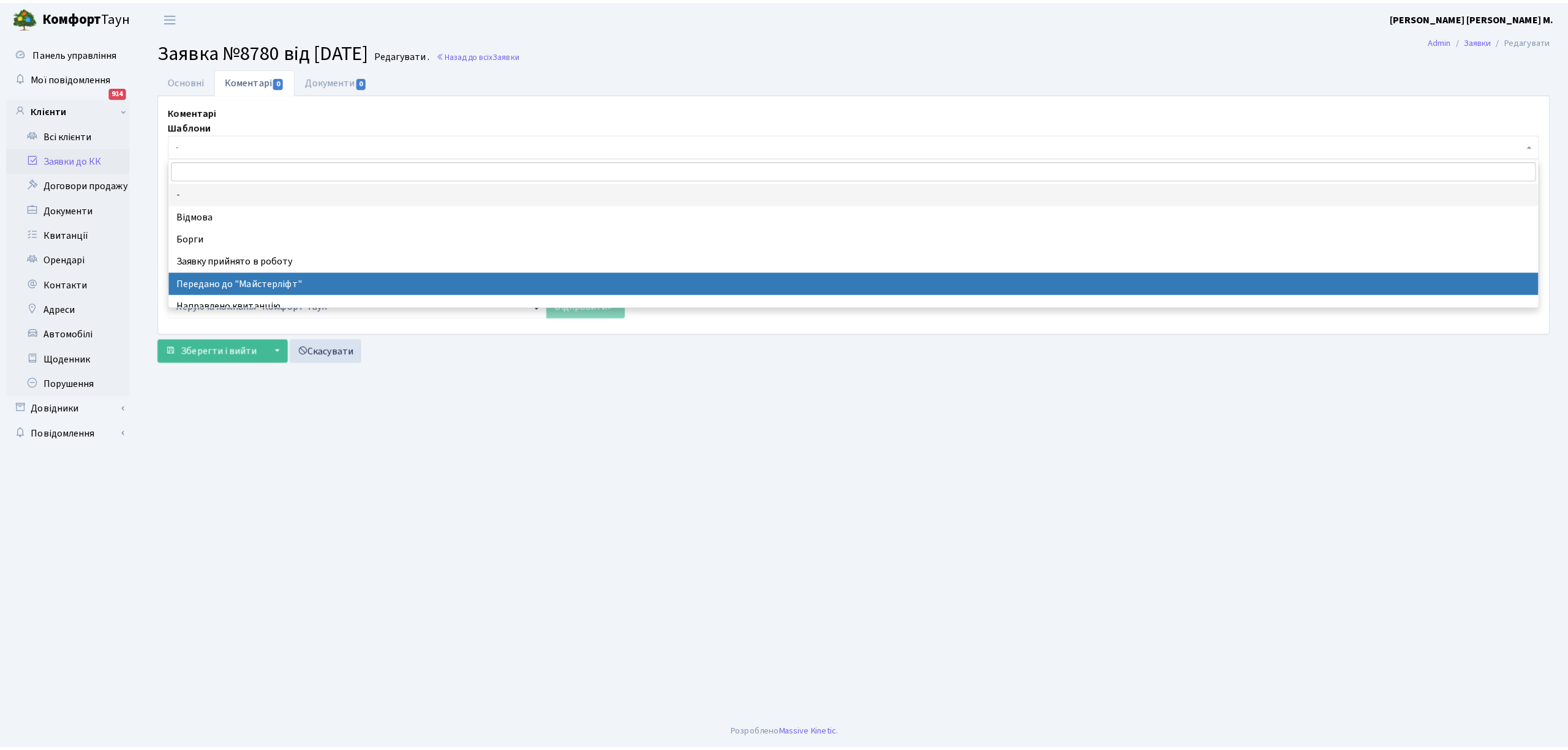
scroll to position [82, 0]
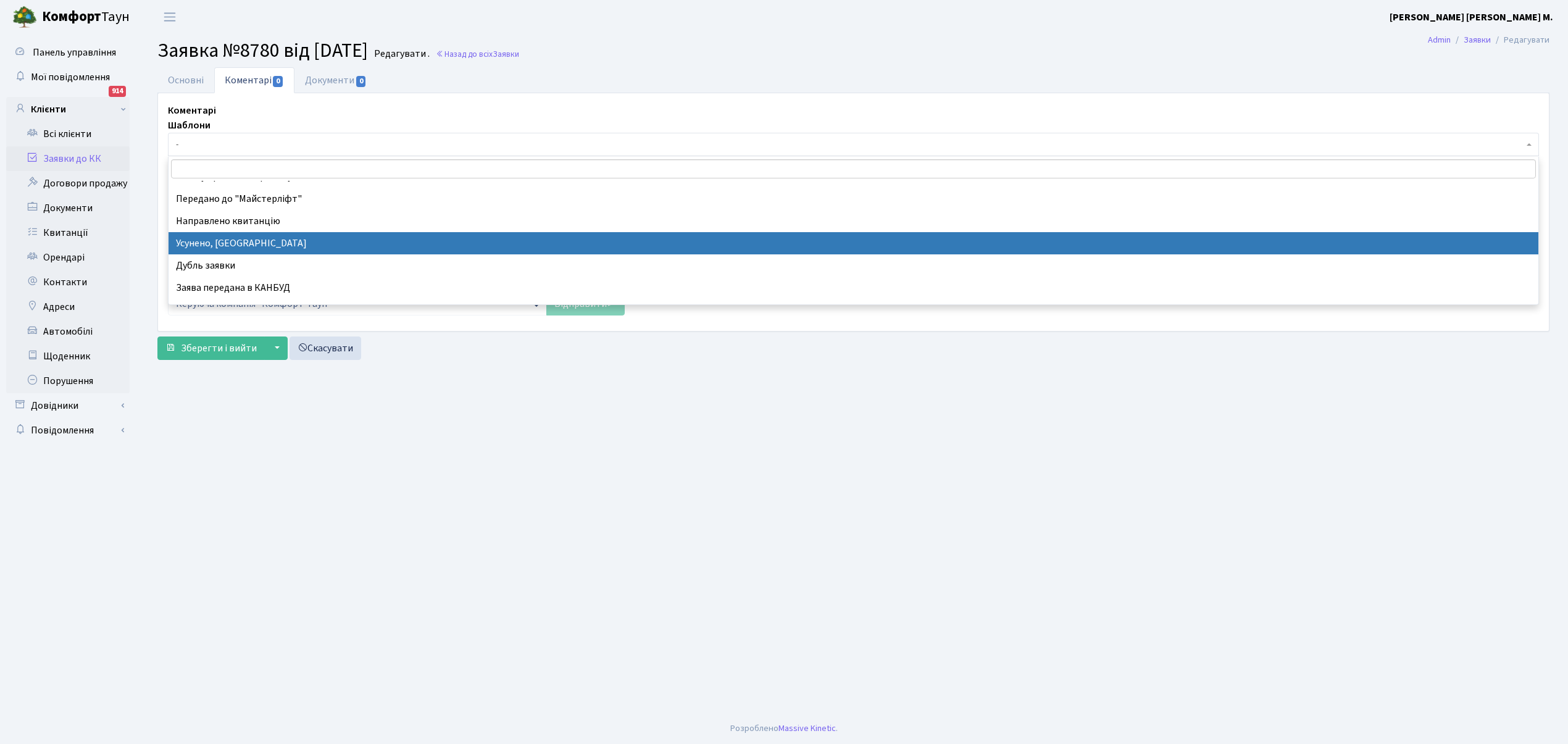
select select "15"
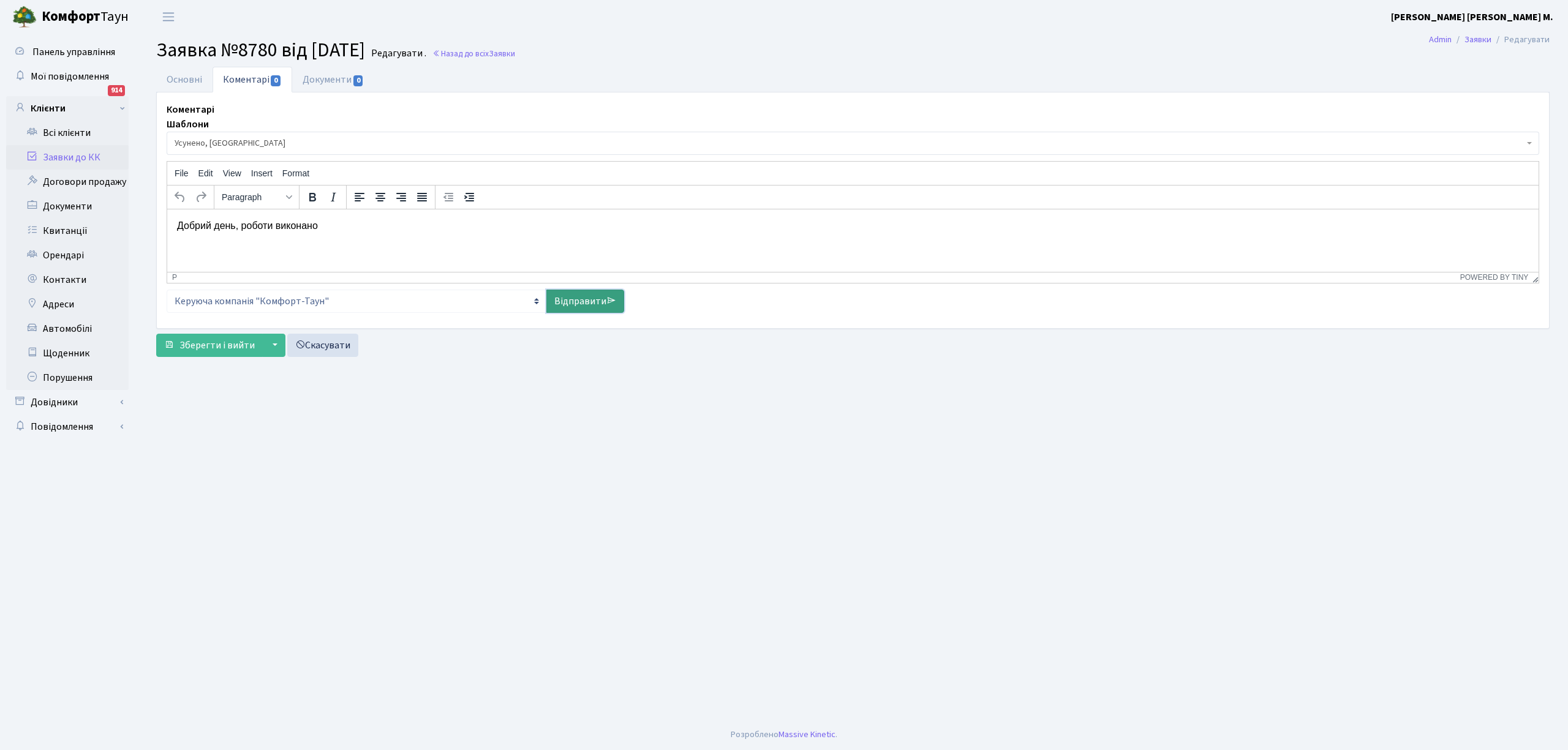
click at [589, 308] on link "Відправити" at bounding box center [585, 300] width 78 height 23
select select
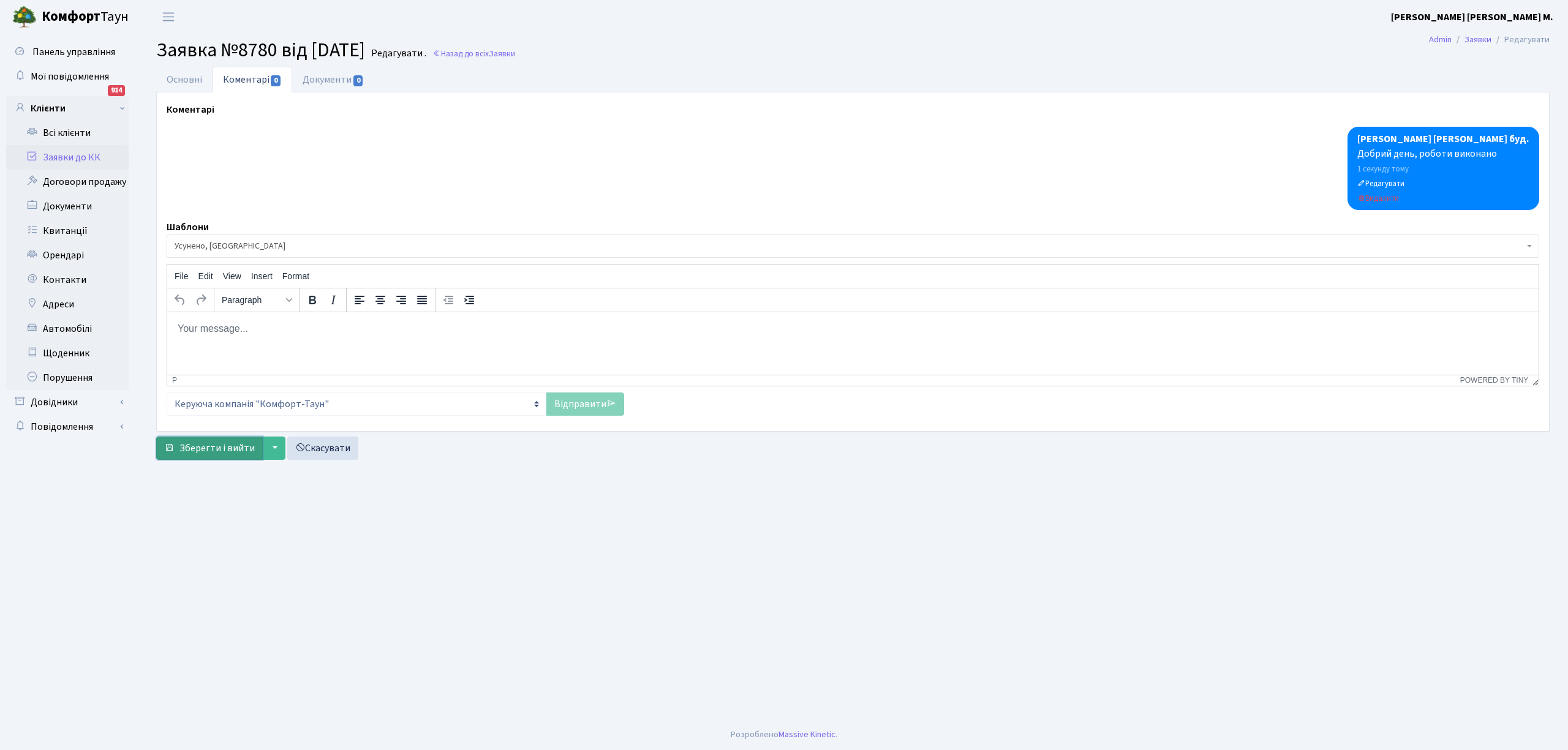
click at [210, 455] on span "Зберегти і вийти" at bounding box center [217, 448] width 75 height 14
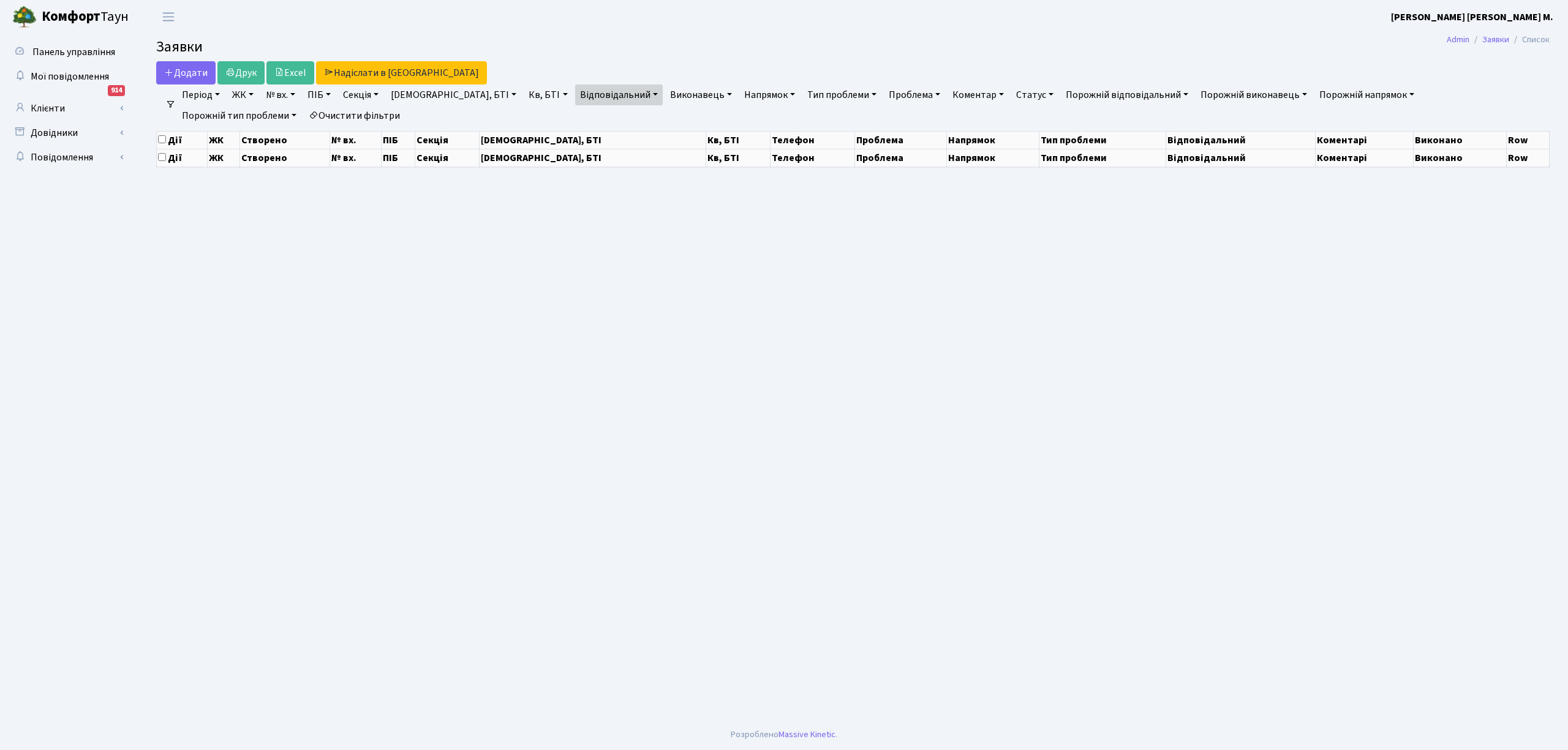
select select "25"
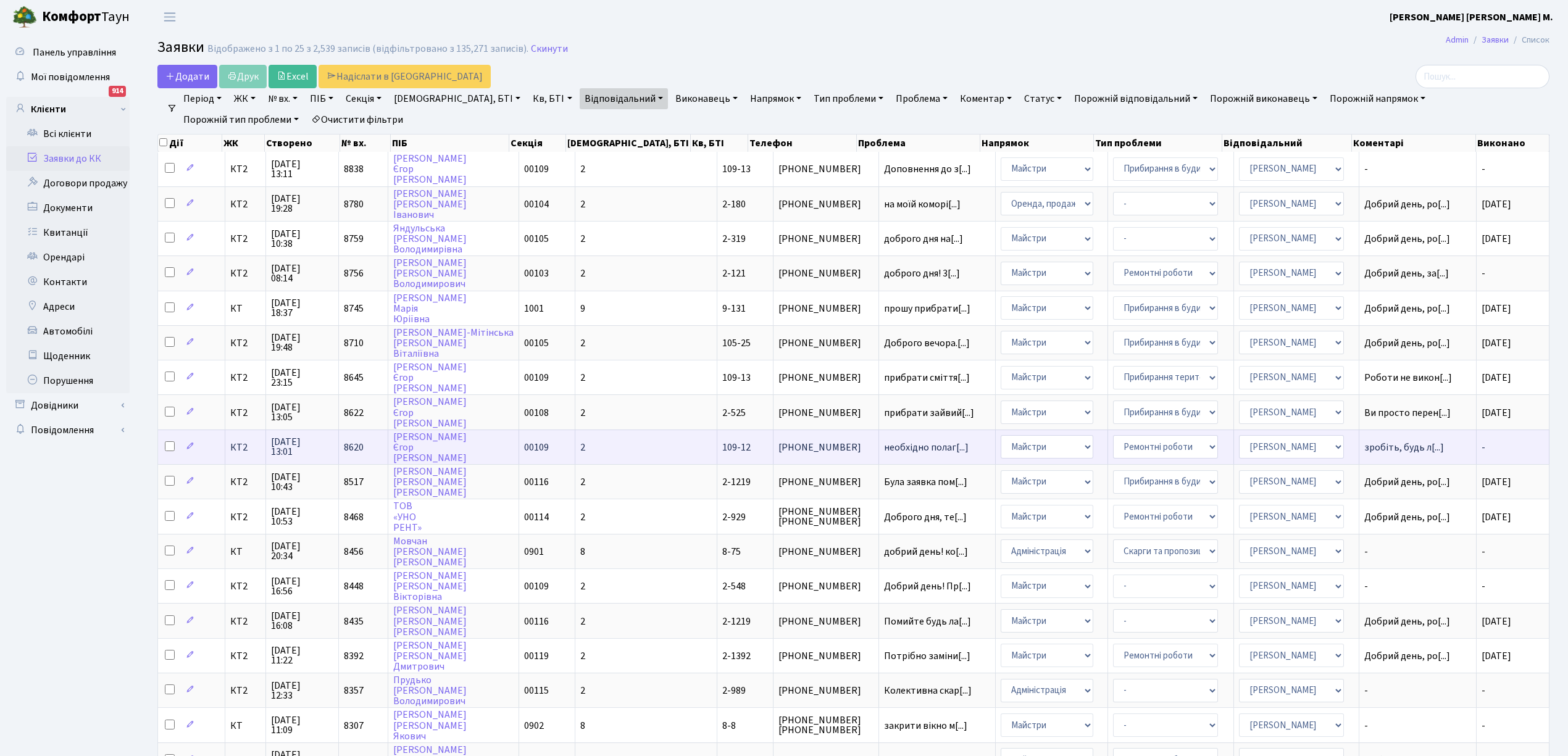
click at [626, 435] on td "2" at bounding box center [646, 446] width 142 height 34
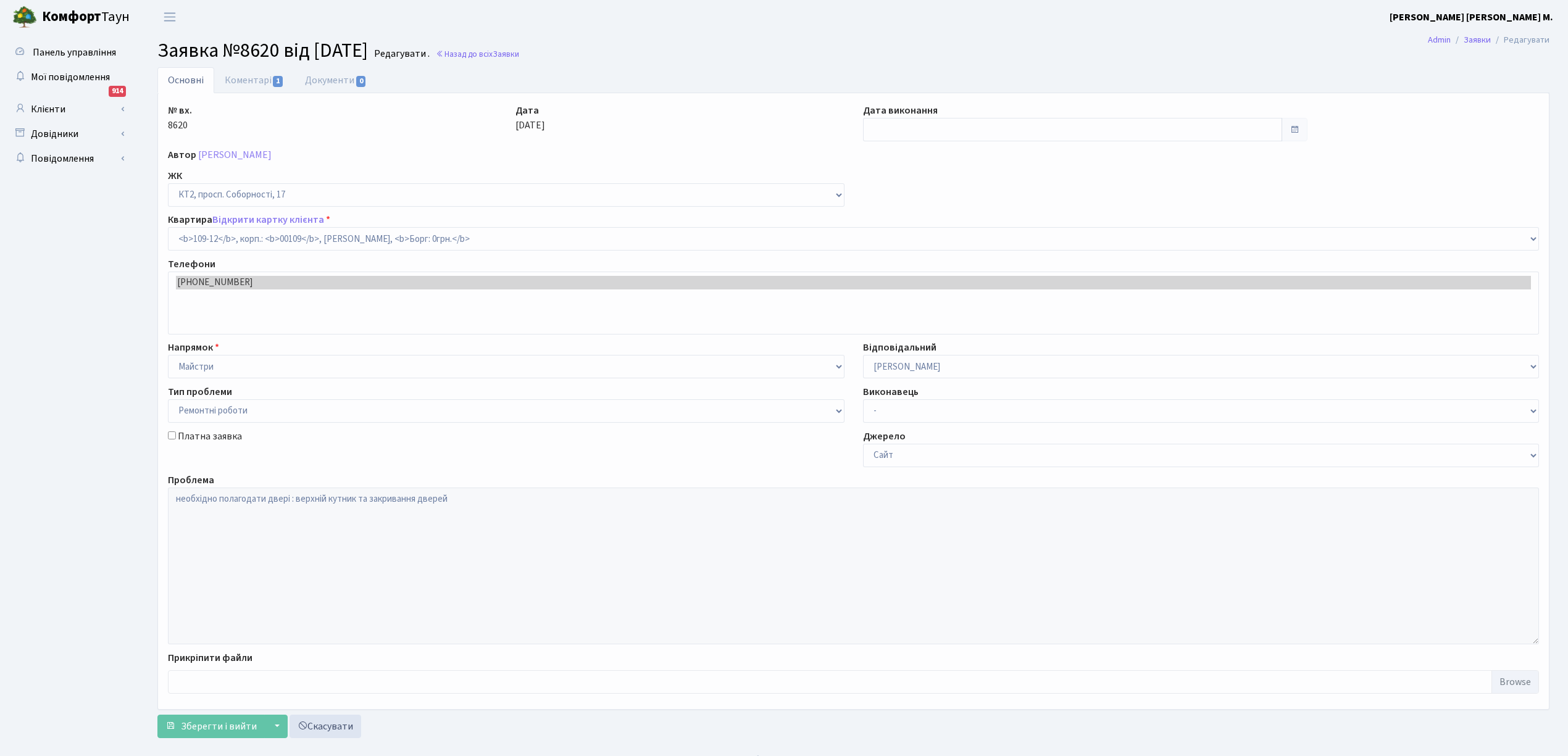
select select "16129"
select select "62"
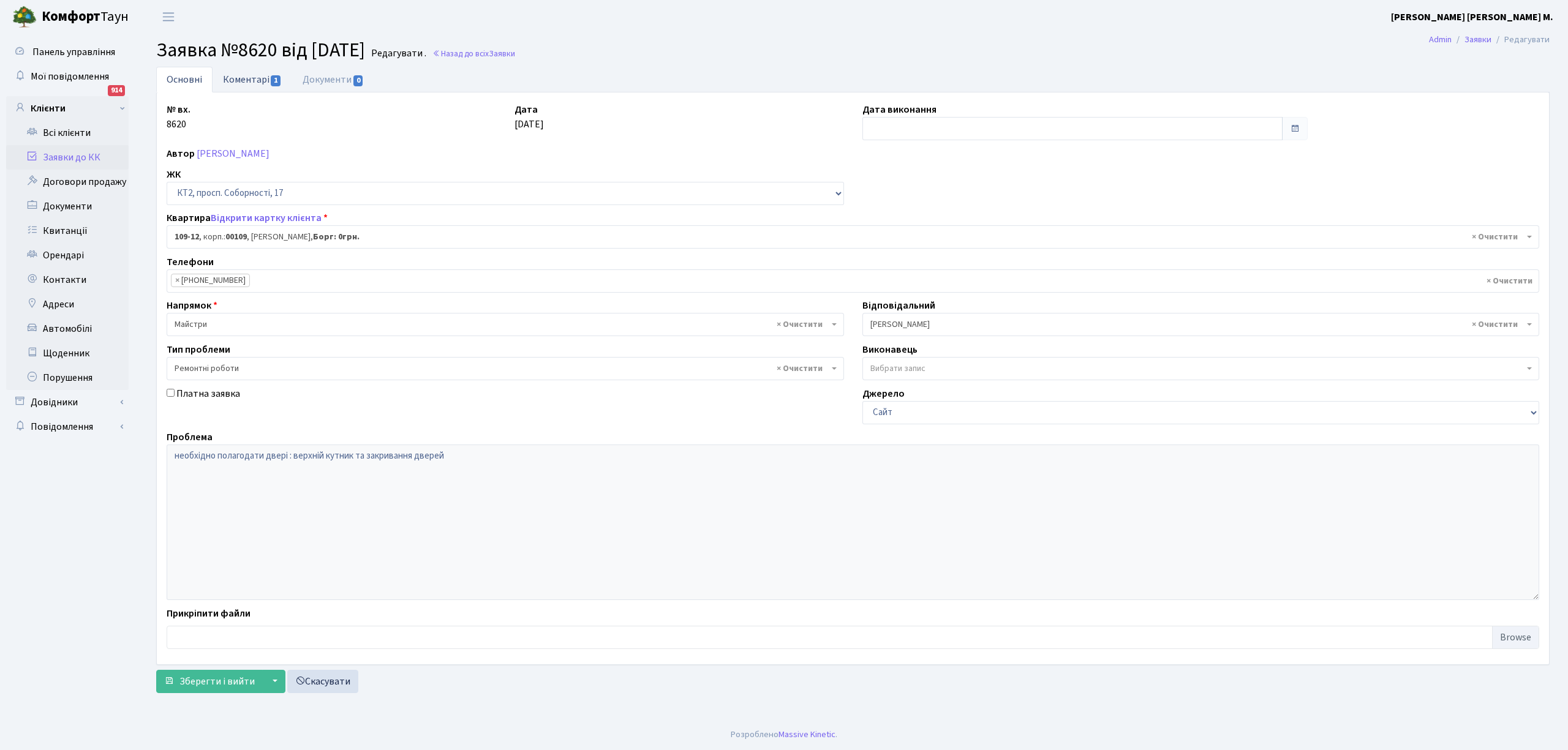
click at [245, 81] on link "Коментарі 1" at bounding box center [252, 79] width 80 height 25
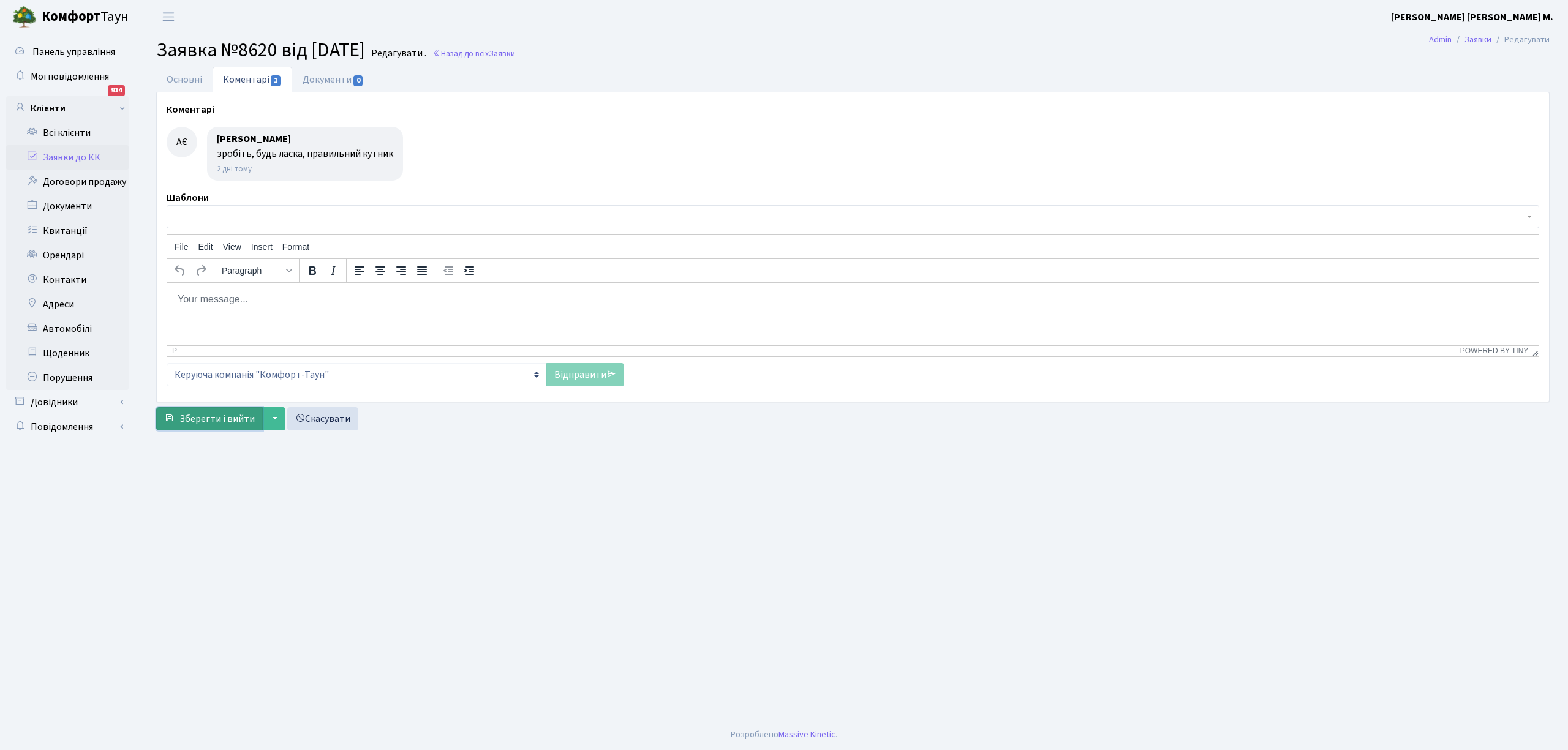
click at [211, 422] on span "Зберегти і вийти" at bounding box center [217, 419] width 75 height 14
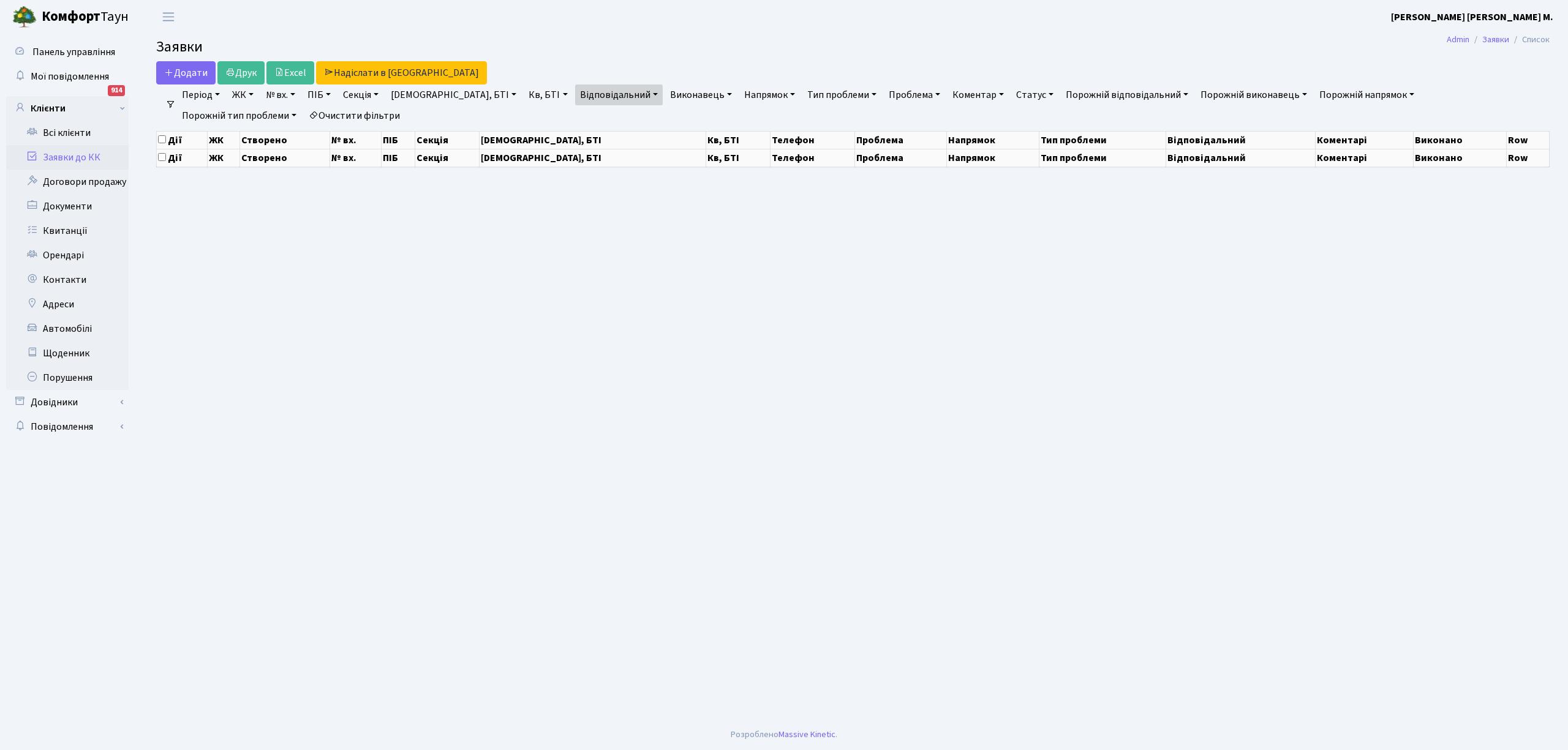
select select "25"
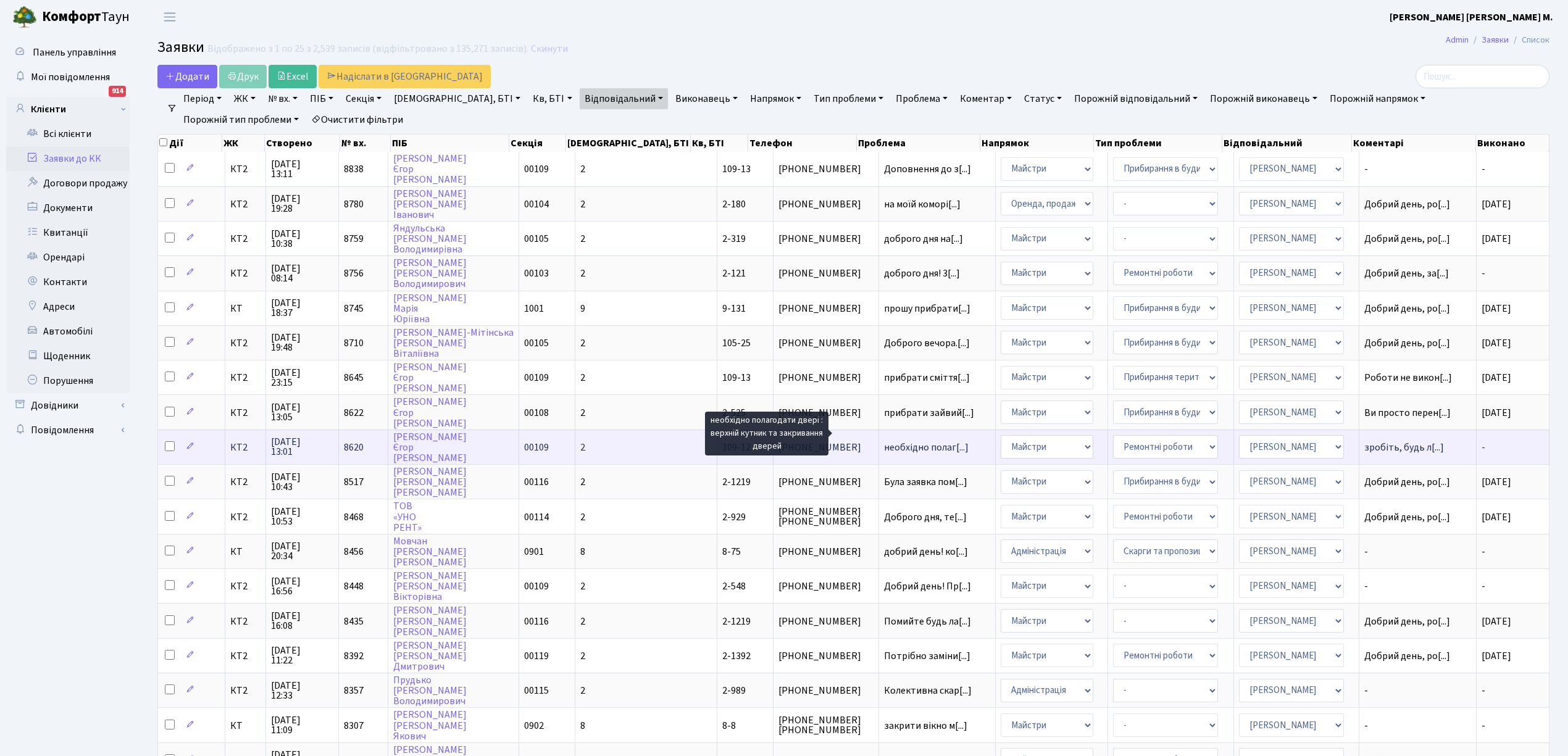
click at [887, 440] on span "необхідно полаг[...]" at bounding box center [926, 447] width 84 height 14
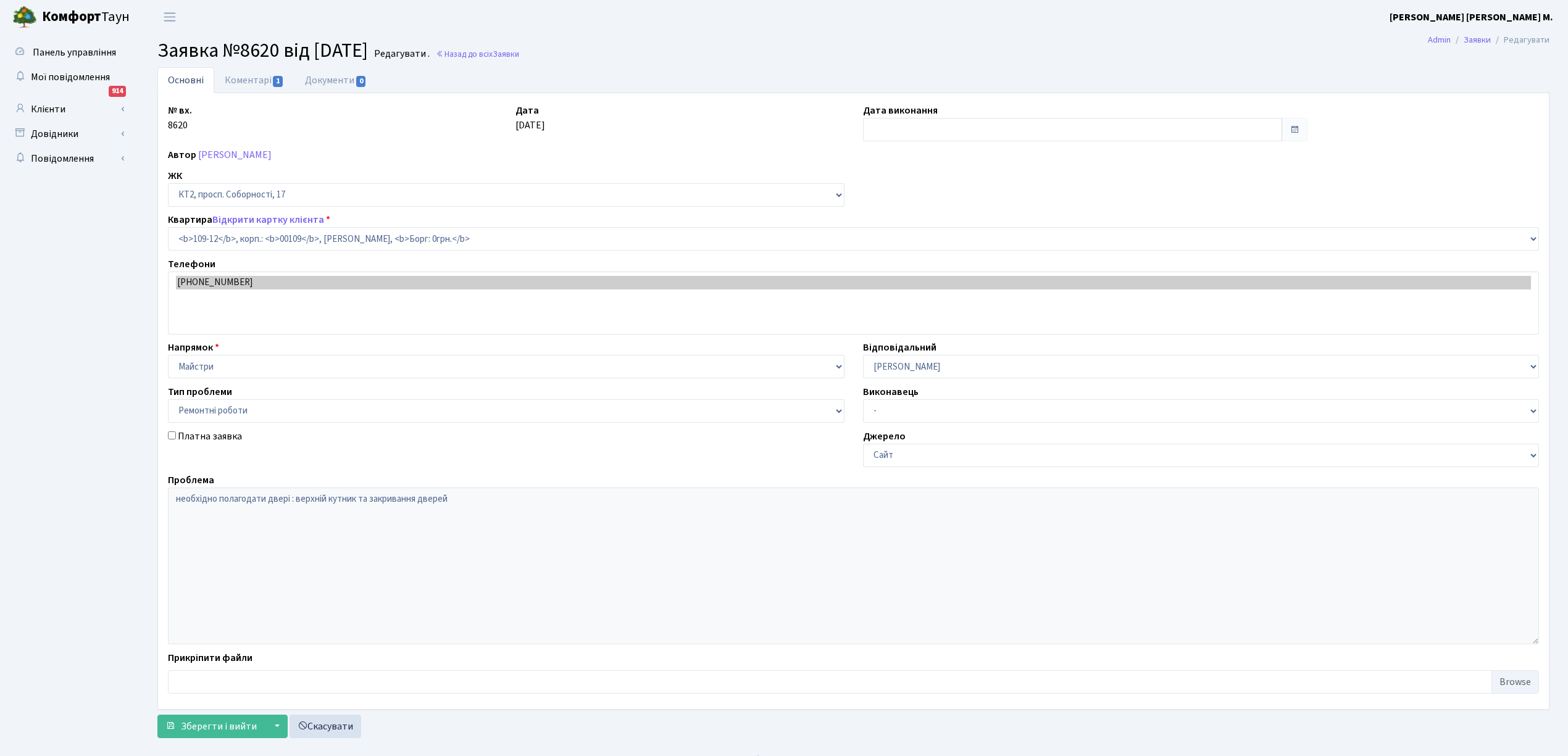
select select "16129"
select select "62"
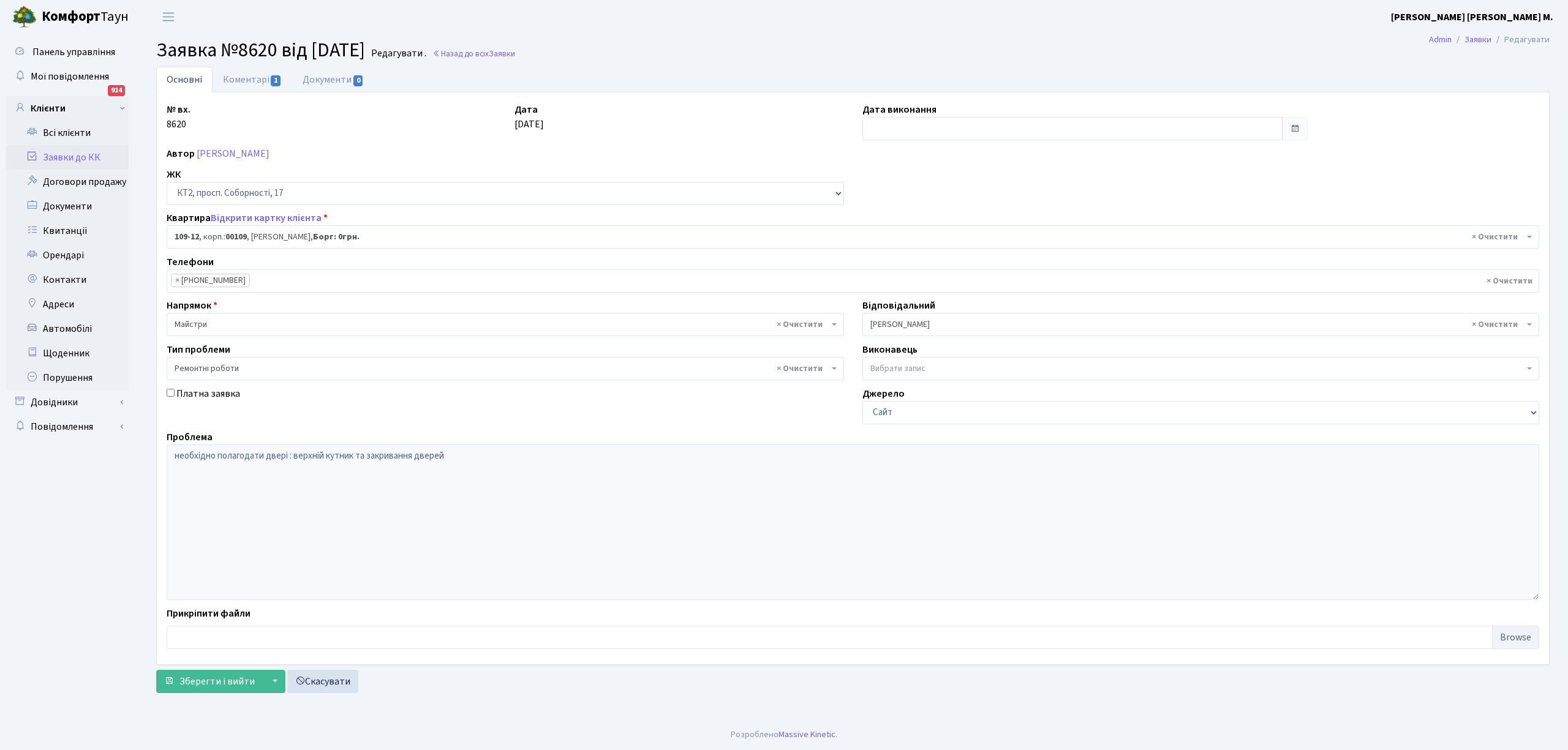
click at [56, 155] on link "Заявки до КК" at bounding box center [67, 157] width 122 height 25
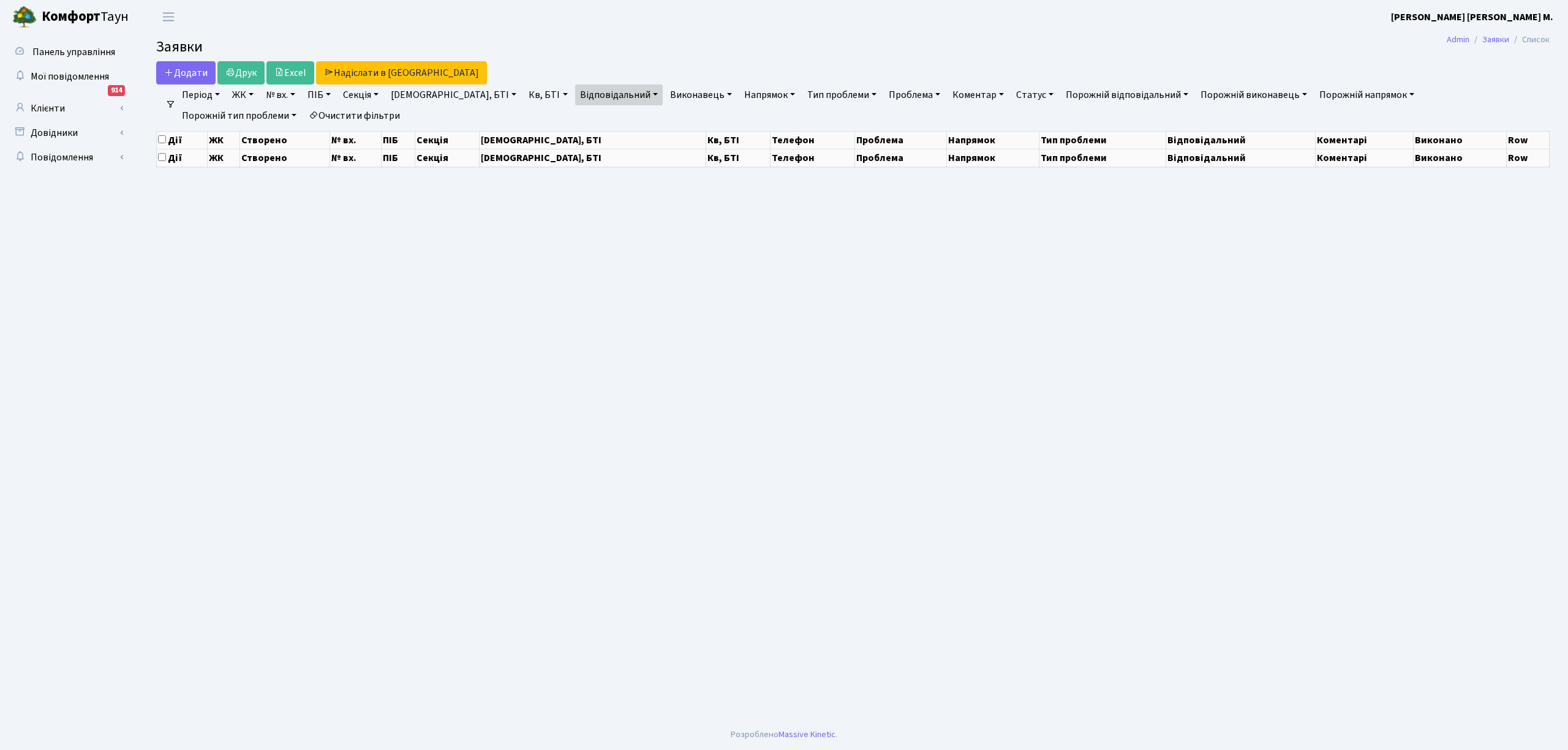
select select "25"
